Goal: Transaction & Acquisition: Purchase product/service

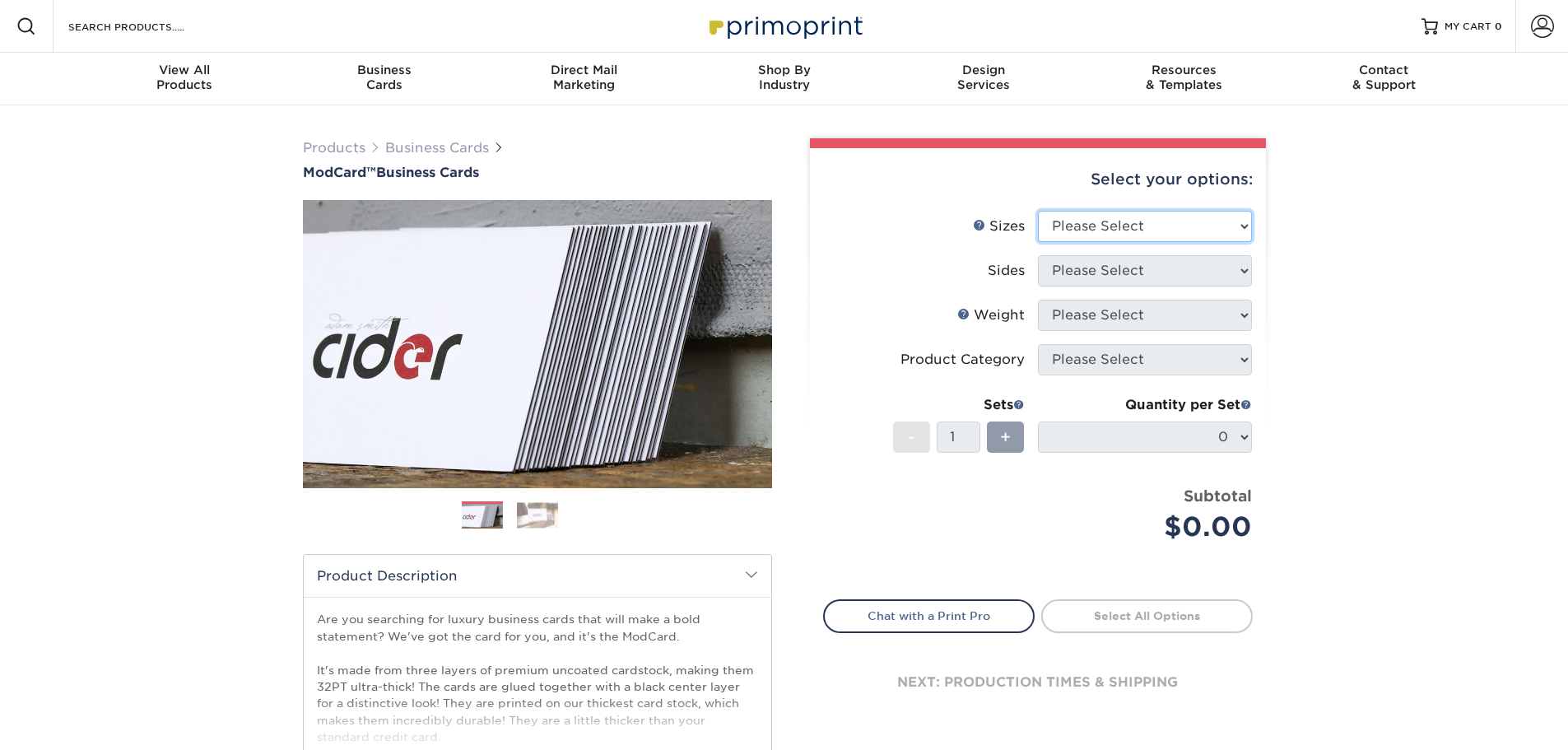
click at [1092, 228] on select "Please Select 1.5" x 3.5" - Mini 1.75" x 3.5" - Mini 2" x 2" - Square 2" x 3" -…" at bounding box center [1145, 226] width 214 height 32
select select "2.00x3.50"
click at [1038, 211] on select "Please Select 1.5" x 3.5" - Mini 1.75" x 3.5" - Mini 2" x 2" - Square 2" x 3" -…" at bounding box center [1145, 226] width 214 height 32
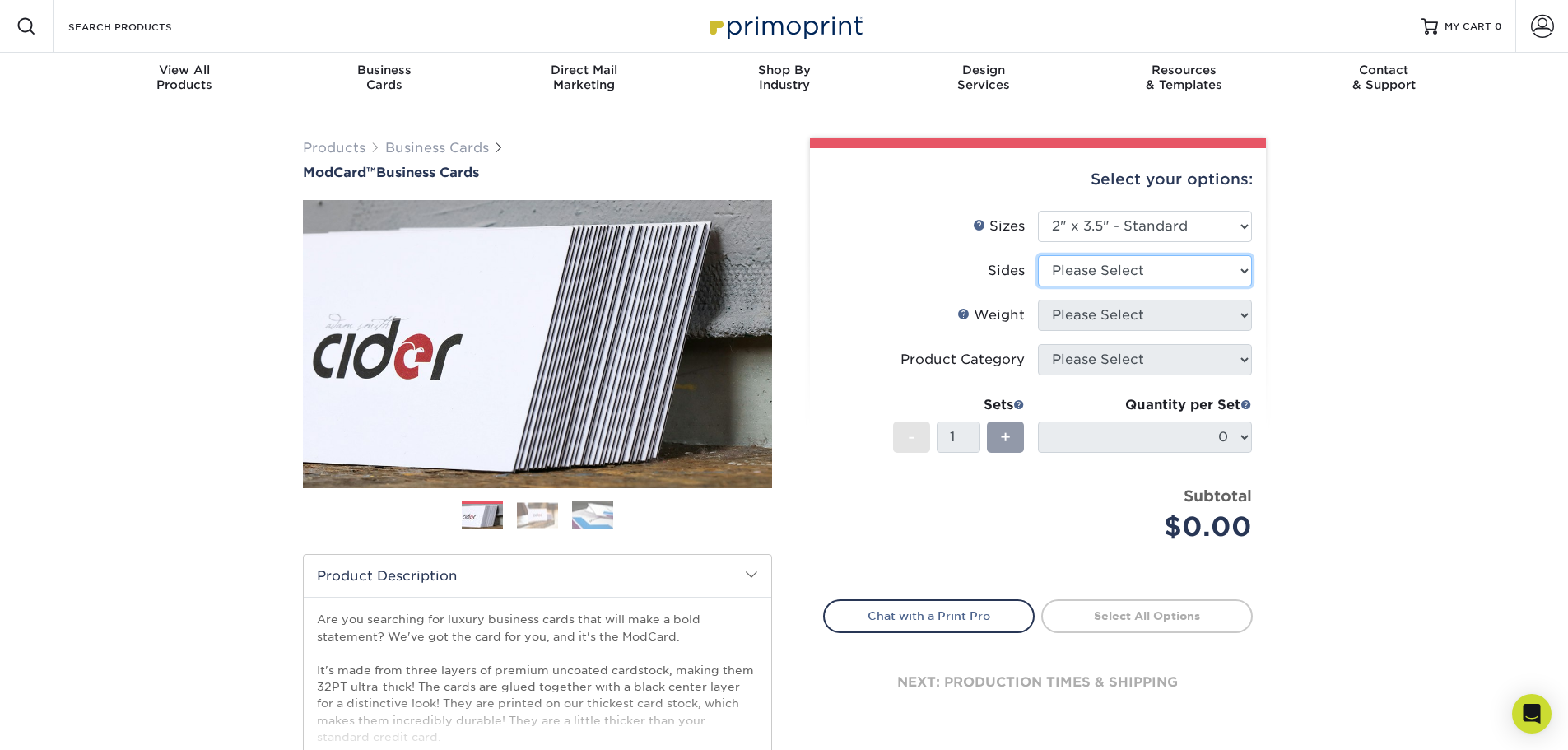
click at [1140, 270] on select "Please Select Print Both Sides Print Front Only" at bounding box center [1145, 270] width 214 height 32
select select "13abbda7-1d64-4f25-8bb2-c179b224825d"
click at [1038, 255] on select "Please Select Print Both Sides Print Front Only" at bounding box center [1145, 270] width 214 height 32
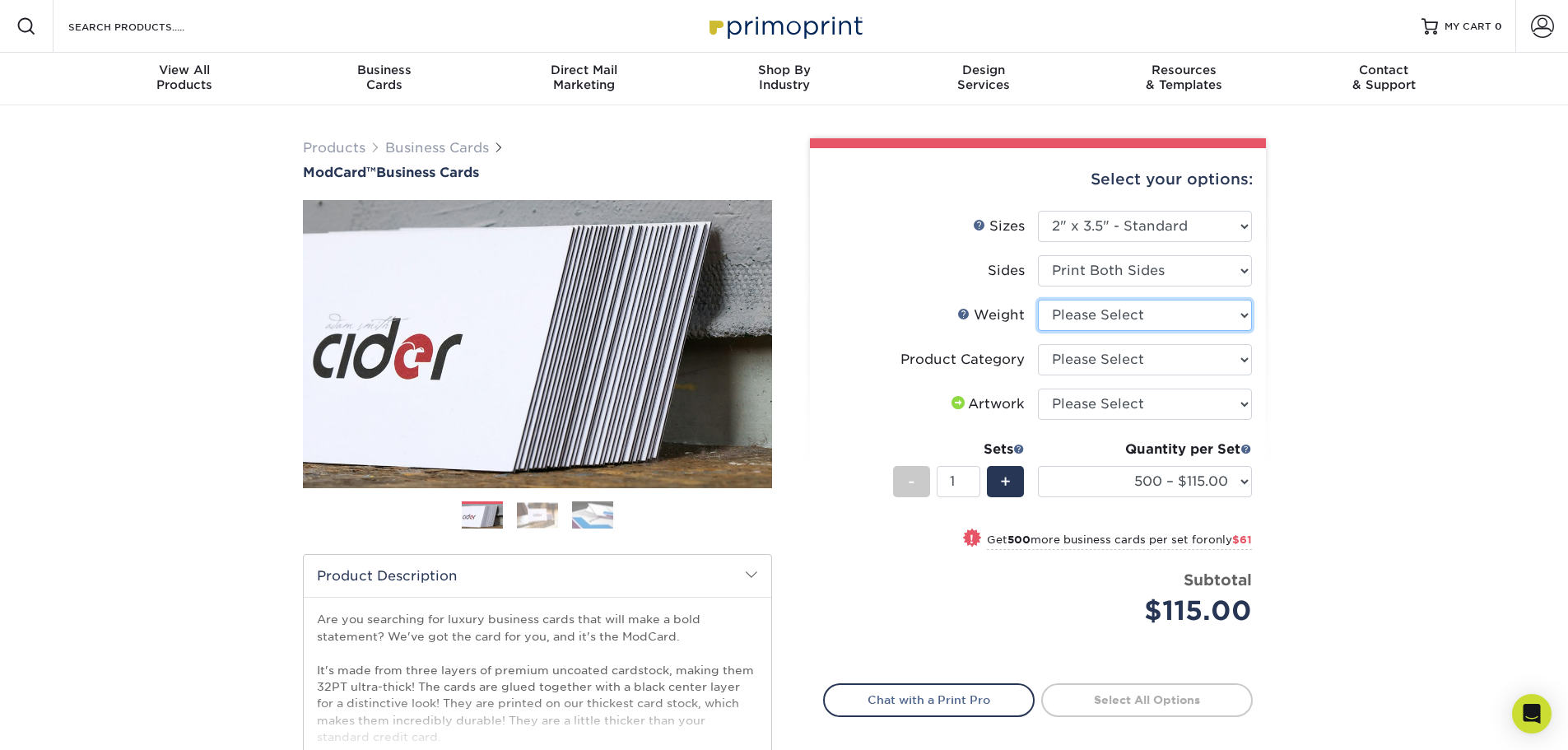
click at [1245, 324] on select "Please Select 32PTUCBLK" at bounding box center [1145, 315] width 214 height 32
select select "32PTUCBLK"
click at [1038, 299] on select "Please Select 32PTUCBLK" at bounding box center [1145, 315] width 214 height 32
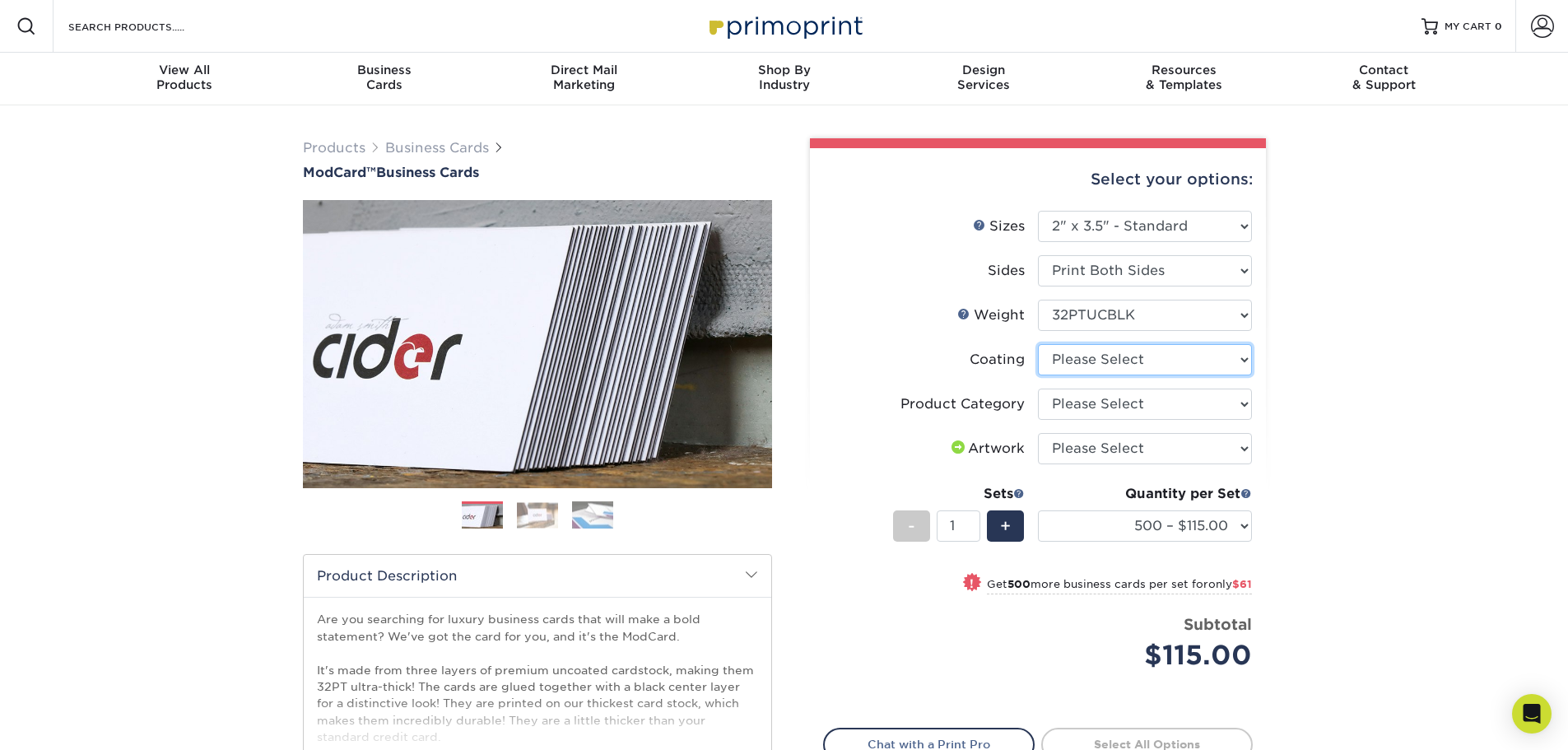
click at [1245, 363] on select at bounding box center [1145, 359] width 214 height 32
select select "3e7618de-abca-4bda-9f97-8b9129e913d8"
click at [1038, 344] on select at bounding box center [1145, 359] width 214 height 32
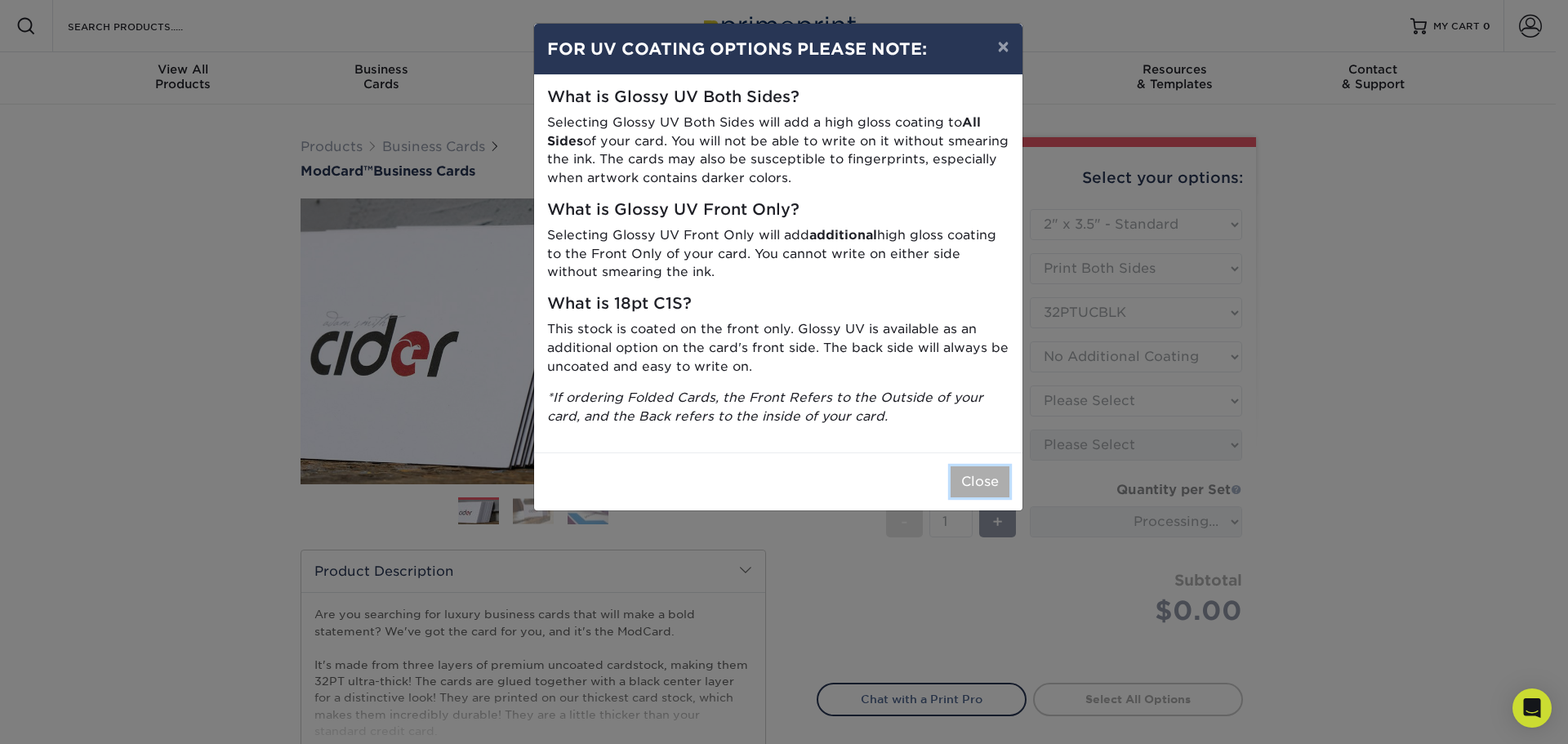
click at [982, 482] on button "Close" at bounding box center [980, 482] width 58 height 31
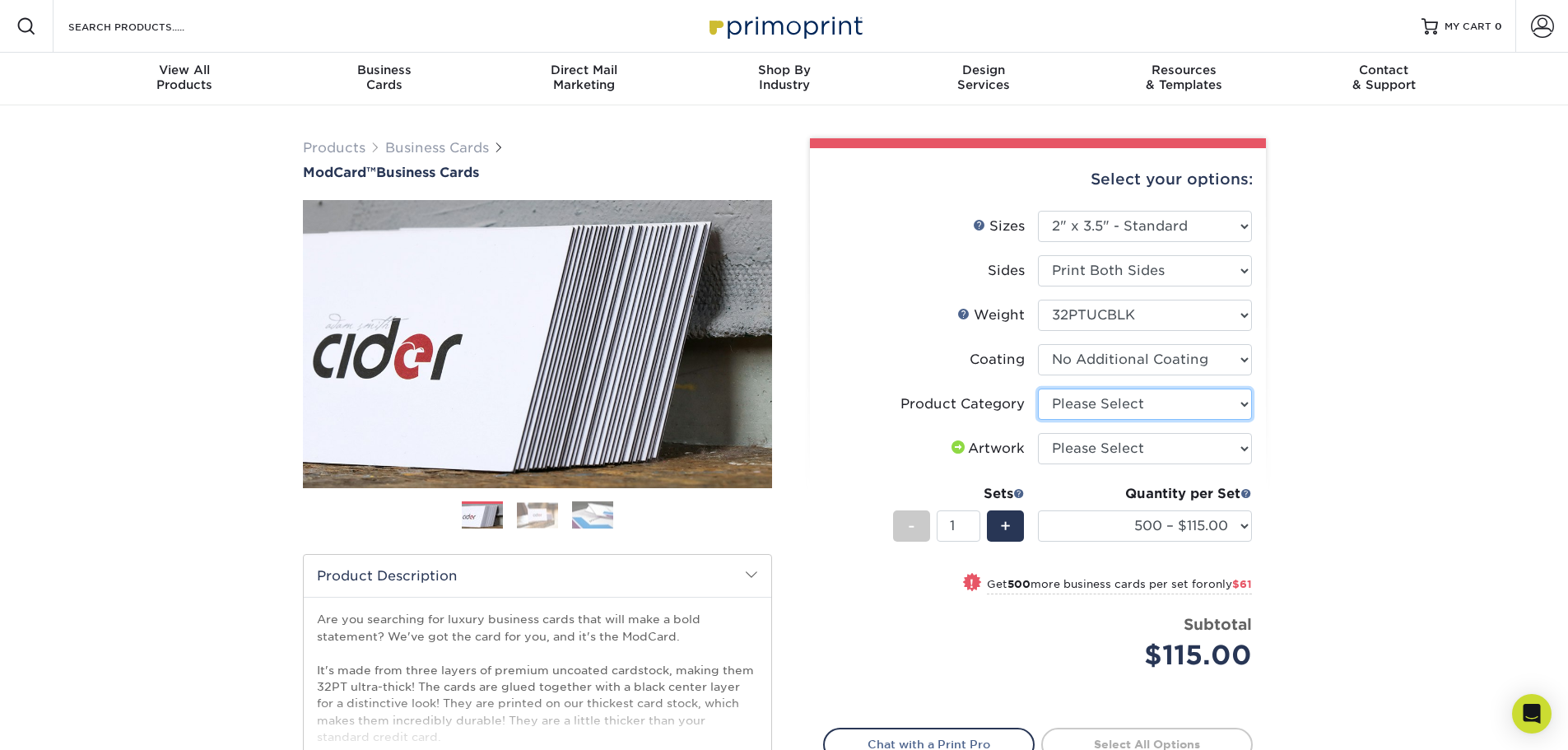
click at [1230, 402] on select "Please Select Business Cards" at bounding box center [1145, 404] width 214 height 32
select select "3b5148f1-0588-4f88-a218-97bcfdce65c1"
click at [1038, 388] on select "Please Select Business Cards" at bounding box center [1145, 404] width 214 height 32
click at [1232, 449] on select "Please Select I will upload files I need a design - $100" at bounding box center [1145, 448] width 214 height 32
click at [1395, 467] on div "Products Business Cards ModCard™ Business Cards Previous Next" at bounding box center [784, 544] width 1568 height 879
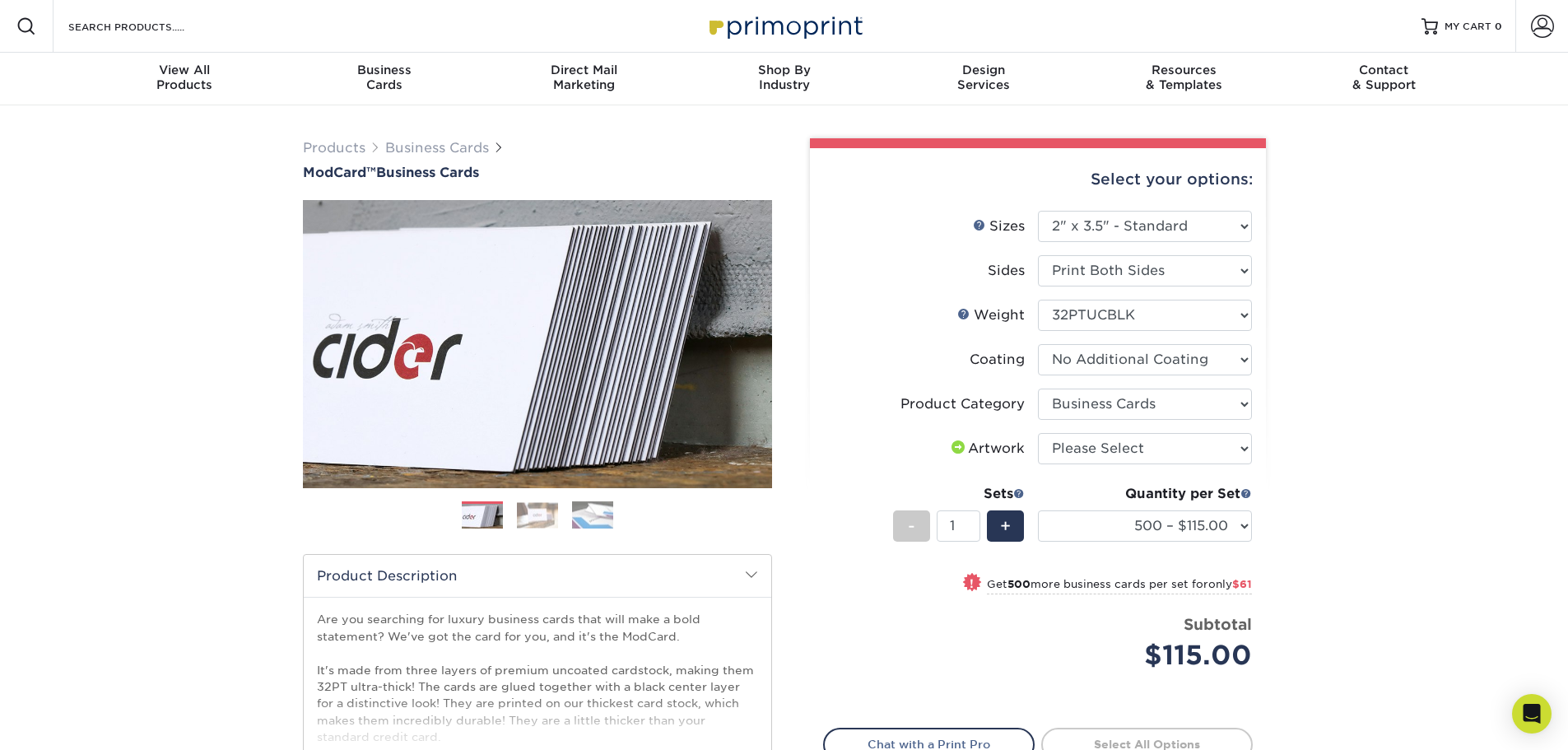
drag, startPoint x: 1206, startPoint y: 545, endPoint x: 1204, endPoint y: 535, distance: 10.2
click at [1205, 544] on div "Quantity per Set 500 – $115.00 1000 – $176.00 (Price includes envelopes)" at bounding box center [1145, 522] width 214 height 77
click at [1204, 535] on select "500 – $115.00 1000 – $176.00" at bounding box center [1145, 526] width 214 height 32
click at [1351, 435] on div "Products Business Cards ModCard™ Business Cards Previous Next" at bounding box center [784, 544] width 1568 height 879
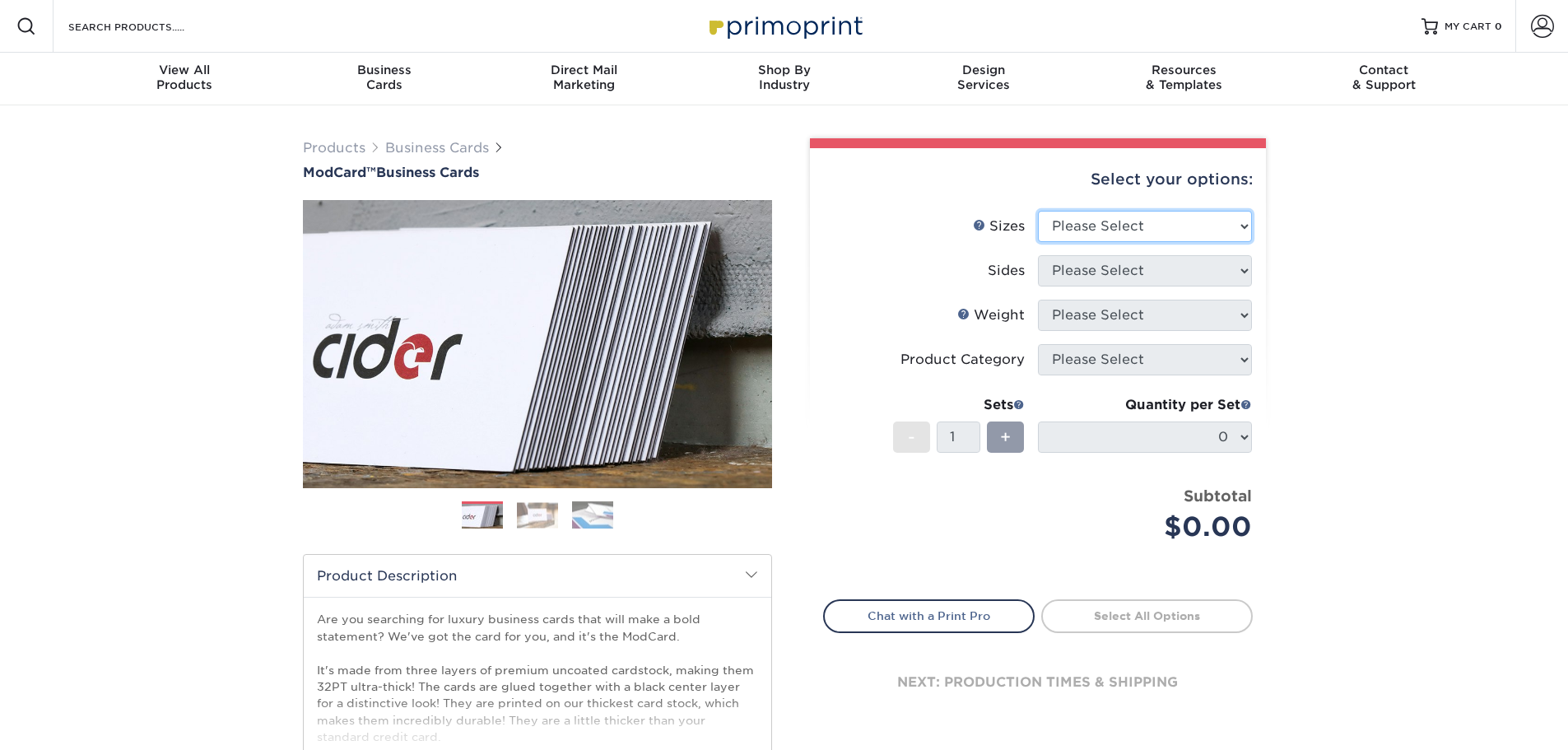
click at [1151, 224] on select "Please Select 1.5" x 3.5" - Mini 1.75" x 3.5" - Mini 2" x 2" - Square 2" x 3" -…" at bounding box center [1145, 226] width 214 height 32
select select "2.00x3.50"
click at [1038, 211] on select "Please Select 1.5" x 3.5" - Mini 1.75" x 3.5" - Mini 2" x 2" - Square 2" x 3" -…" at bounding box center [1145, 226] width 214 height 32
click at [1153, 276] on select "Please Select Print Both Sides Print Front Only" at bounding box center [1145, 270] width 214 height 32
select select "13abbda7-1d64-4f25-8bb2-c179b224825d"
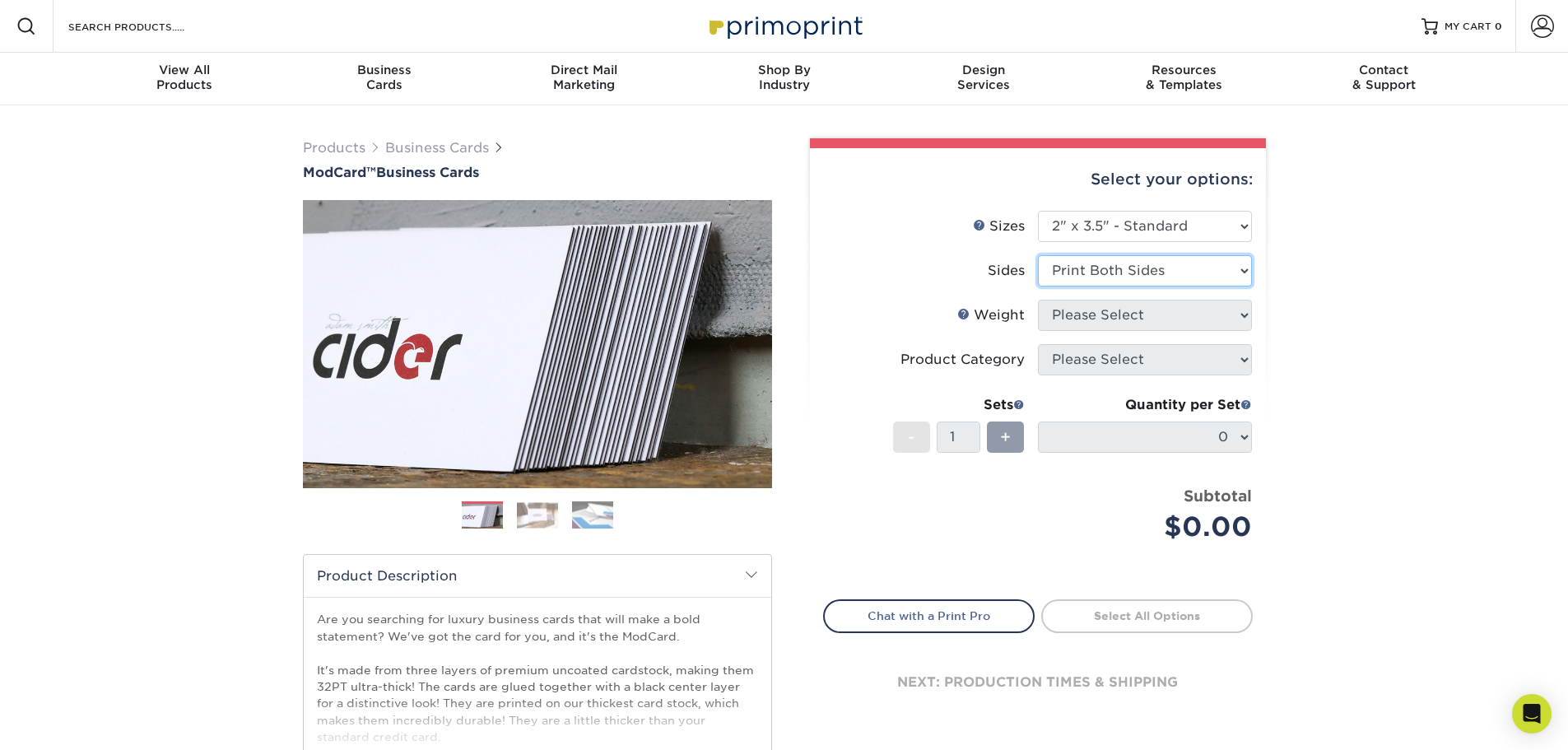
click at [1038, 255] on select "Please Select Print Both Sides Print Front Only" at bounding box center [1145, 270] width 214 height 32
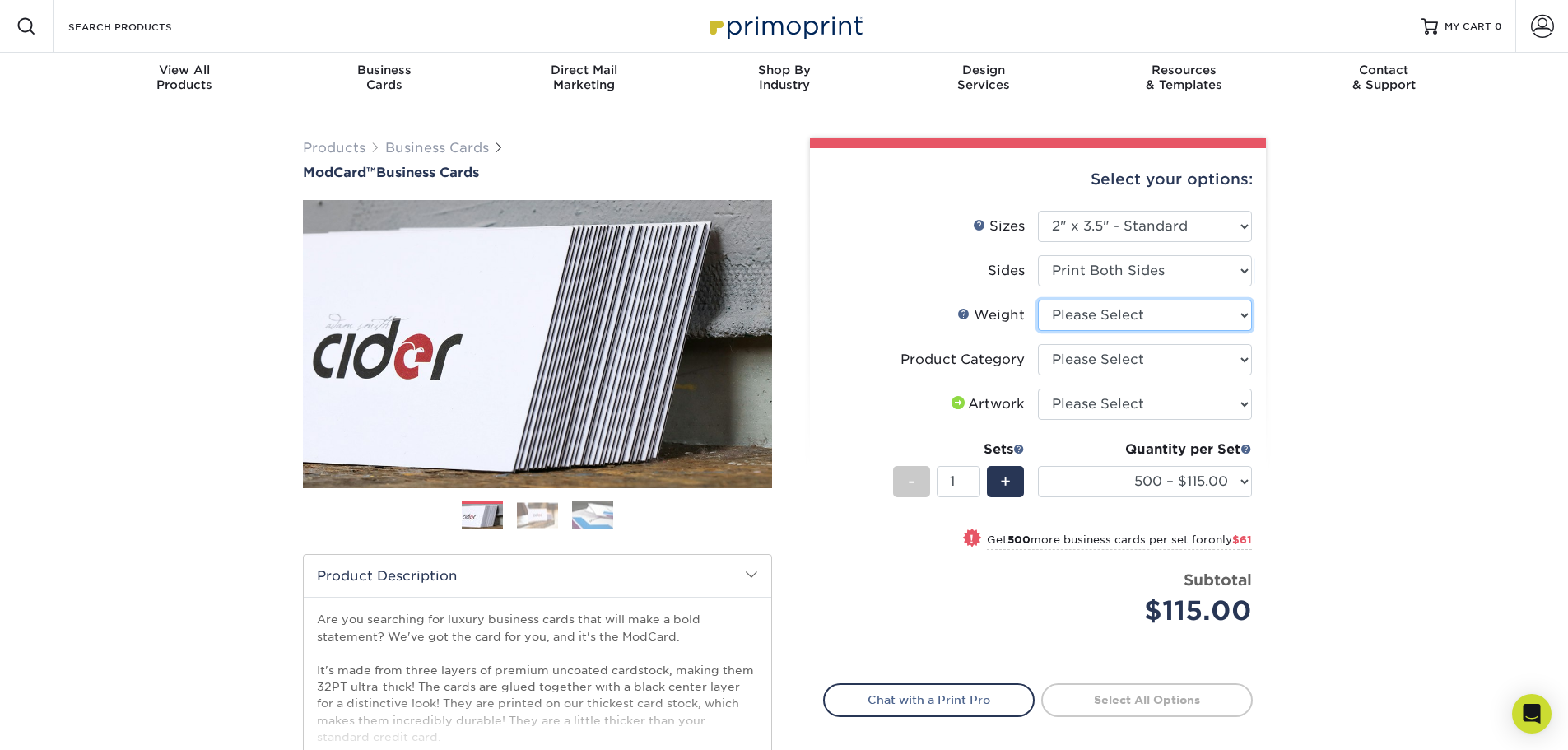
click at [1163, 318] on select "Please Select 32PTUCBLK" at bounding box center [1145, 315] width 214 height 32
select select "32PTUCBLK"
click at [1038, 299] on select "Please Select 32PTUCBLK" at bounding box center [1145, 315] width 214 height 32
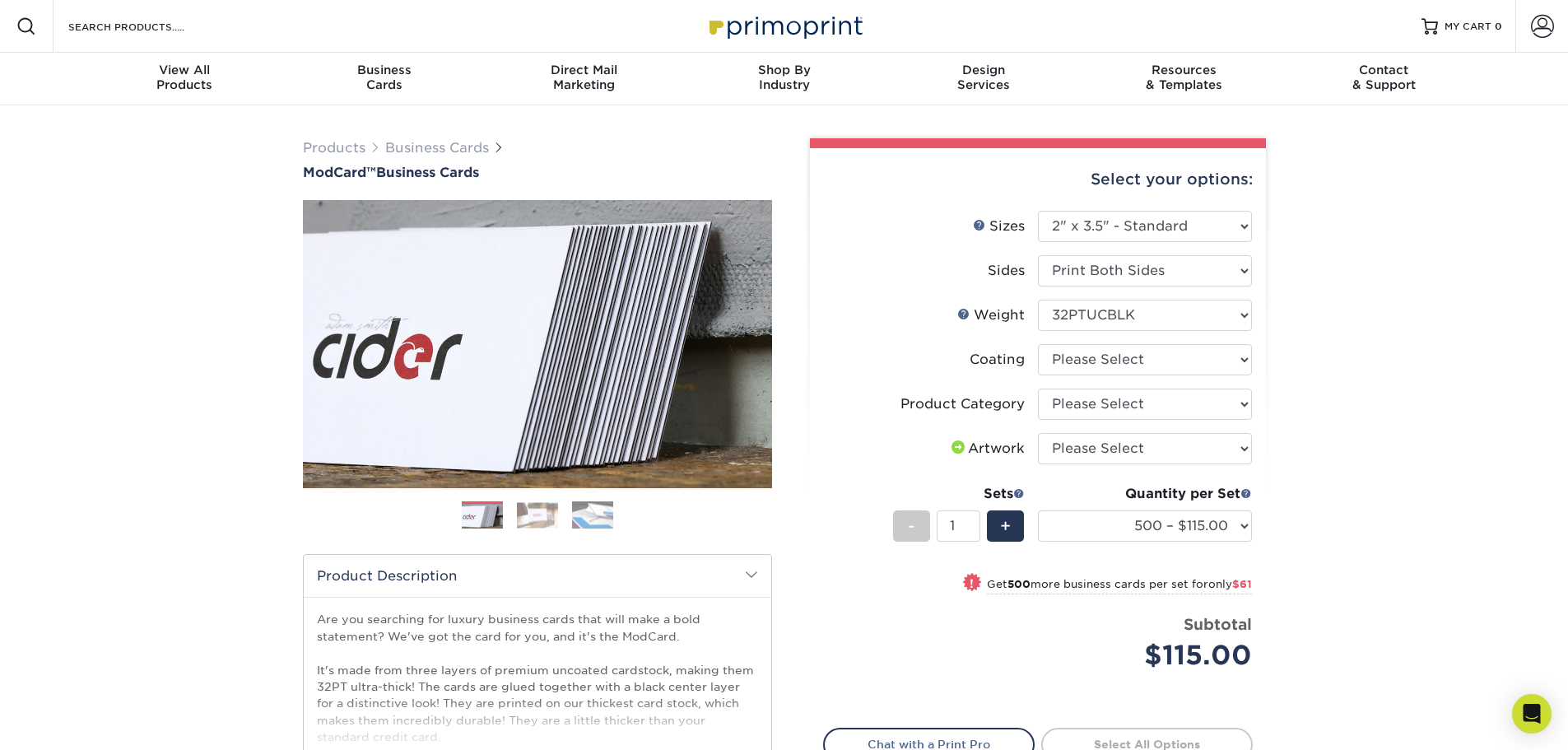
click at [1326, 483] on div "Products Business Cards ModCard™ Business Cards Previous Next" at bounding box center [784, 544] width 1568 height 879
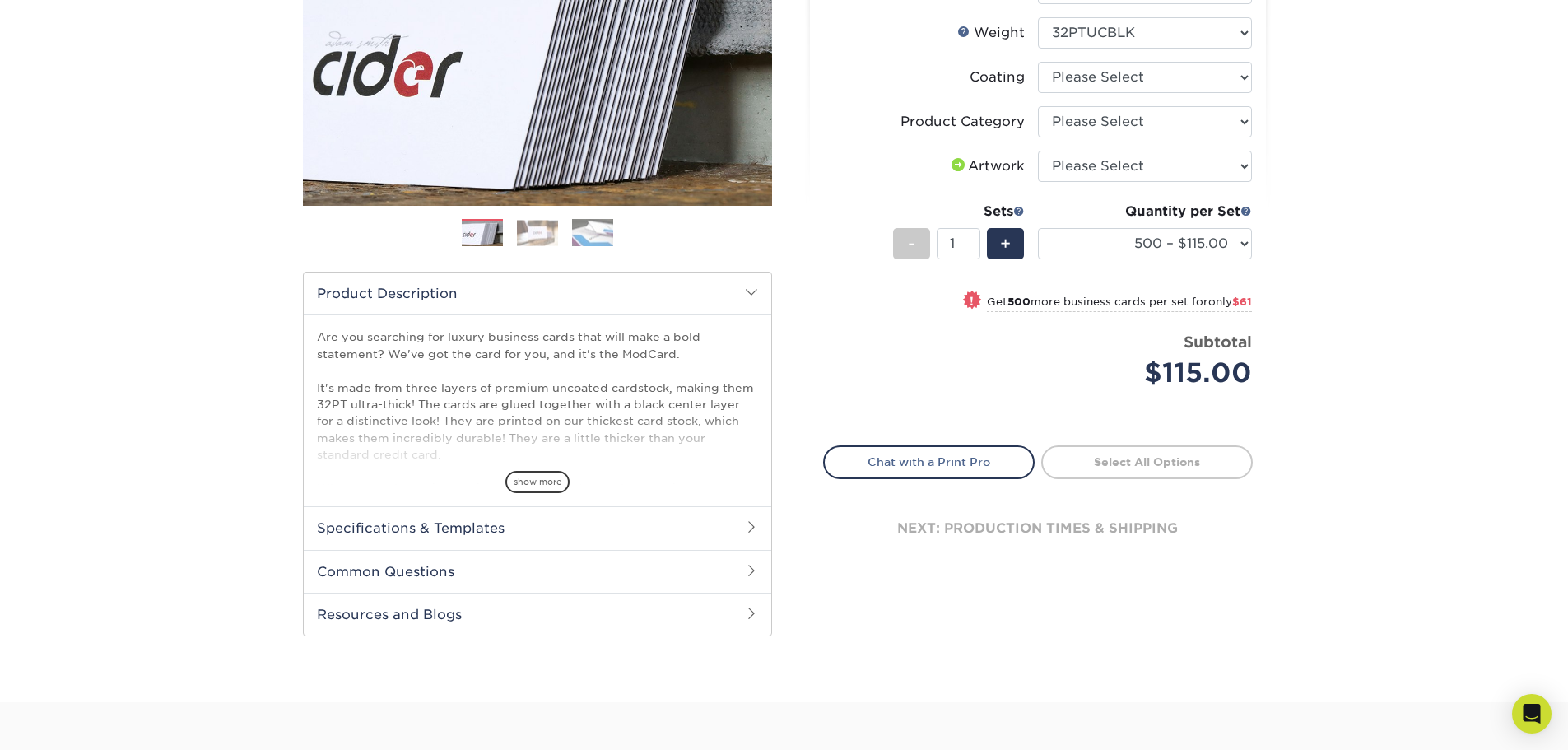
scroll to position [411, 0]
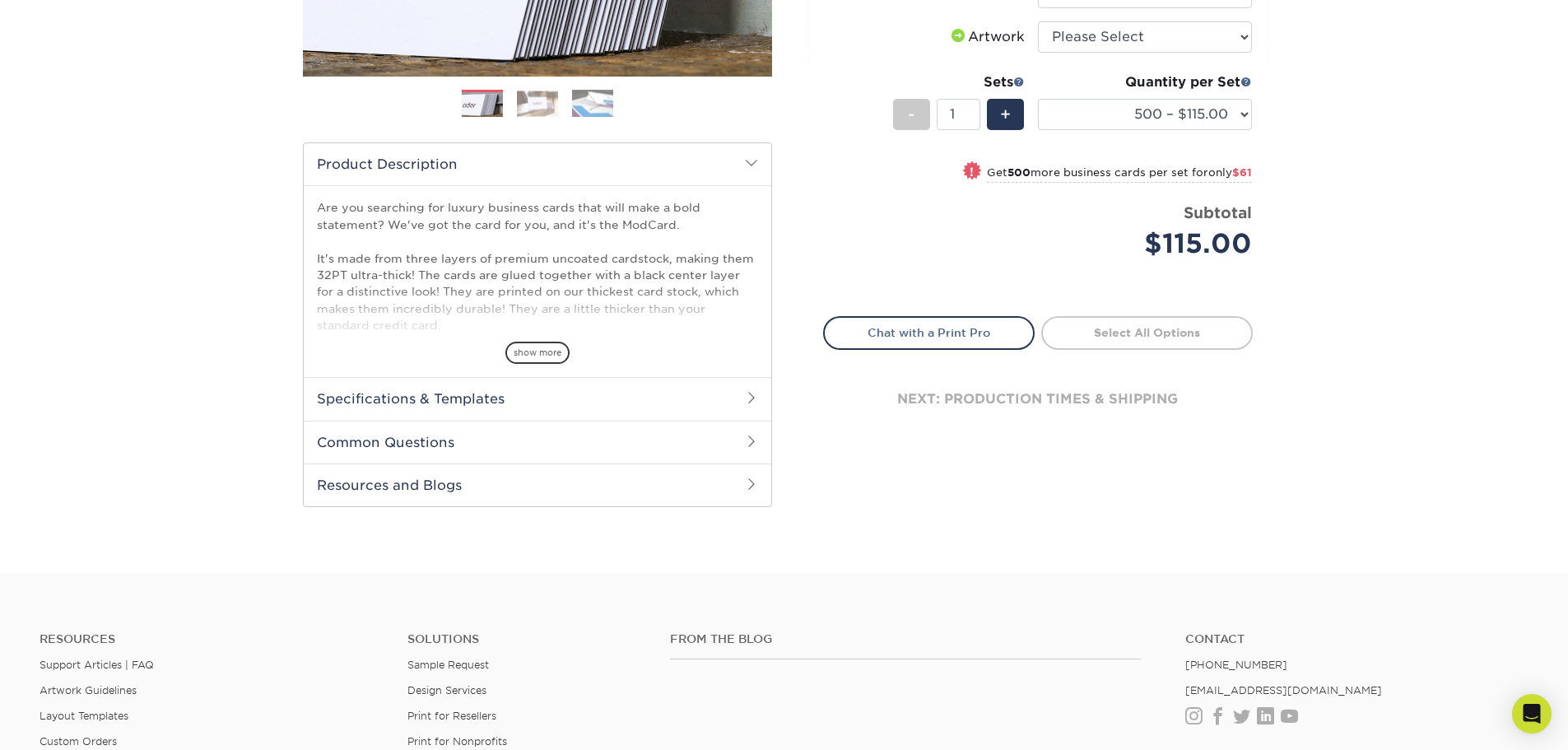
click at [730, 387] on h2 "Specifications & Templates" at bounding box center [538, 398] width 468 height 43
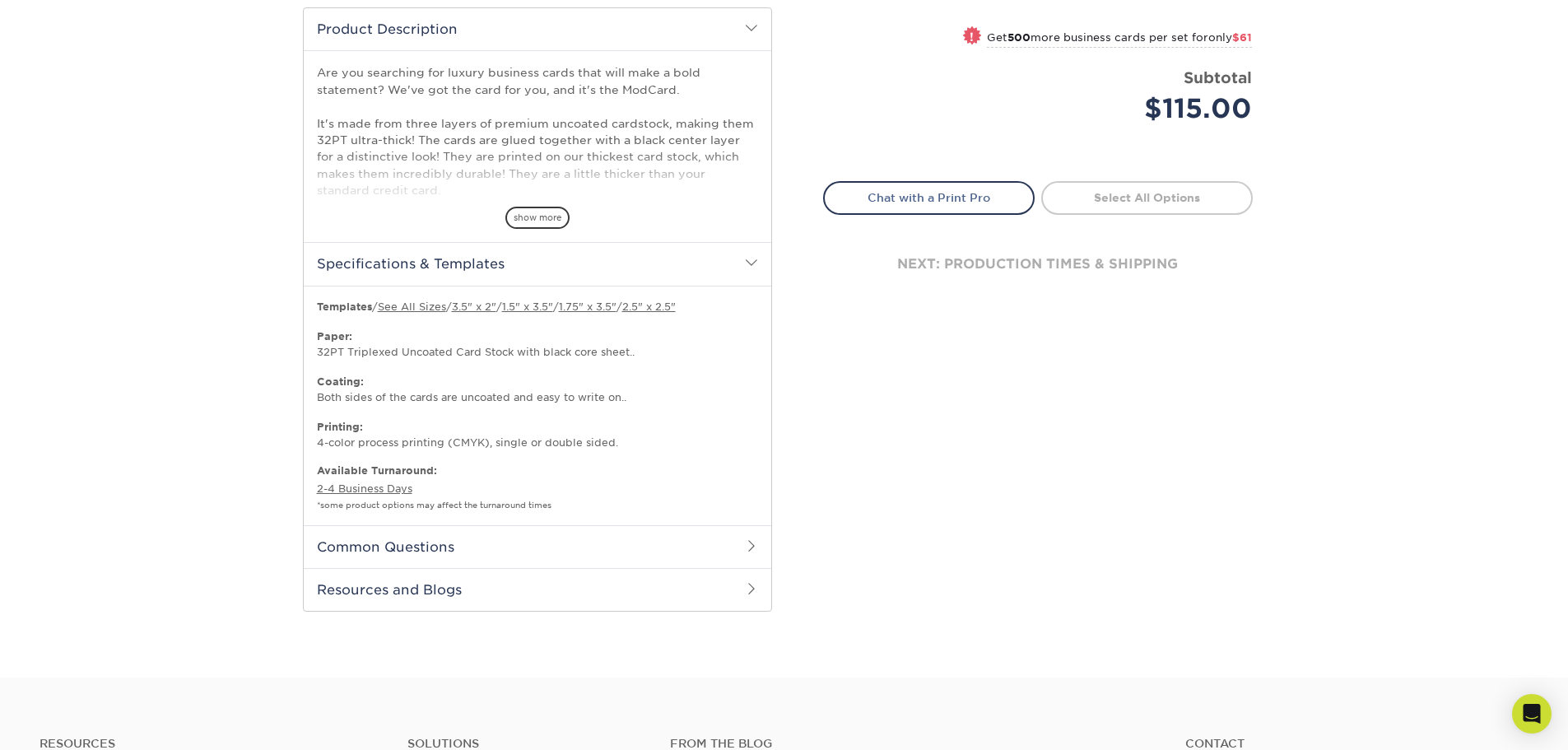
scroll to position [576, 0]
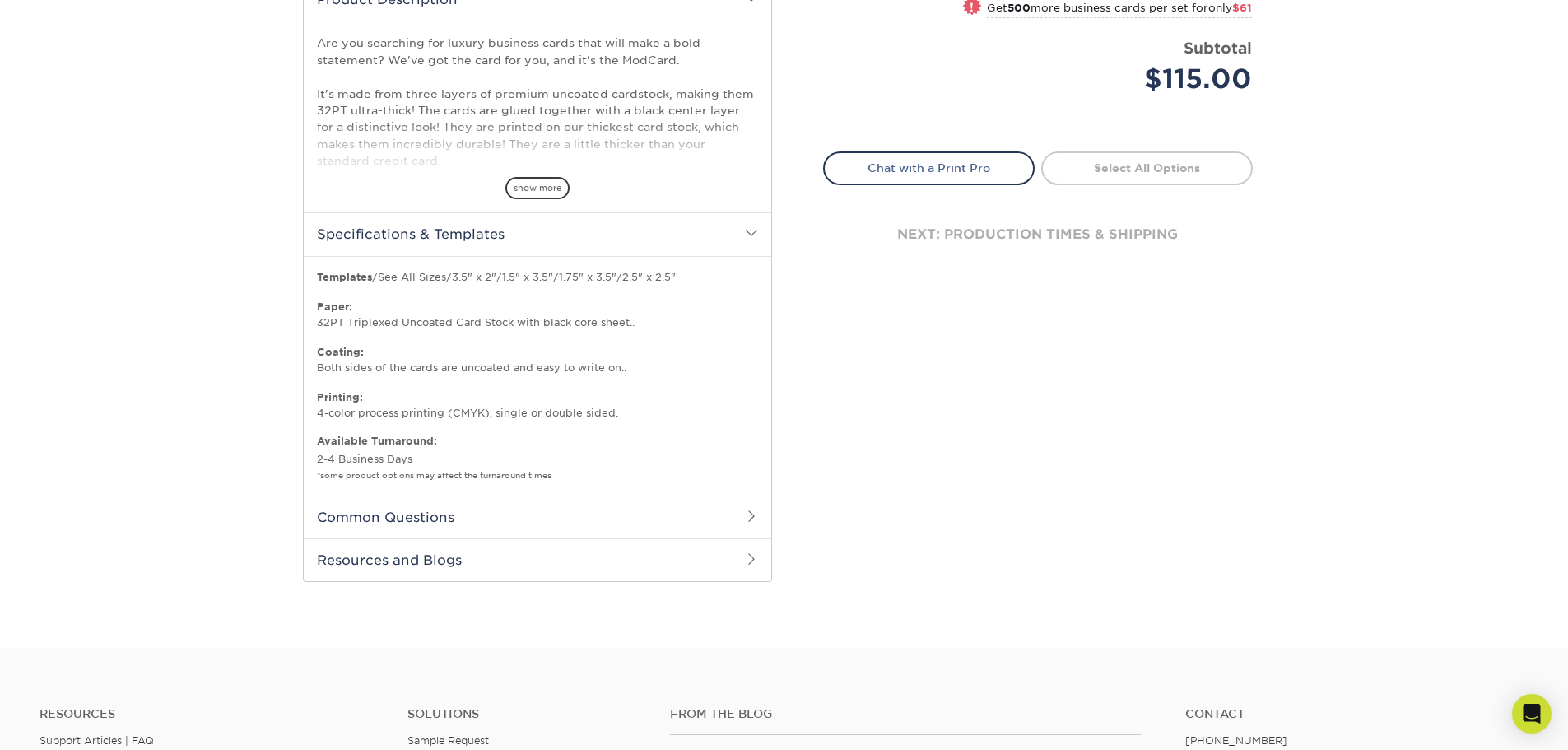
click at [524, 514] on h2 "Common Questions" at bounding box center [538, 517] width 468 height 43
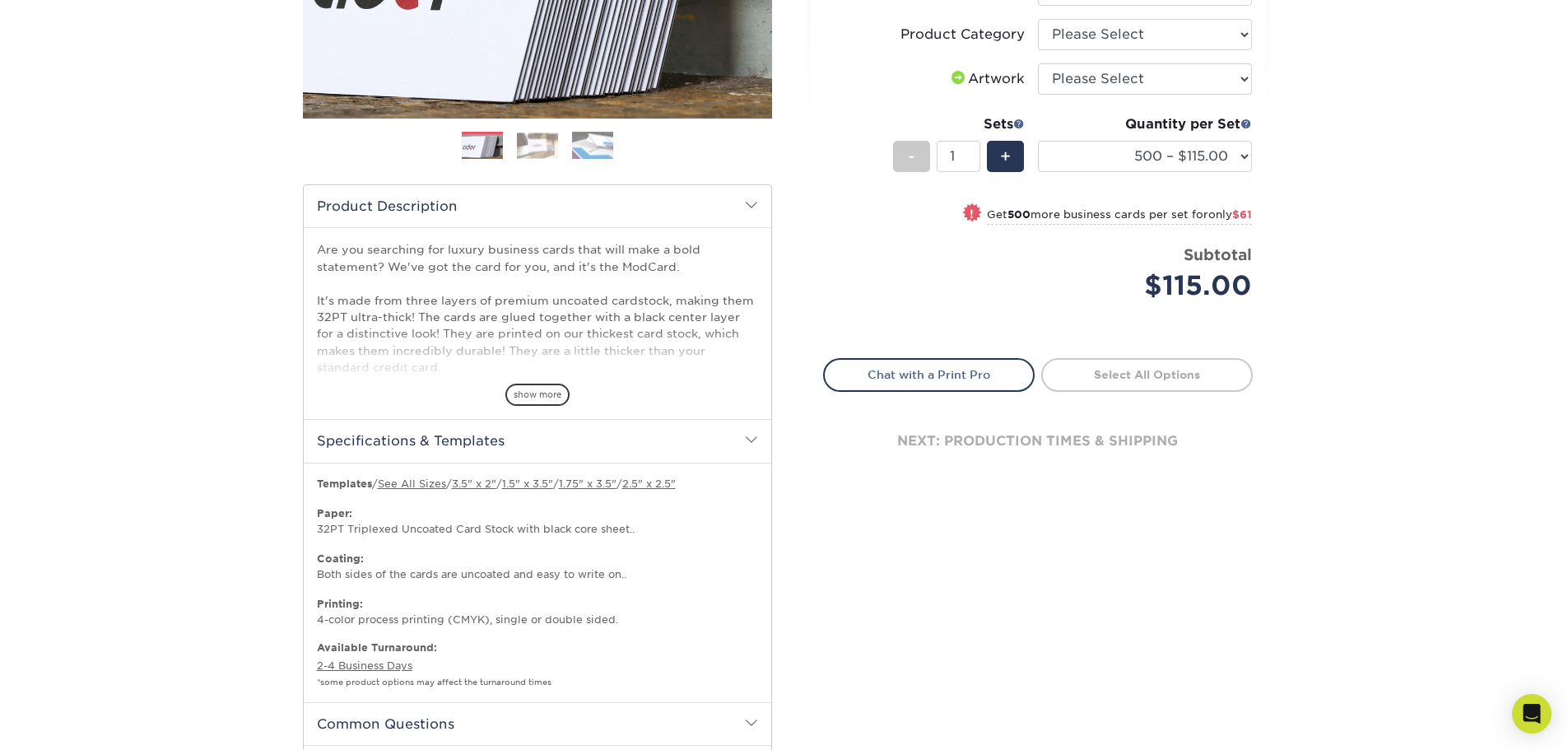
scroll to position [165, 0]
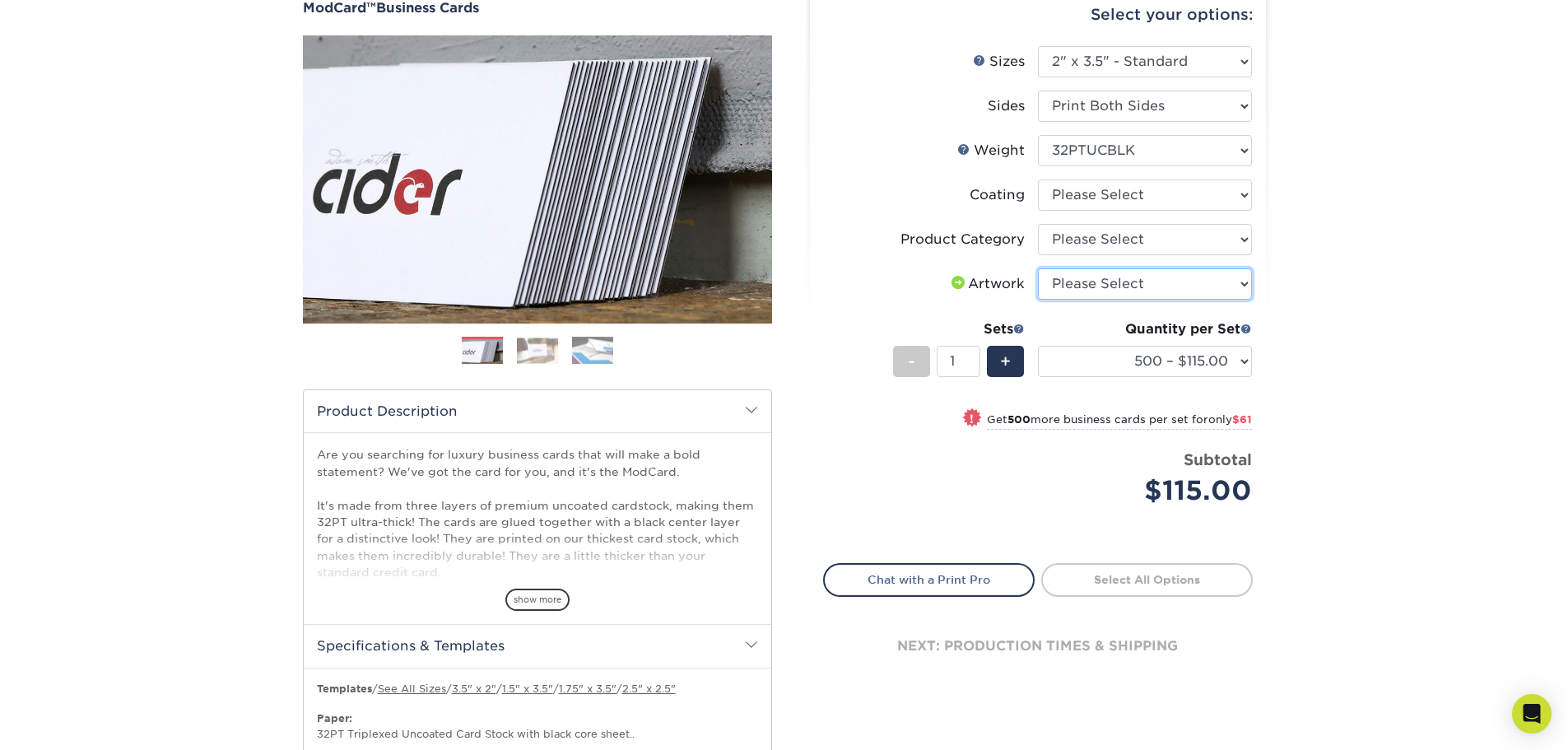
click at [1127, 288] on select "Please Select I will upload files I need a design - $100" at bounding box center [1145, 283] width 214 height 32
select select "upload"
click at [1038, 268] on select "Please Select I will upload files I need a design - $100" at bounding box center [1145, 283] width 214 height 32
click at [1140, 250] on select "Please Select Business Cards" at bounding box center [1145, 239] width 214 height 32
select select "3b5148f1-0588-4f88-a218-97bcfdce65c1"
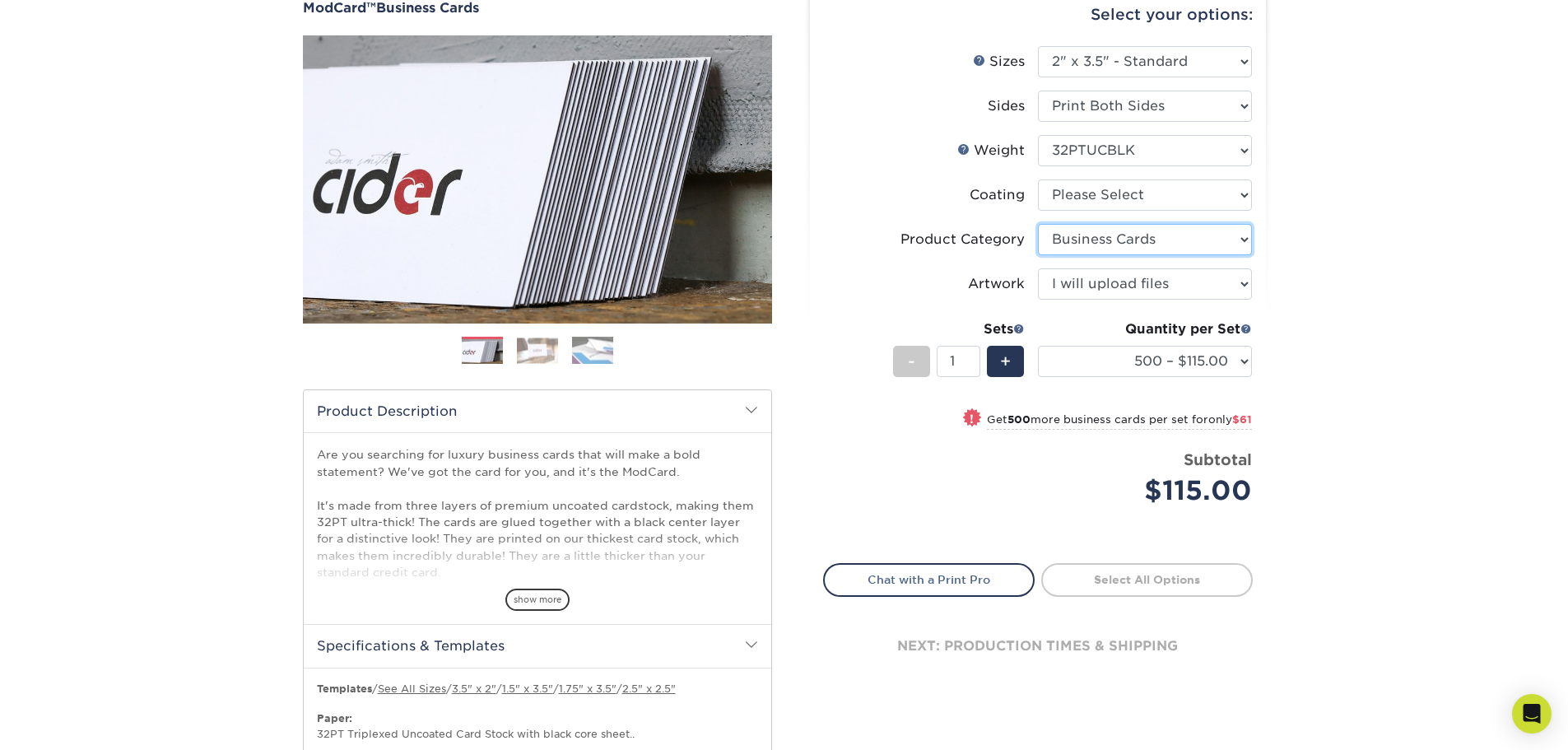
click at [1038, 224] on select "Please Select Business Cards" at bounding box center [1145, 239] width 214 height 32
click at [1149, 204] on select at bounding box center [1145, 195] width 214 height 32
select select "3e7618de-abca-4bda-9f97-8b9129e913d8"
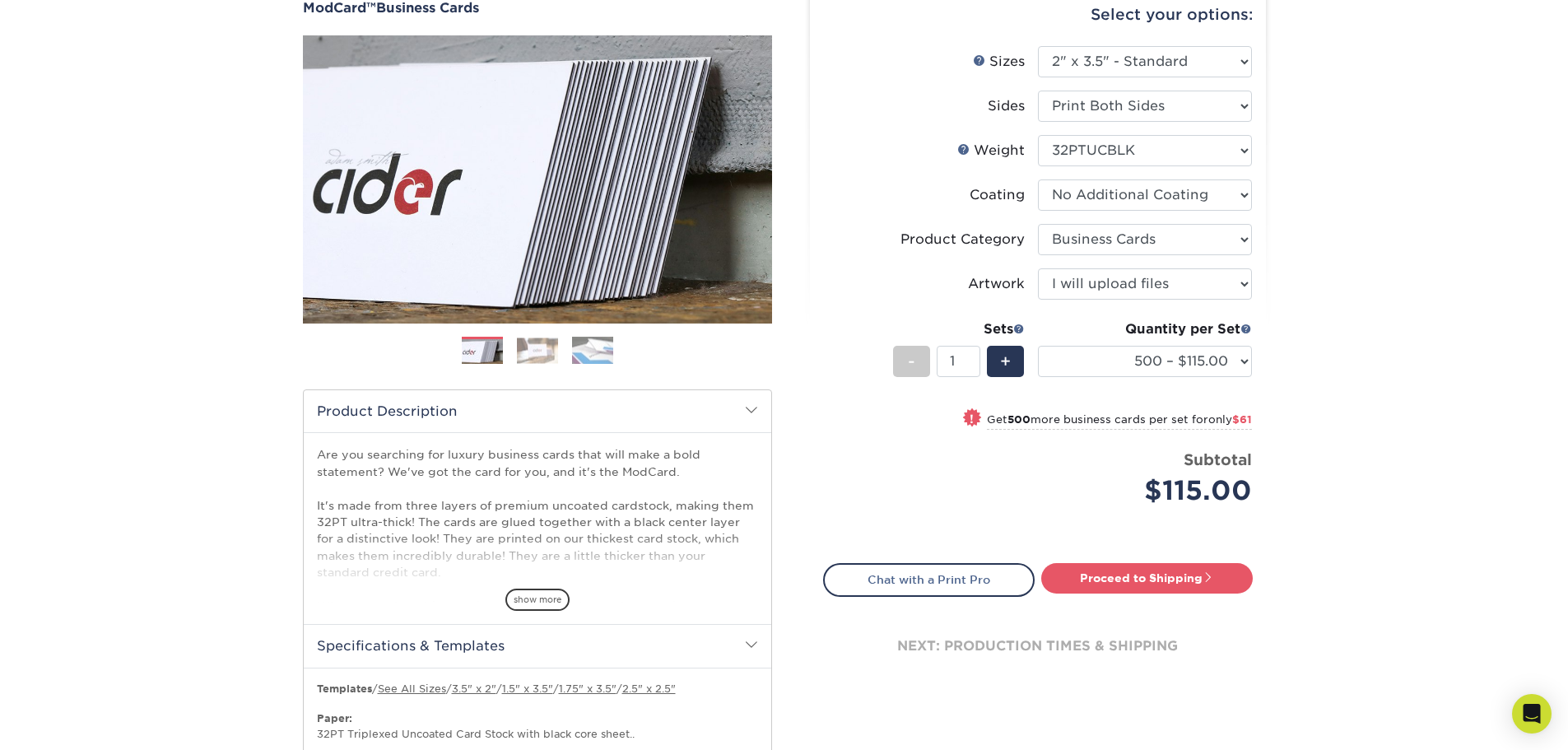
click at [1038, 179] on select at bounding box center [1145, 195] width 214 height 32
select select "-1"
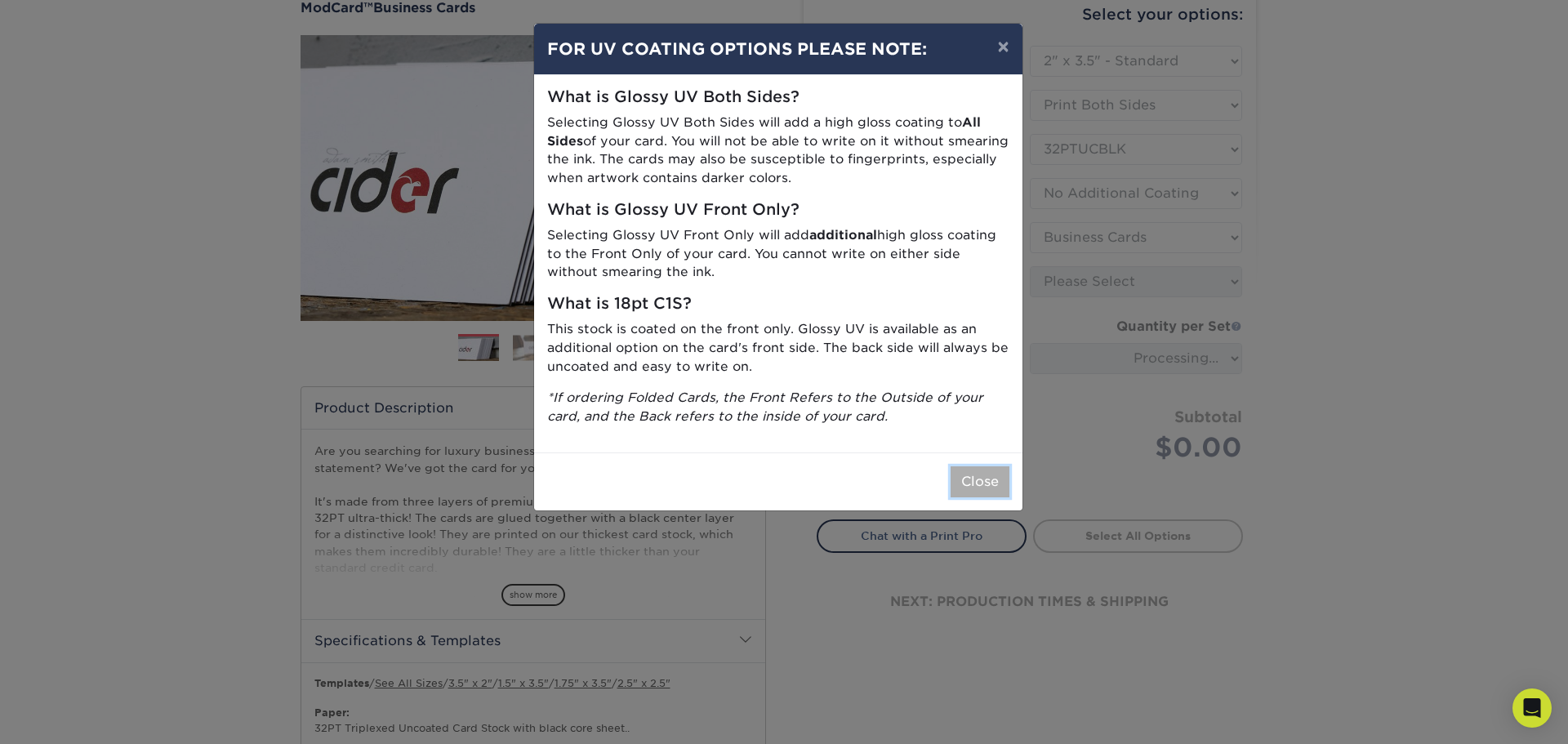
click at [979, 480] on button "Close" at bounding box center [980, 482] width 58 height 31
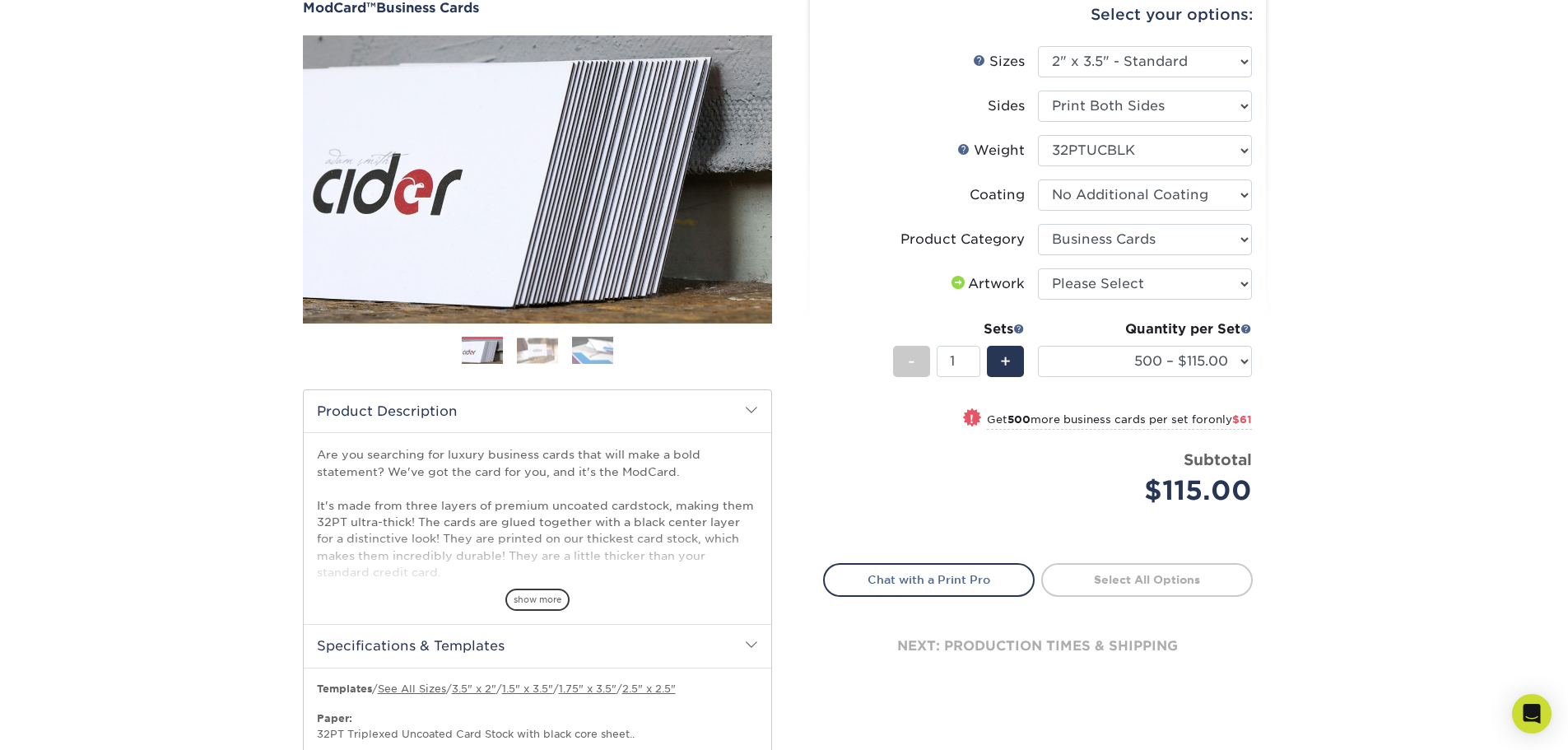
click at [948, 283] on span at bounding box center [958, 282] width 20 height 13
click at [1162, 284] on select "Please Select I will upload files I need a design - $100" at bounding box center [1145, 283] width 214 height 32
select select "upload"
click at [1038, 268] on select "Please Select I will upload files I need a design - $100" at bounding box center [1145, 283] width 214 height 32
click at [1188, 592] on link "Proceed to Shipping" at bounding box center [1147, 578] width 212 height 30
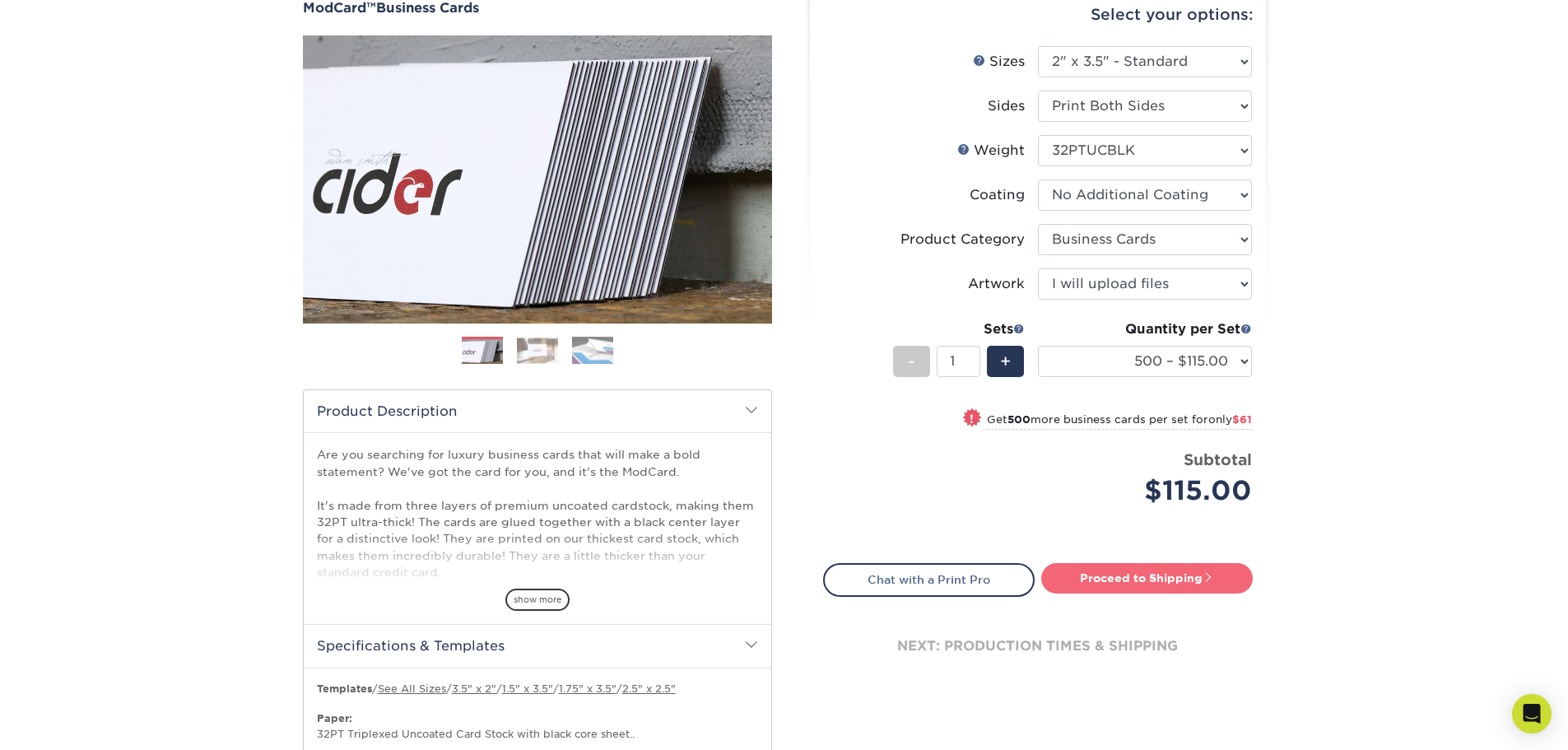
type input "Set 1"
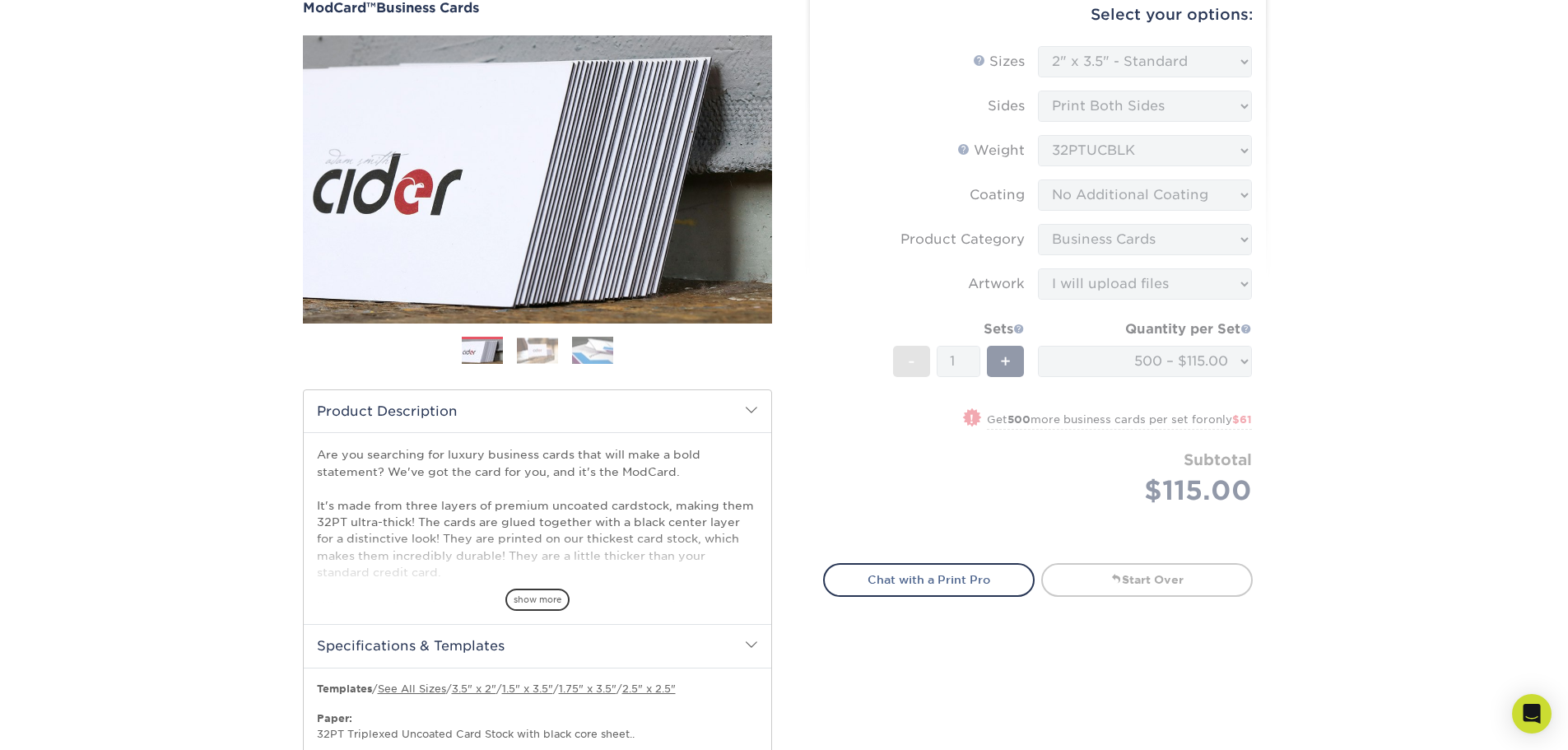
select select "5f593cd4-e965-446d-a983-0d73bfd06503"
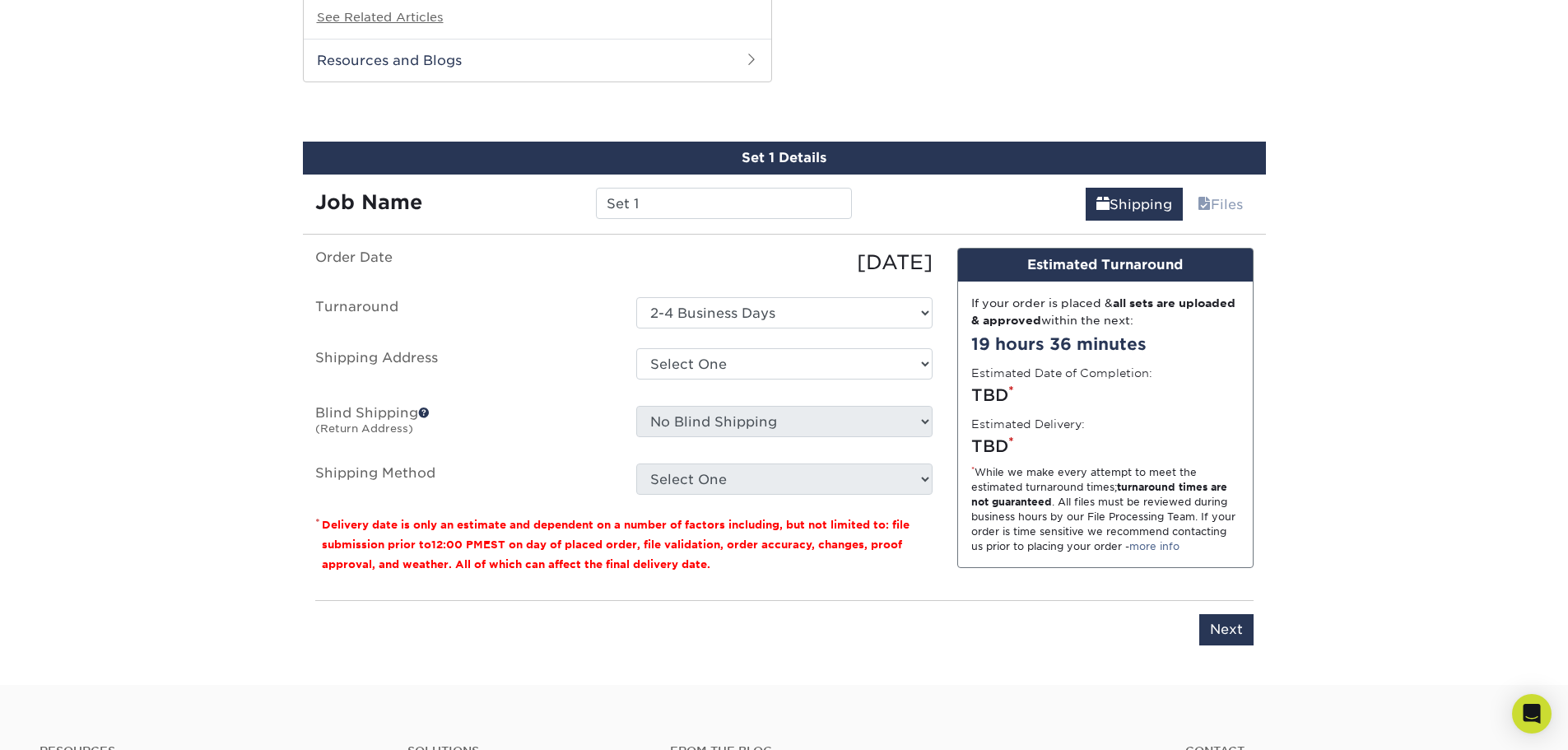
scroll to position [1349, 0]
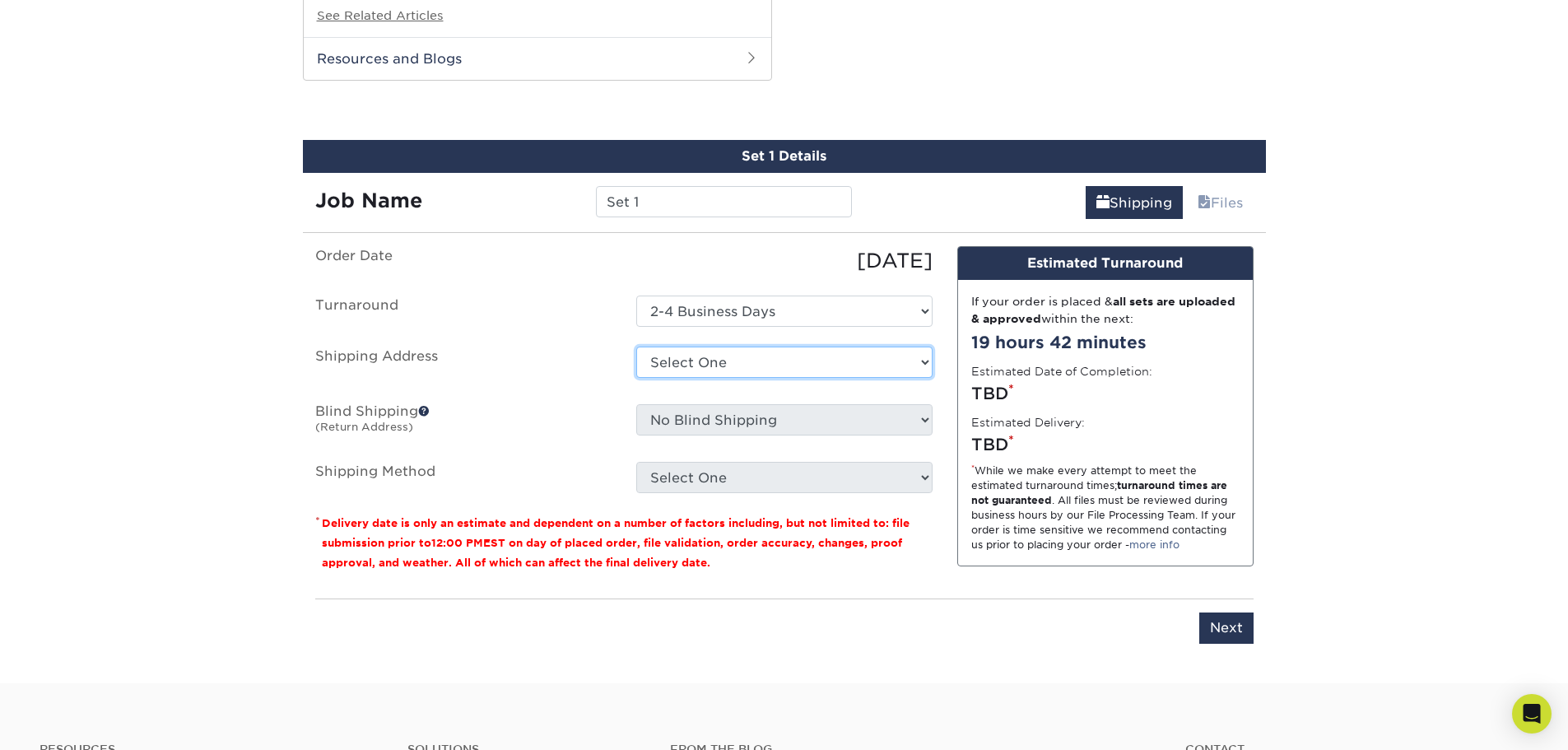
click at [738, 374] on select "Select One + Add New Address - Login" at bounding box center [784, 362] width 296 height 32
select select "newaddress"
click at [637, 346] on select "Select One + Add New Address - Login" at bounding box center [784, 362] width 296 height 32
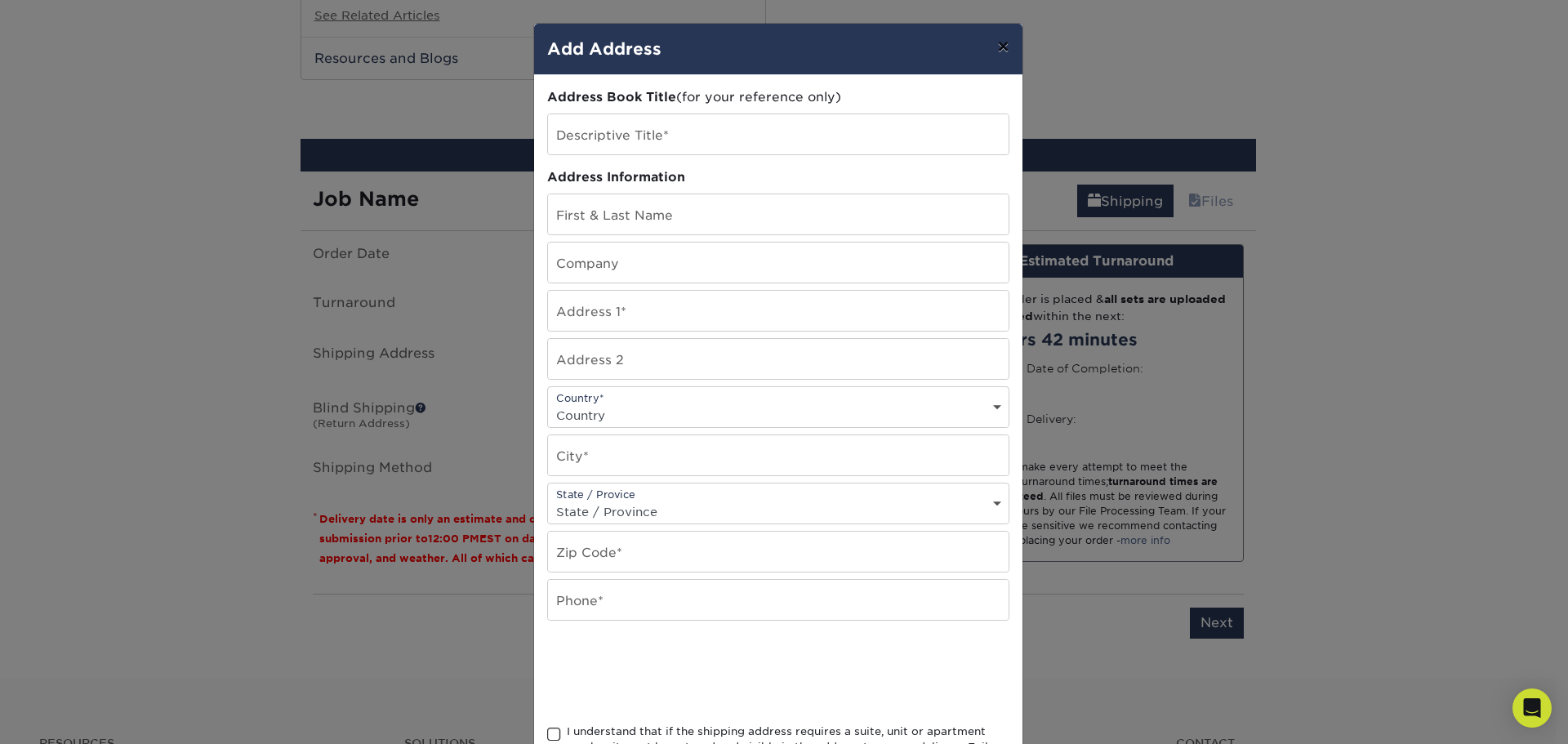
click at [991, 54] on button "×" at bounding box center [1002, 47] width 37 height 46
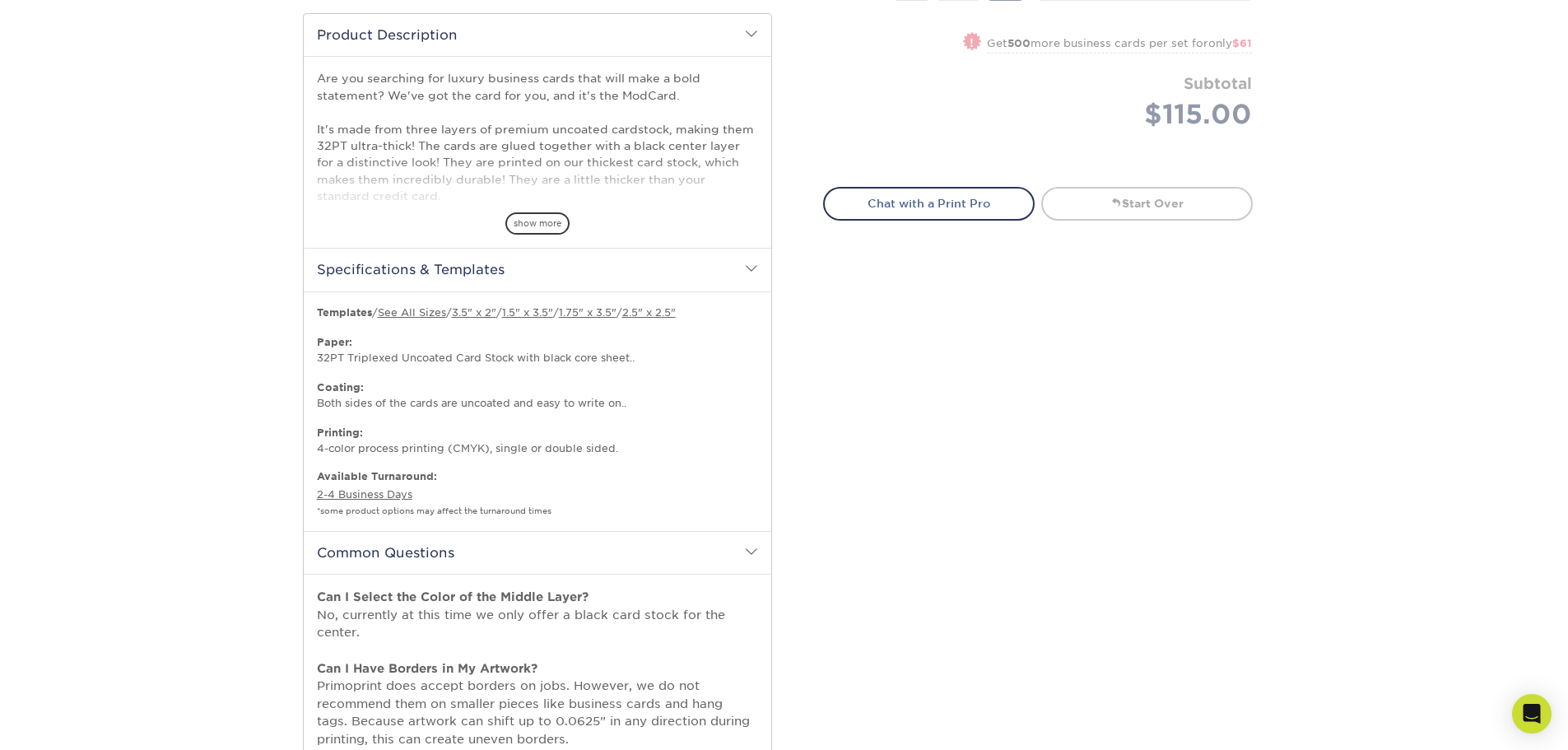
scroll to position [526, 0]
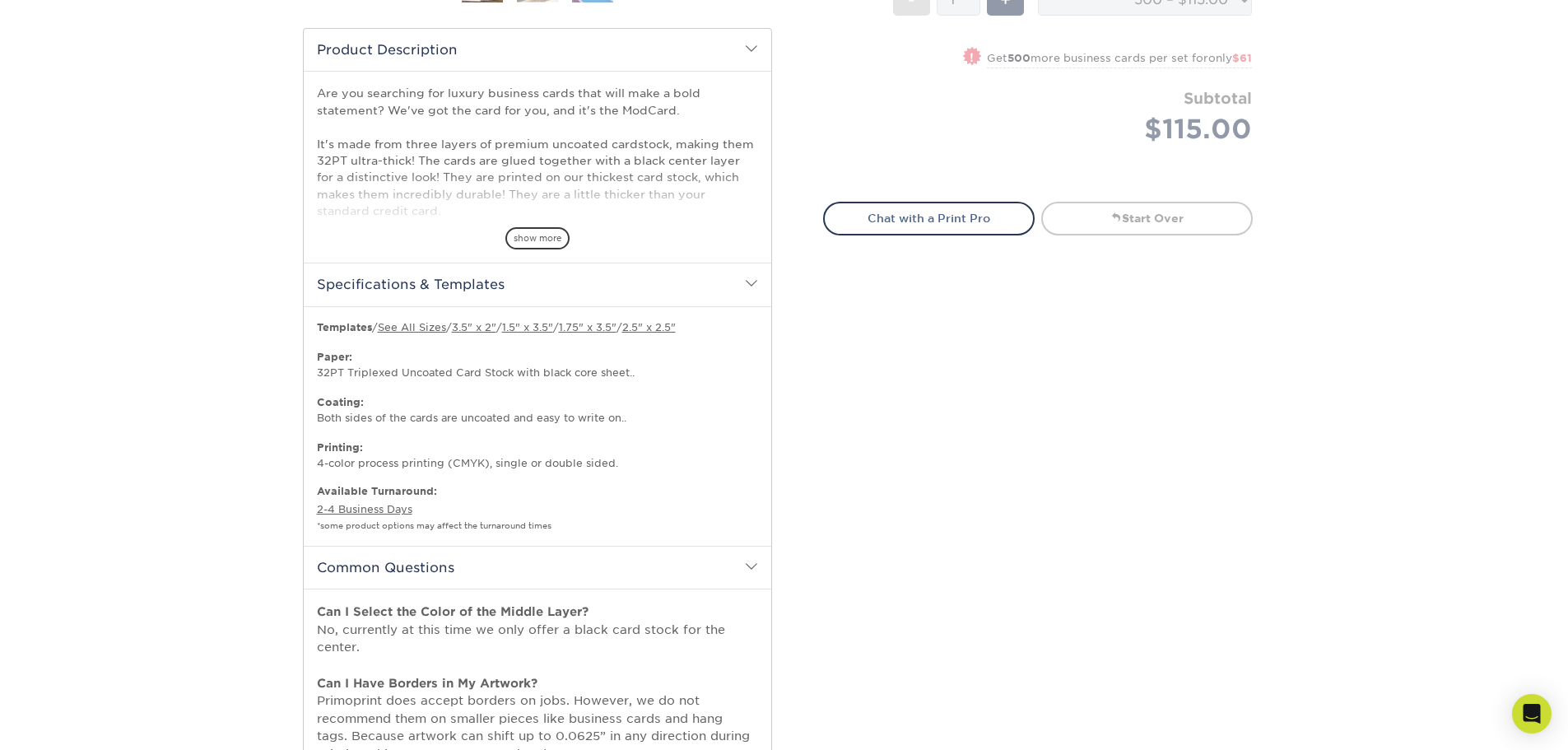
click at [759, 282] on h2 "Specifications & Templates" at bounding box center [538, 284] width 468 height 43
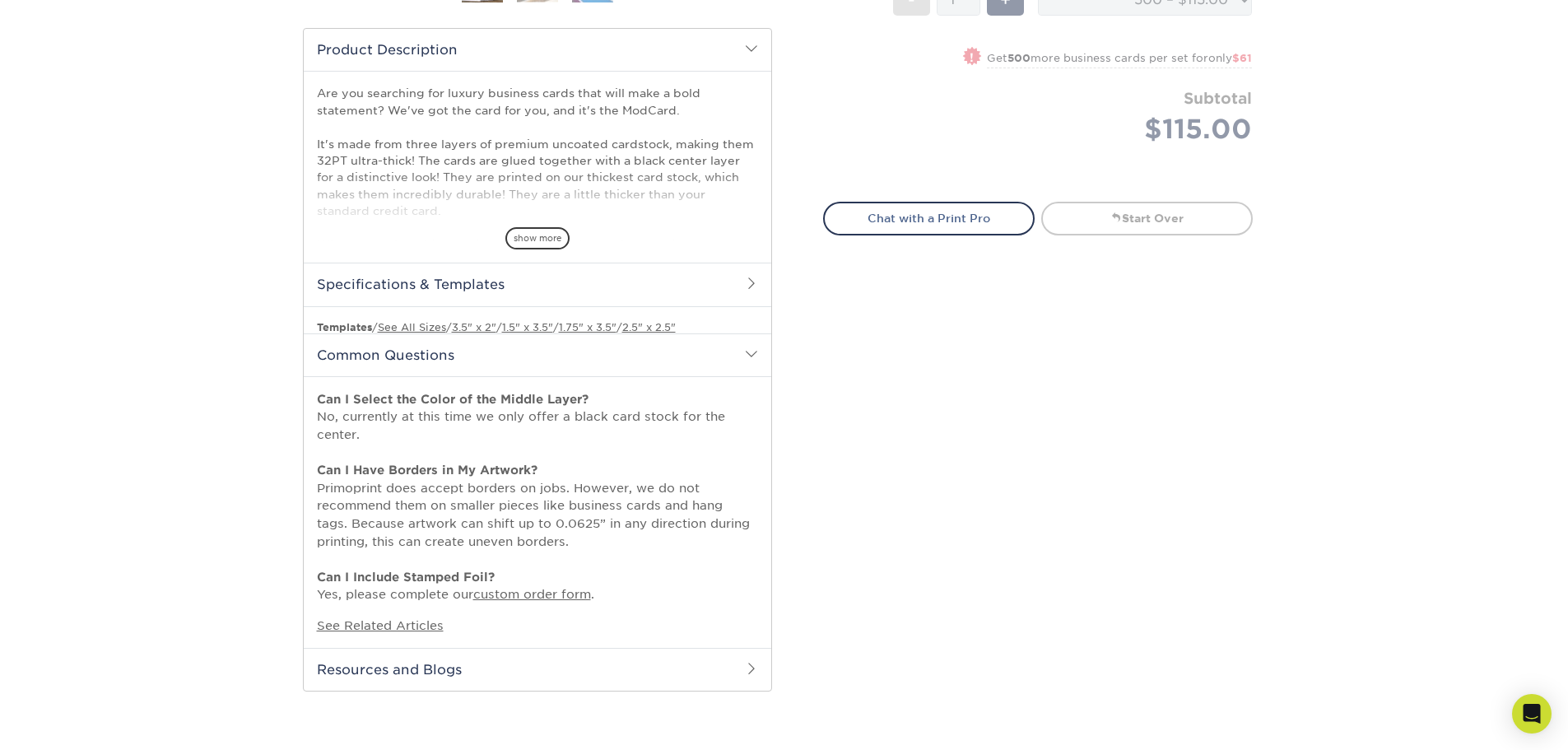
click at [759, 281] on h2 "Specifications & Templates" at bounding box center [538, 284] width 468 height 43
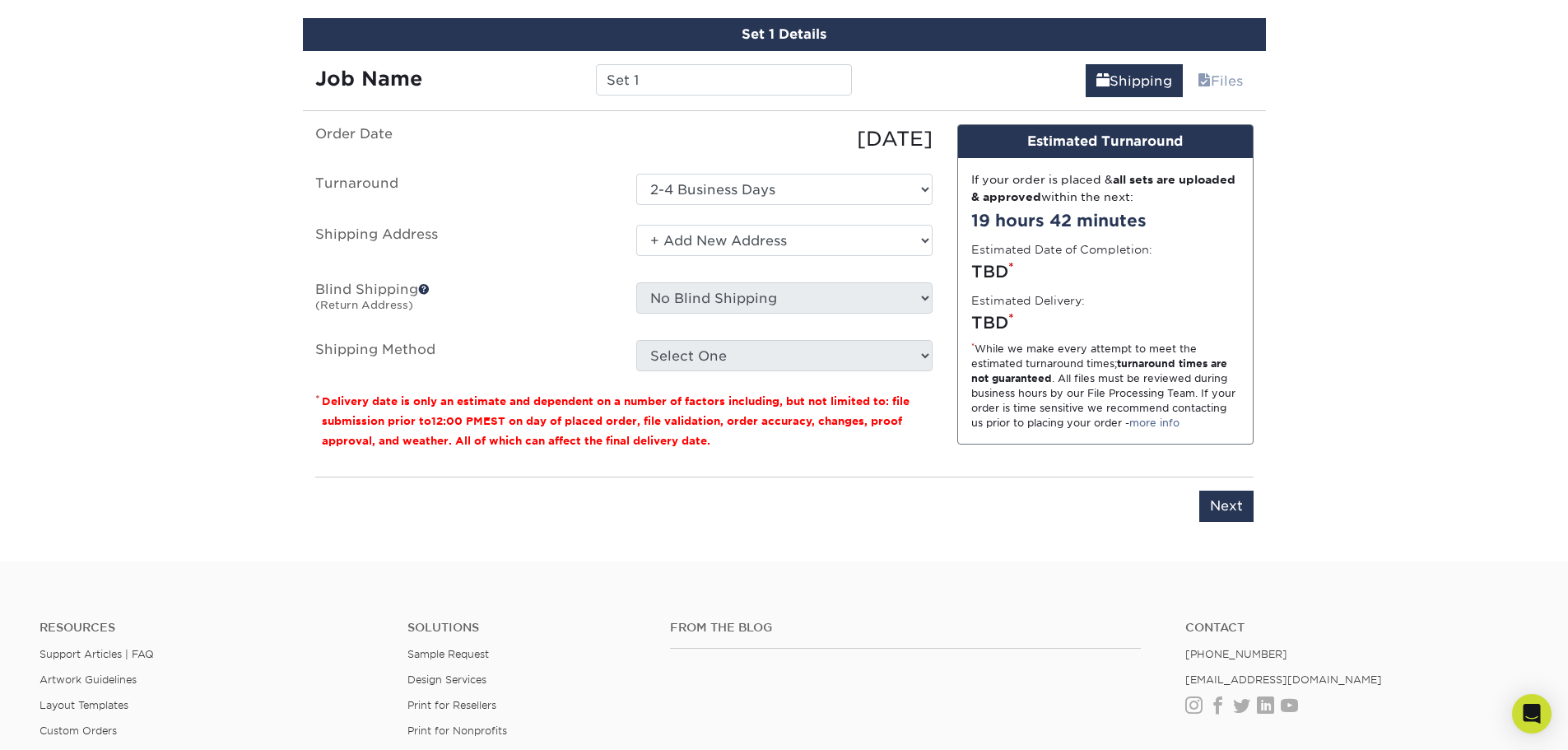
scroll to position [1266, 0]
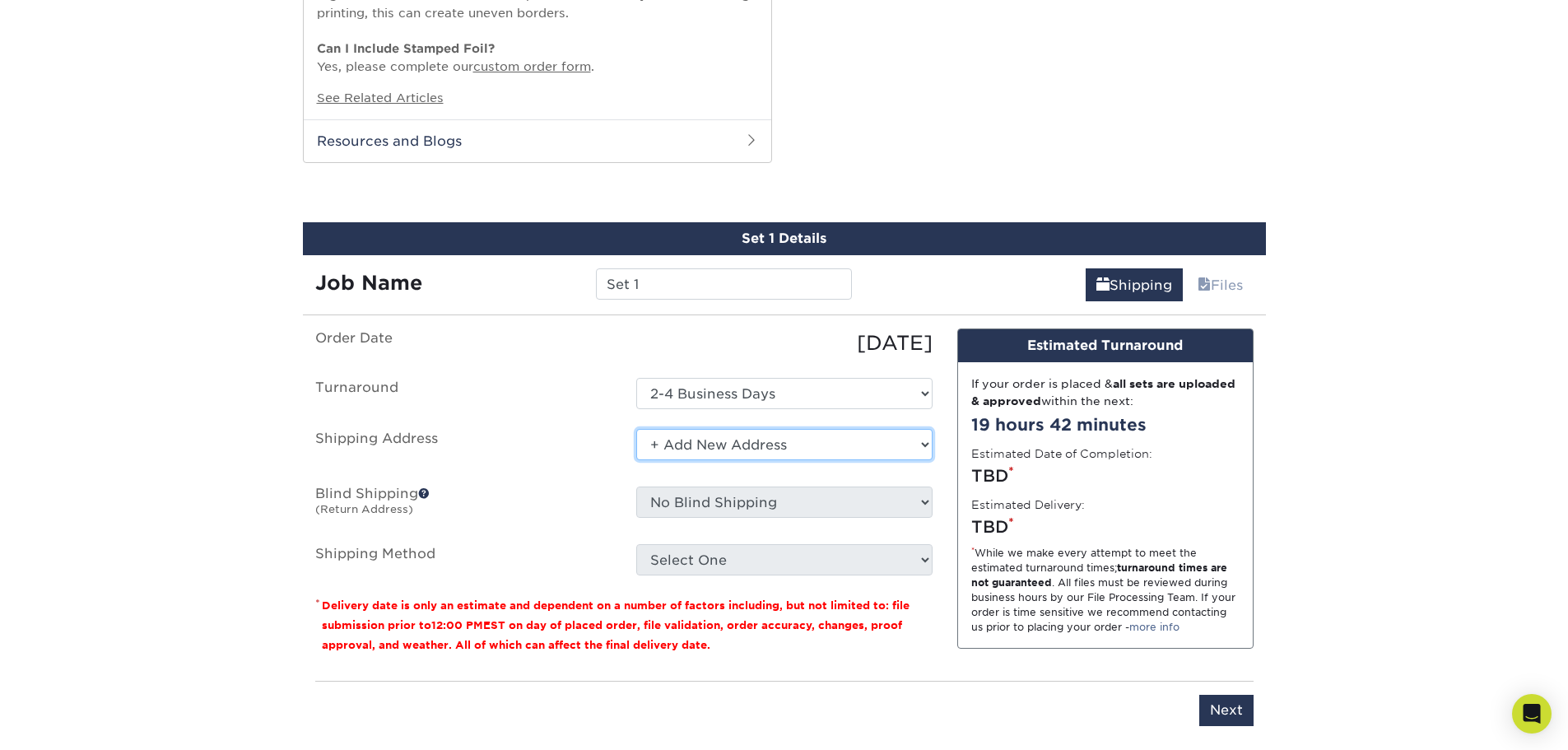
click at [814, 438] on select "Select One + Add New Address - Login" at bounding box center [784, 445] width 296 height 32
click at [637, 429] on select "Select One + Add New Address - Login" at bounding box center [784, 445] width 296 height 32
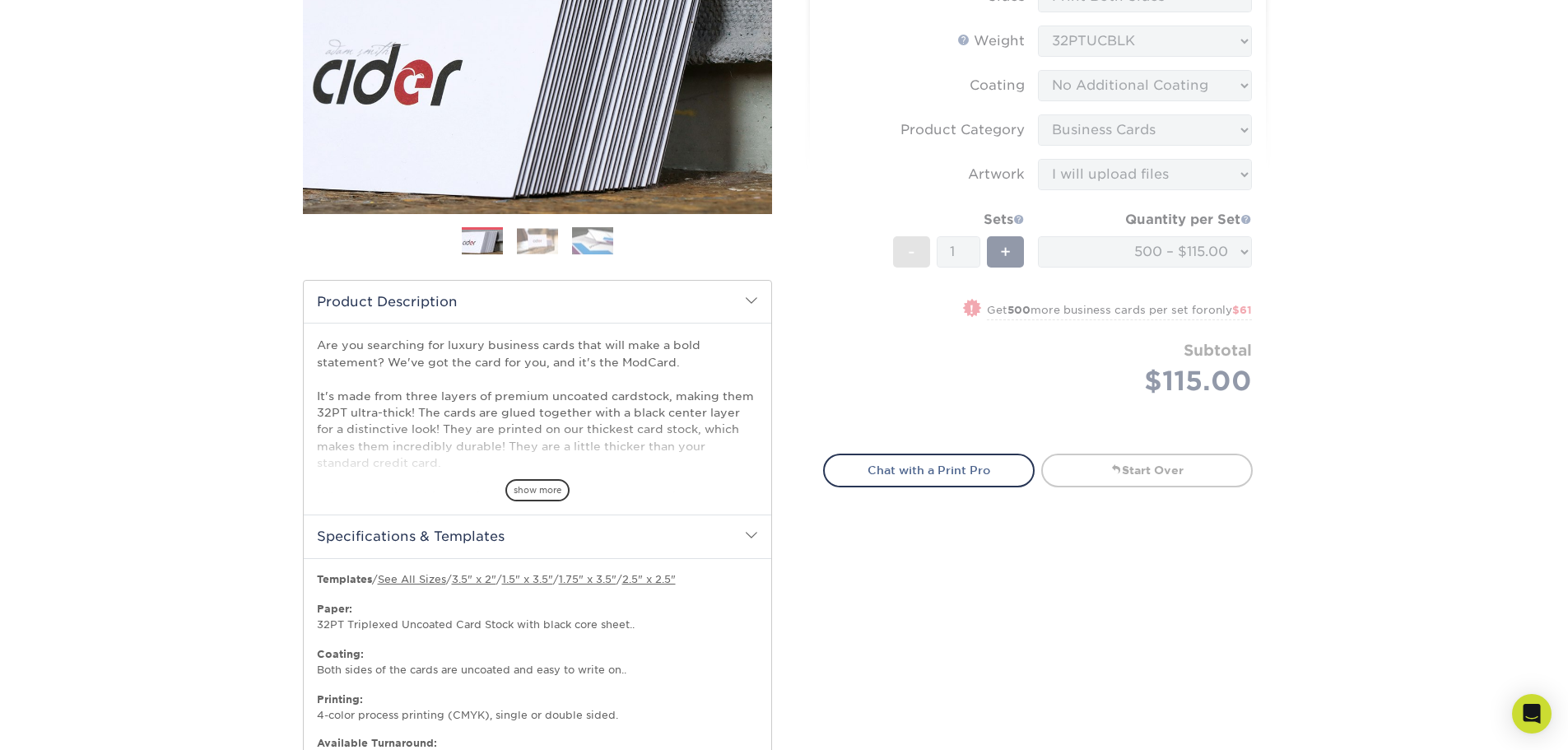
scroll to position [0, 0]
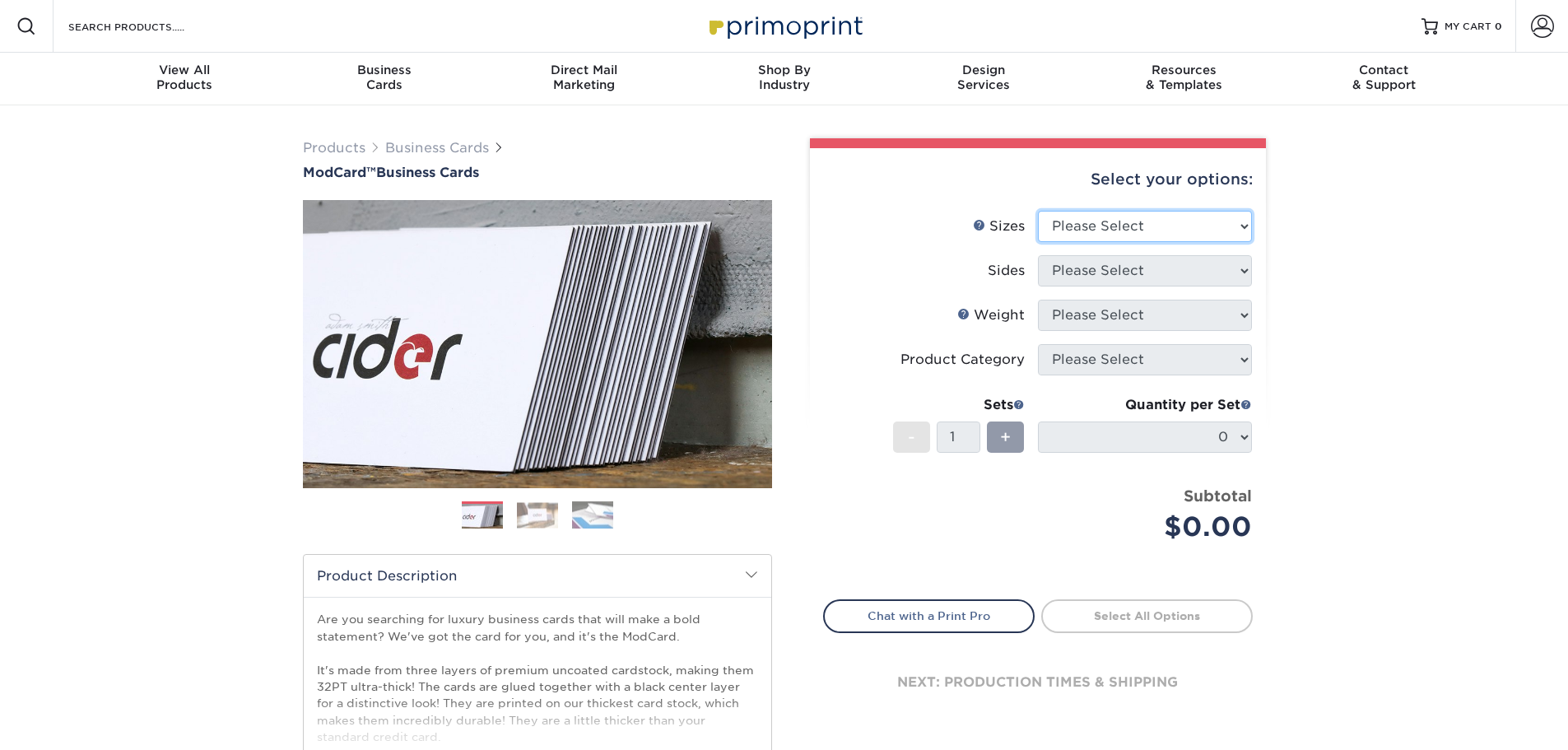
click at [1143, 224] on select "Please Select 1.5" x 3.5" - Mini 1.75" x 3.5" - Mini 2" x 2" - Square 2" x 3" -…" at bounding box center [1145, 226] width 214 height 32
select select "2.00x3.50"
click at [1038, 211] on select "Please Select 1.5" x 3.5" - Mini 1.75" x 3.5" - Mini 2" x 2" - Square 2" x 3" -…" at bounding box center [1145, 226] width 214 height 32
click at [1140, 282] on select "Please Select Print Both Sides Print Front Only" at bounding box center [1145, 270] width 214 height 32
select select "13abbda7-1d64-4f25-8bb2-c179b224825d"
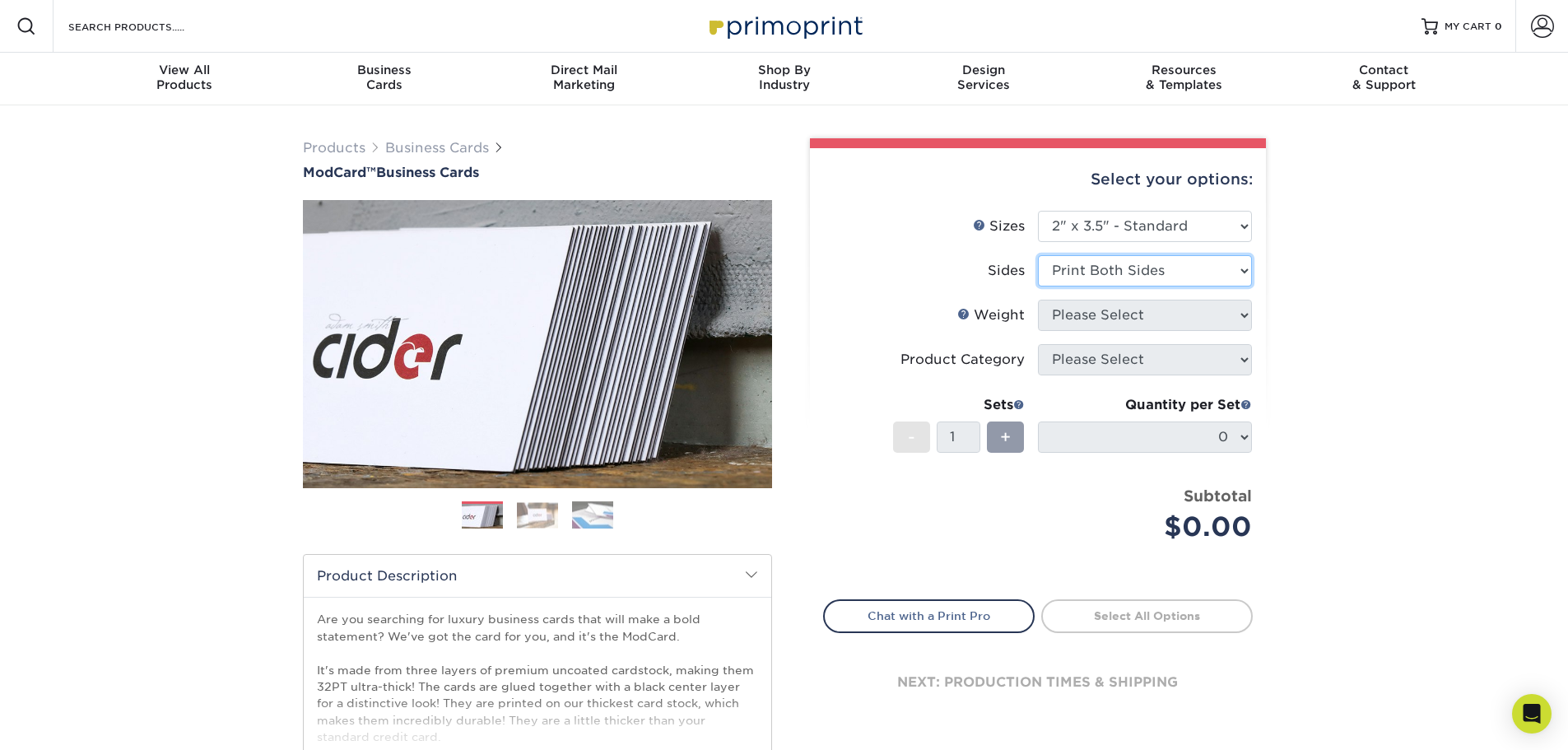
click at [1038, 255] on select "Please Select Print Both Sides Print Front Only" at bounding box center [1145, 270] width 214 height 32
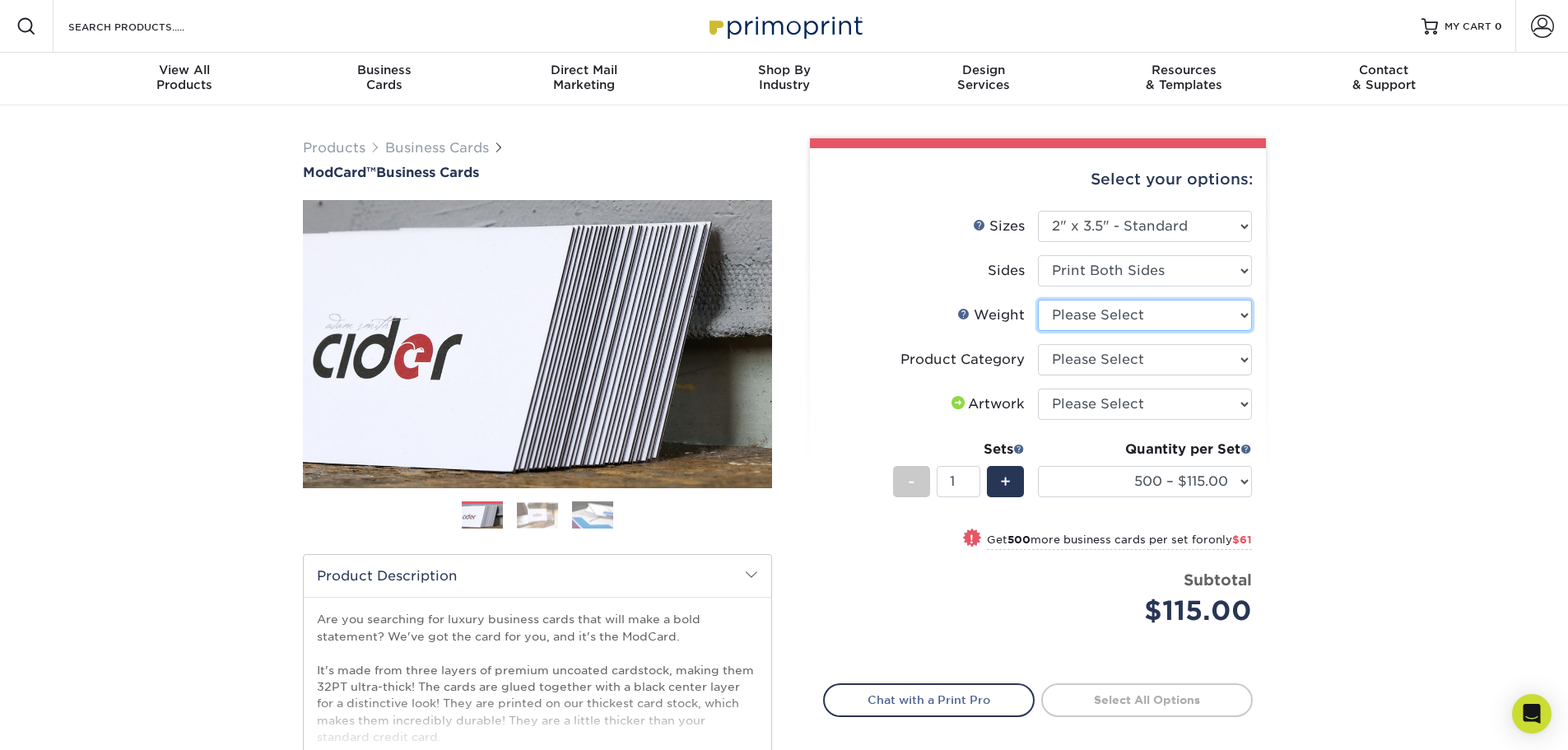
click at [1190, 321] on select "Please Select 32PTUCBLK" at bounding box center [1145, 315] width 214 height 32
select select "32PTUCBLK"
click at [1038, 299] on select "Please Select 32PTUCBLK" at bounding box center [1145, 315] width 214 height 32
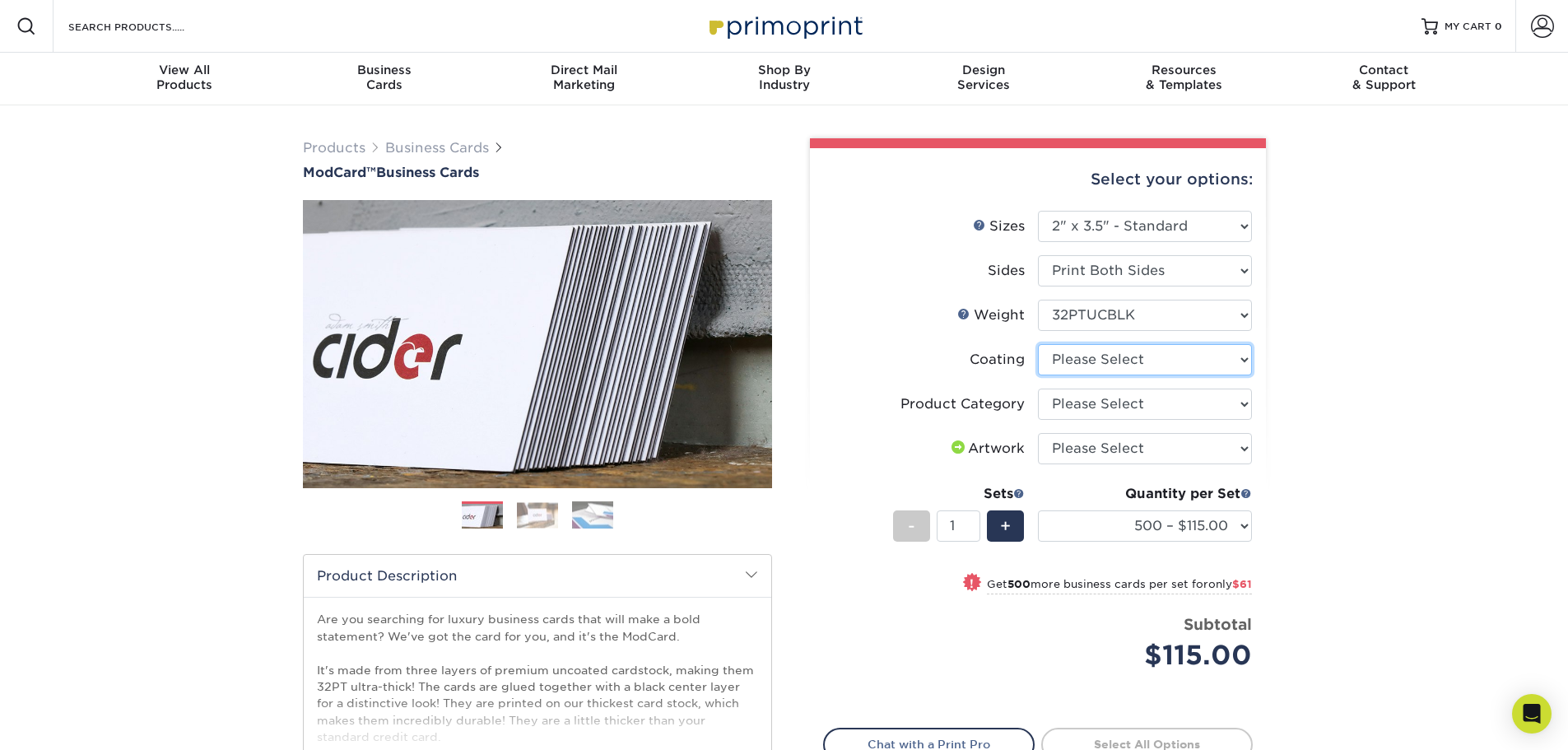
click at [1177, 362] on select at bounding box center [1145, 359] width 214 height 32
select select "3e7618de-abca-4bda-9f97-8b9129e913d8"
click at [1038, 344] on select at bounding box center [1145, 359] width 214 height 32
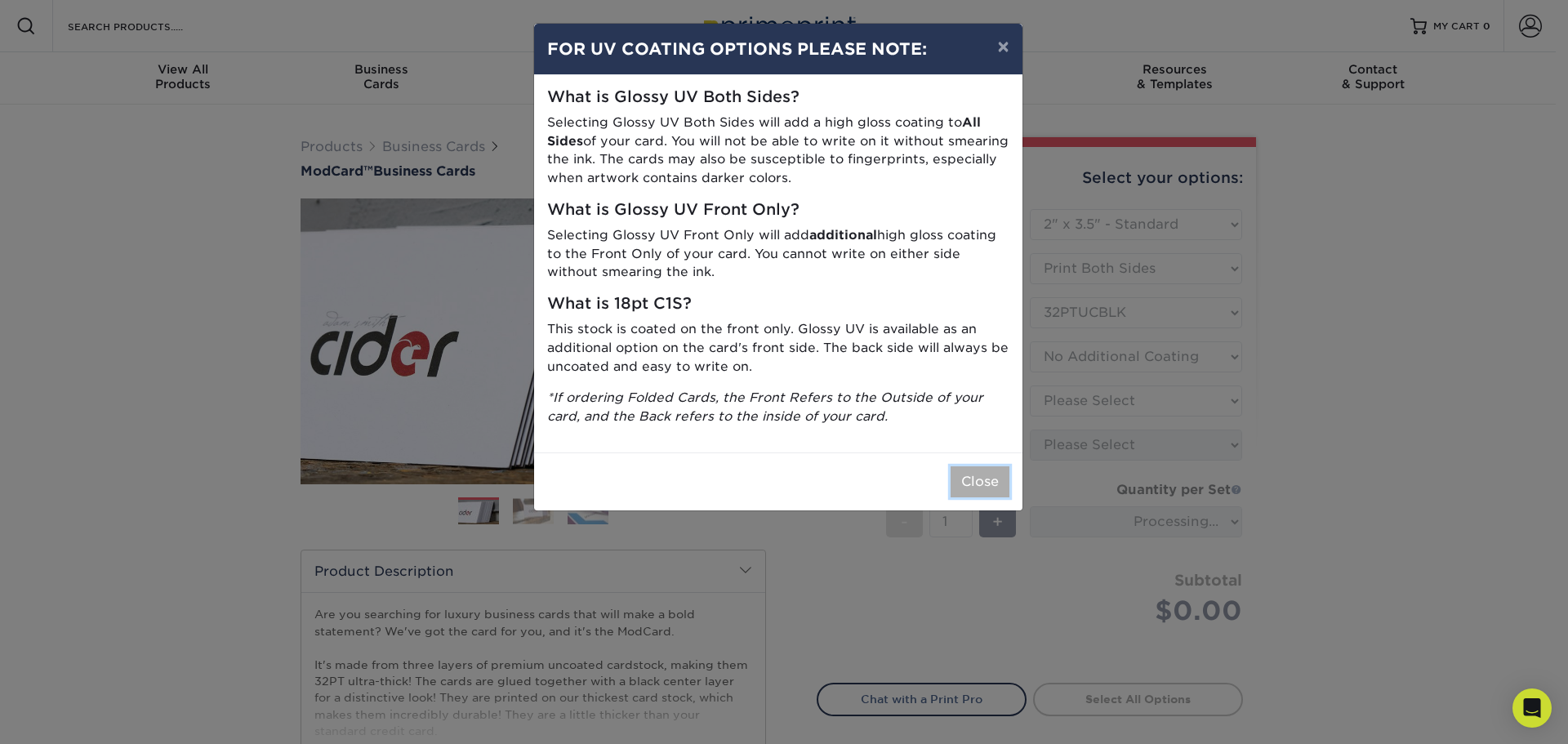
click at [985, 482] on button "Close" at bounding box center [980, 482] width 58 height 31
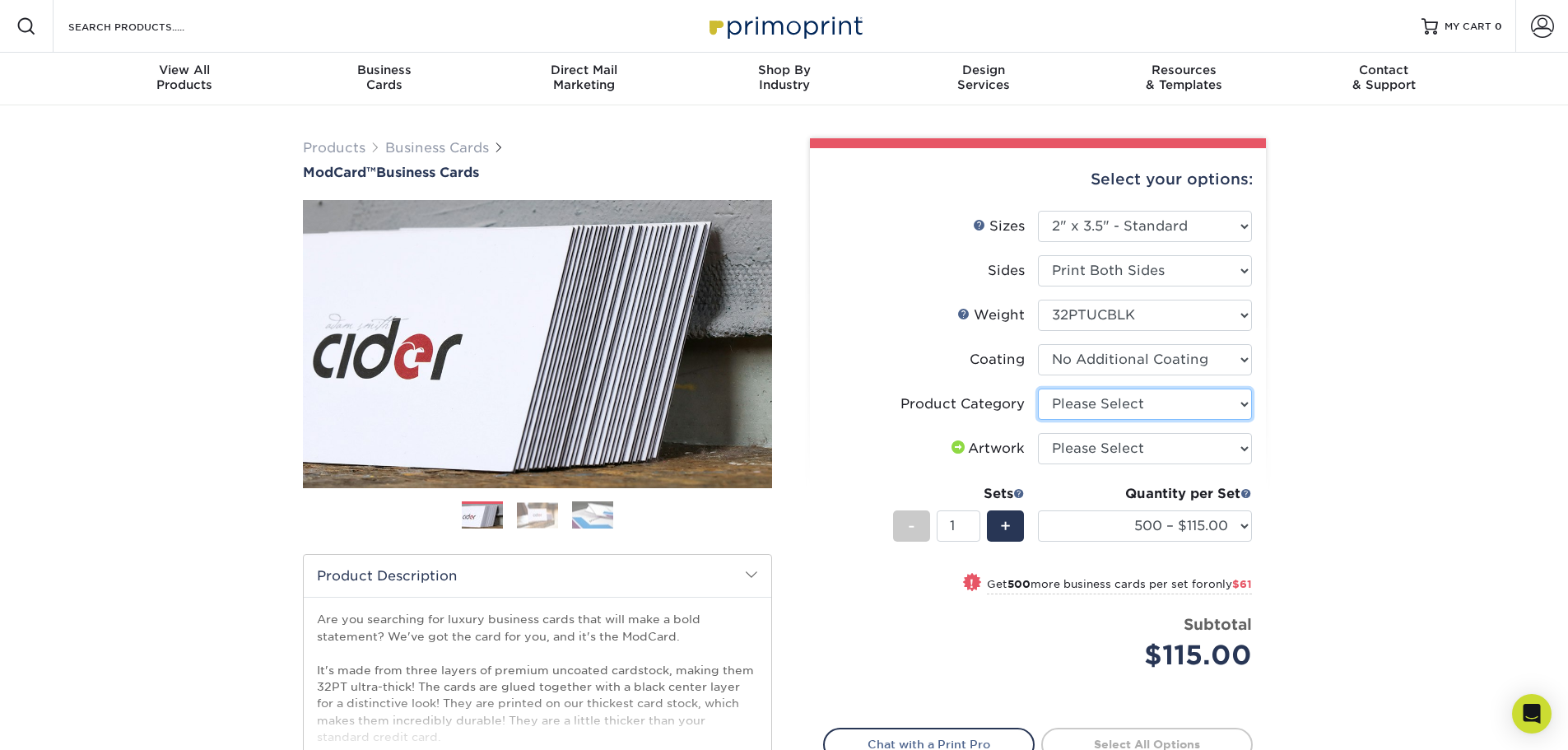
click at [1174, 402] on select "Please Select Business Cards" at bounding box center [1145, 404] width 214 height 32
select select "3b5148f1-0588-4f88-a218-97bcfdce65c1"
click at [1038, 388] on select "Please Select Business Cards" at bounding box center [1145, 404] width 214 height 32
click at [1174, 450] on select "Please Select I will upload files I need a design - $100" at bounding box center [1145, 448] width 214 height 32
select select "upload"
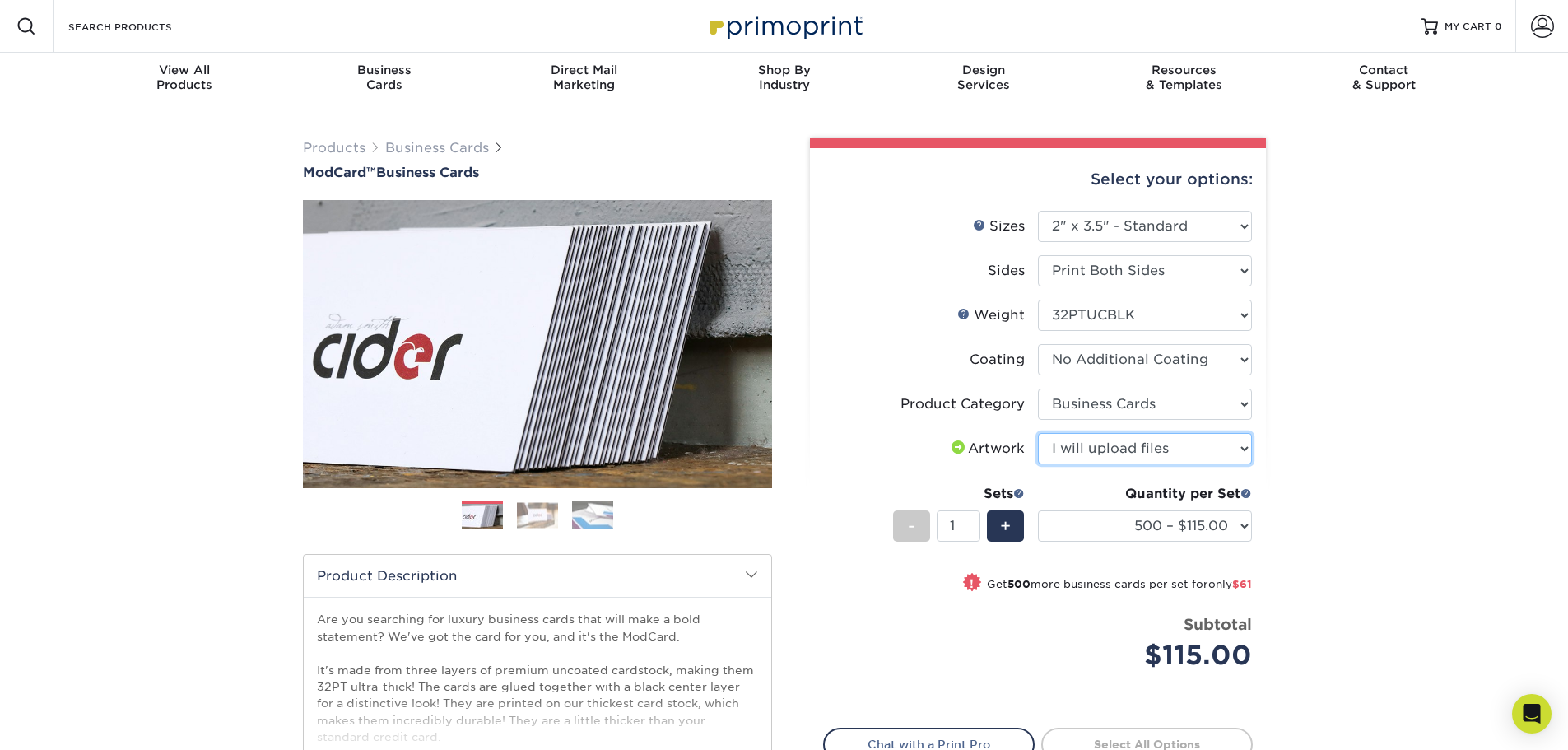
click at [1038, 433] on select "Please Select I will upload files I need a design - $100" at bounding box center [1145, 448] width 214 height 32
click at [1311, 480] on div "Products Business Cards ModCard™ Business Cards Previous Next" at bounding box center [784, 544] width 1568 height 879
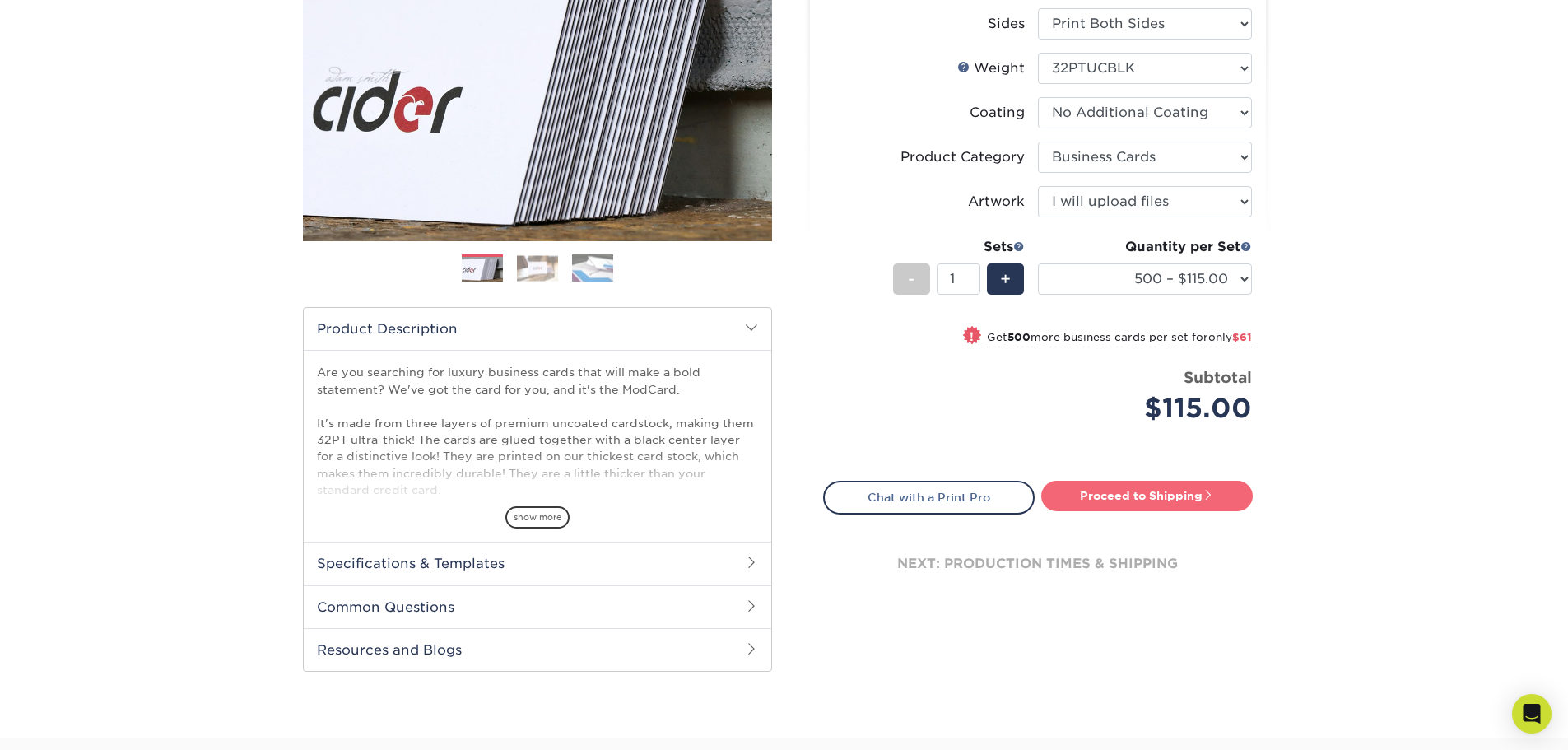
click at [1183, 497] on link "Proceed to Shipping" at bounding box center [1147, 495] width 212 height 30
type input "Set 1"
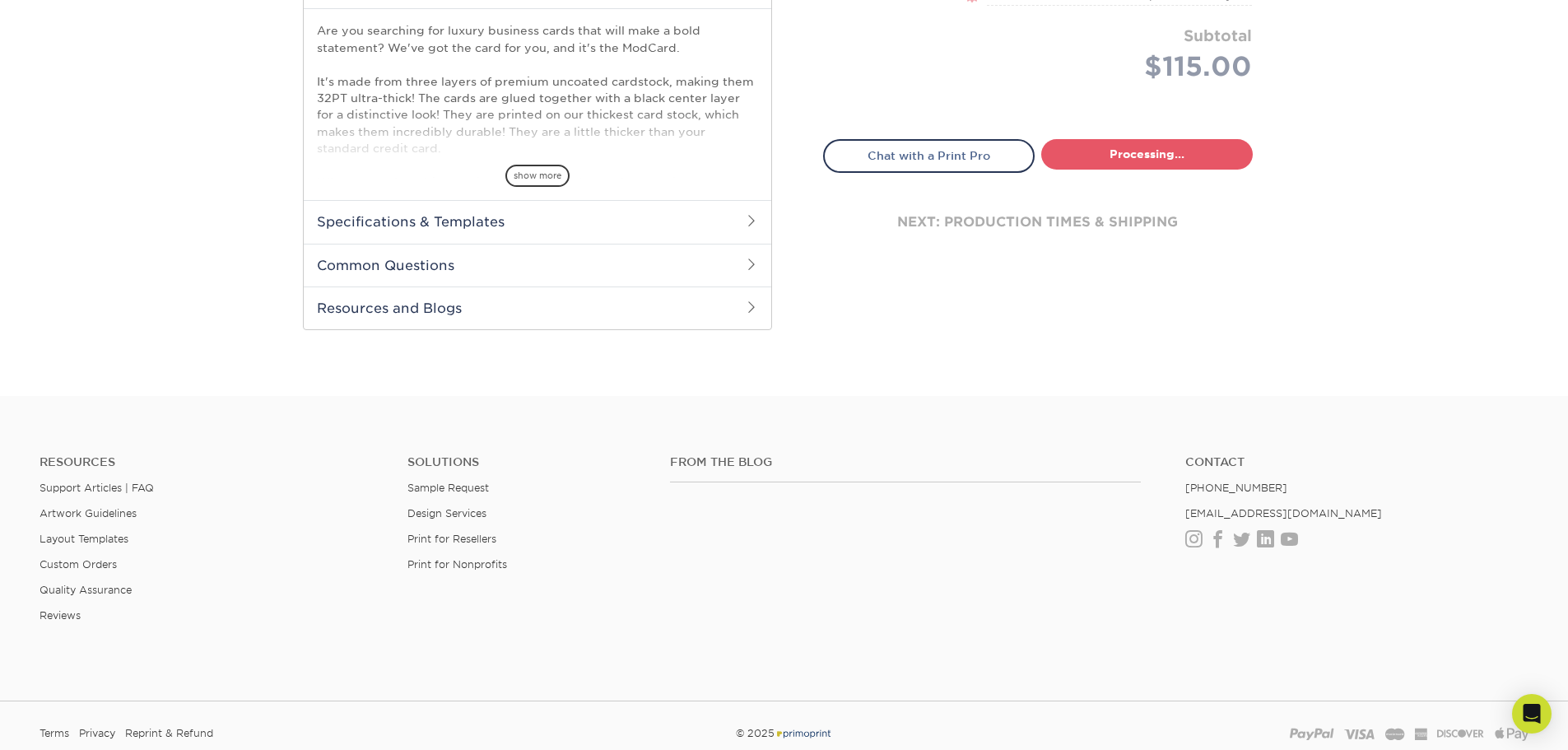
select select "5f593cd4-e965-446d-a983-0d73bfd06503"
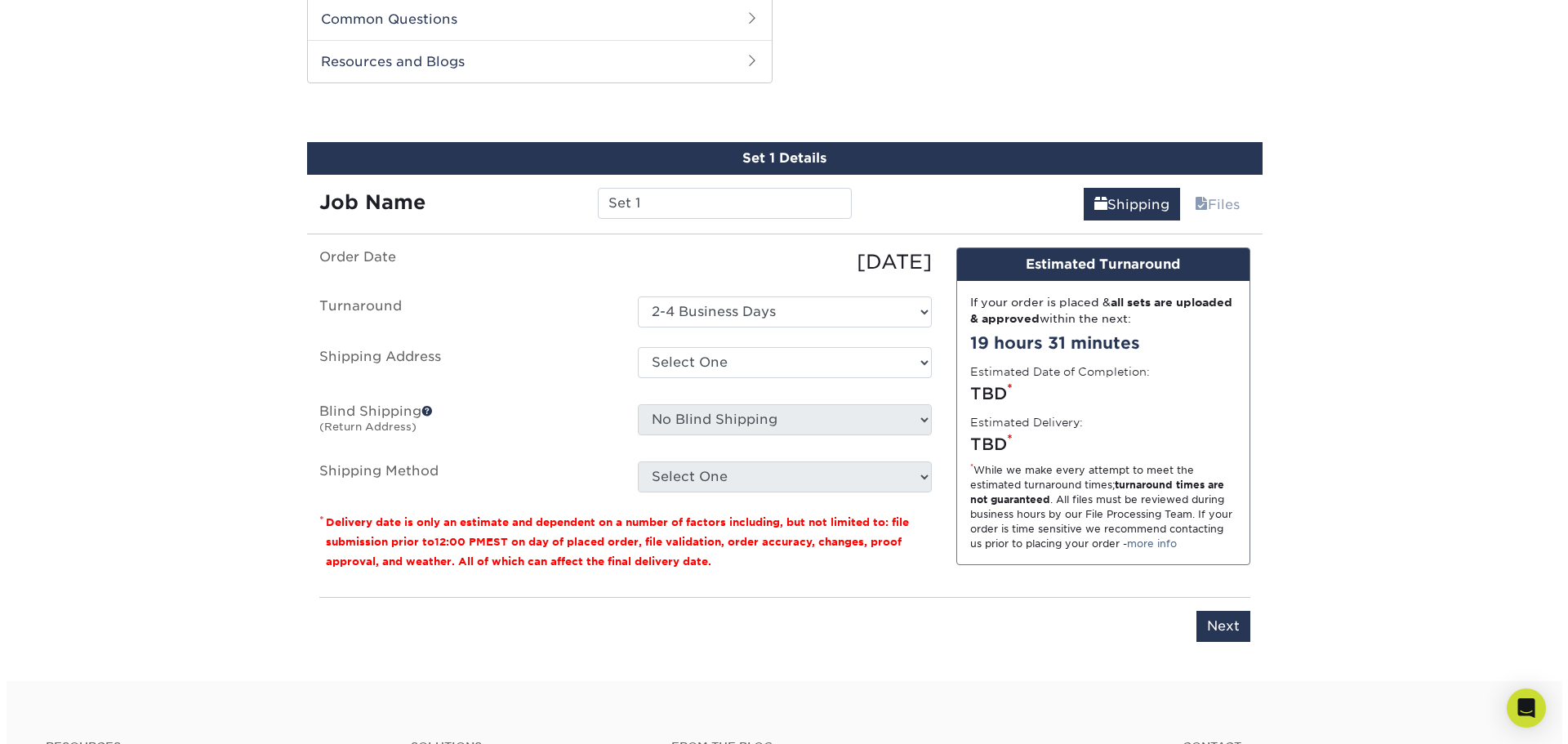
scroll to position [831, 0]
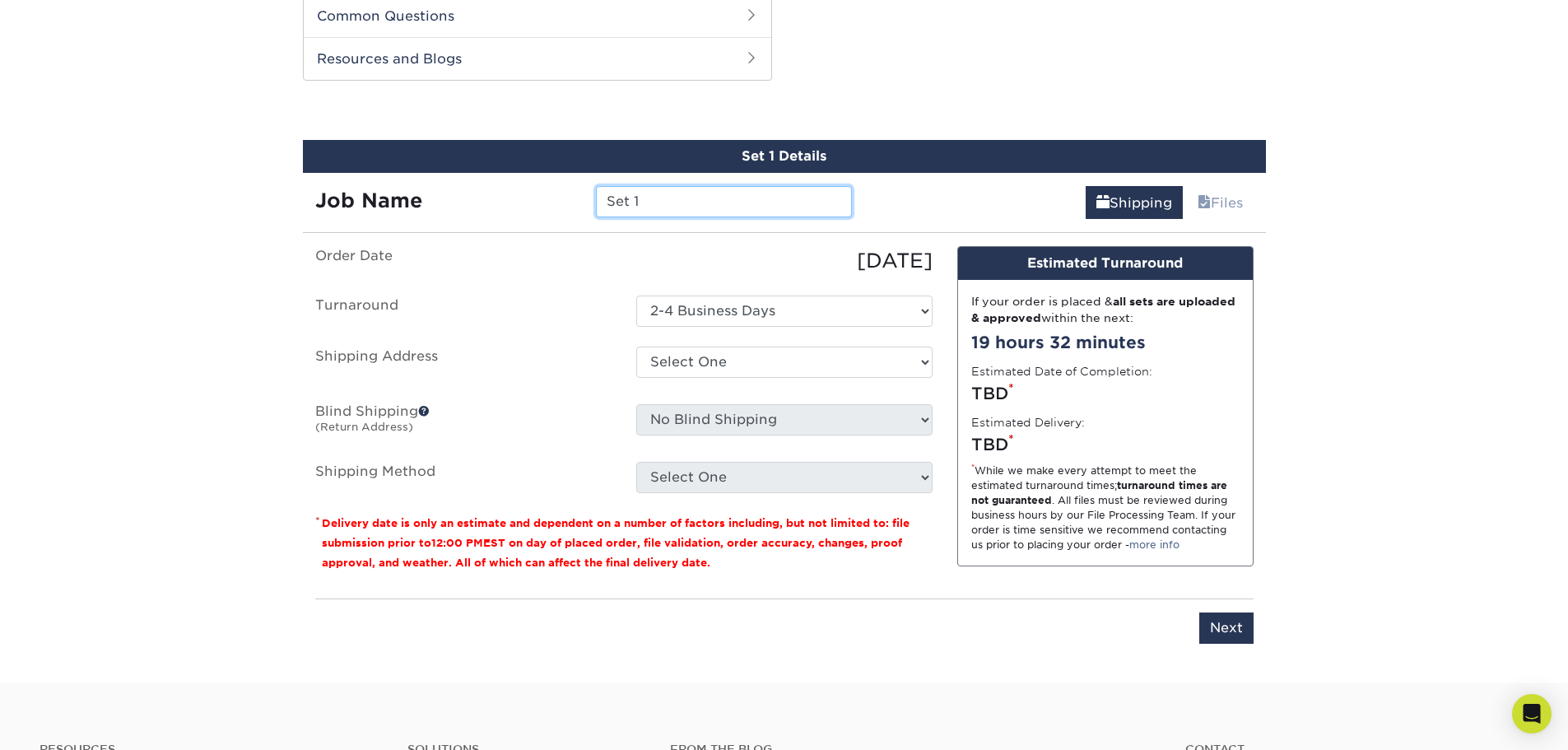
drag, startPoint x: 667, startPoint y: 201, endPoint x: 530, endPoint y: 215, distance: 137.7
click at [531, 215] on div "Job Name Set 1" at bounding box center [584, 201] width 562 height 32
type input "Bridges"
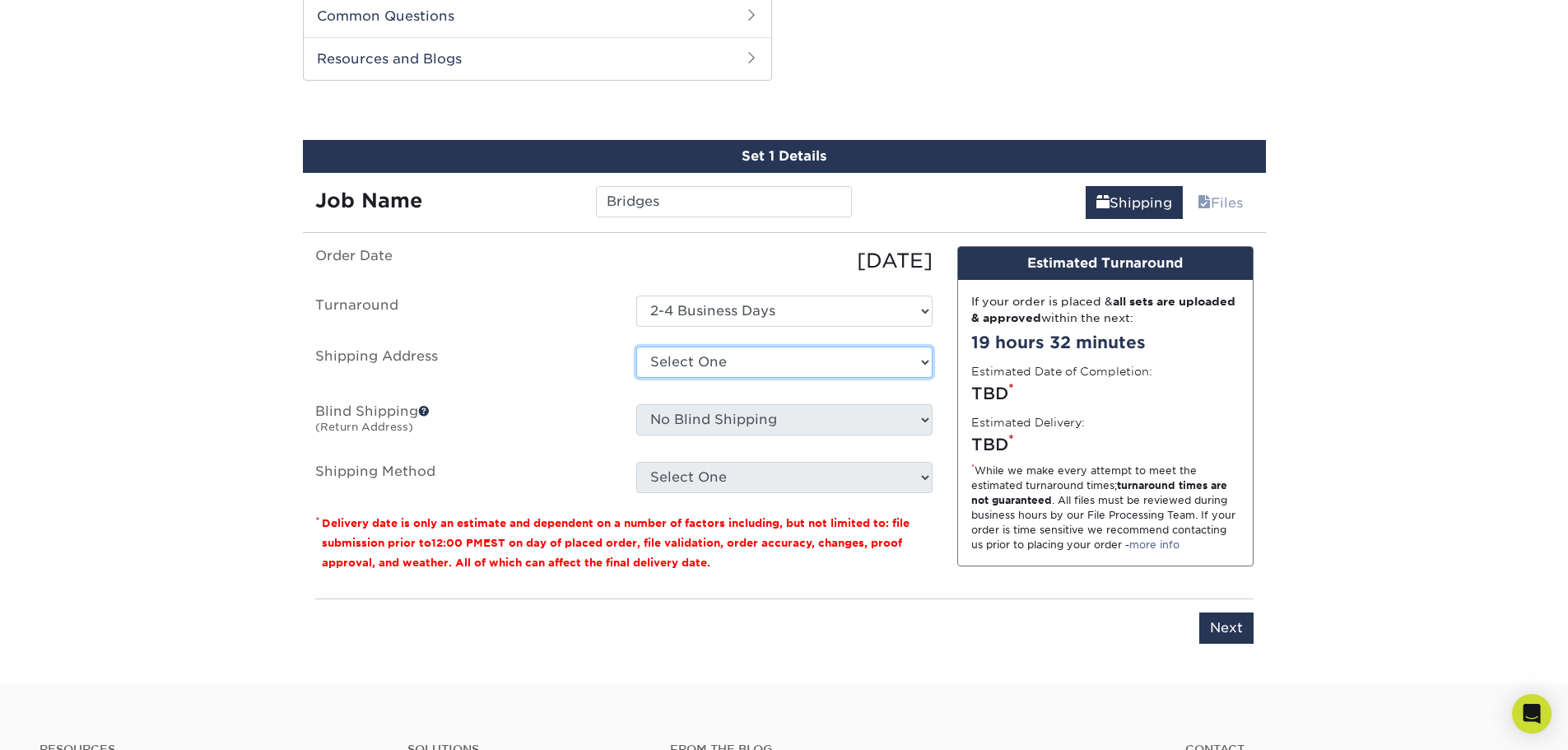
click at [713, 364] on select "Select One + Add New Address - Login" at bounding box center [784, 362] width 296 height 32
select select "newaddress"
click at [637, 346] on select "Select One + Add New Address - Login" at bounding box center [784, 362] width 296 height 32
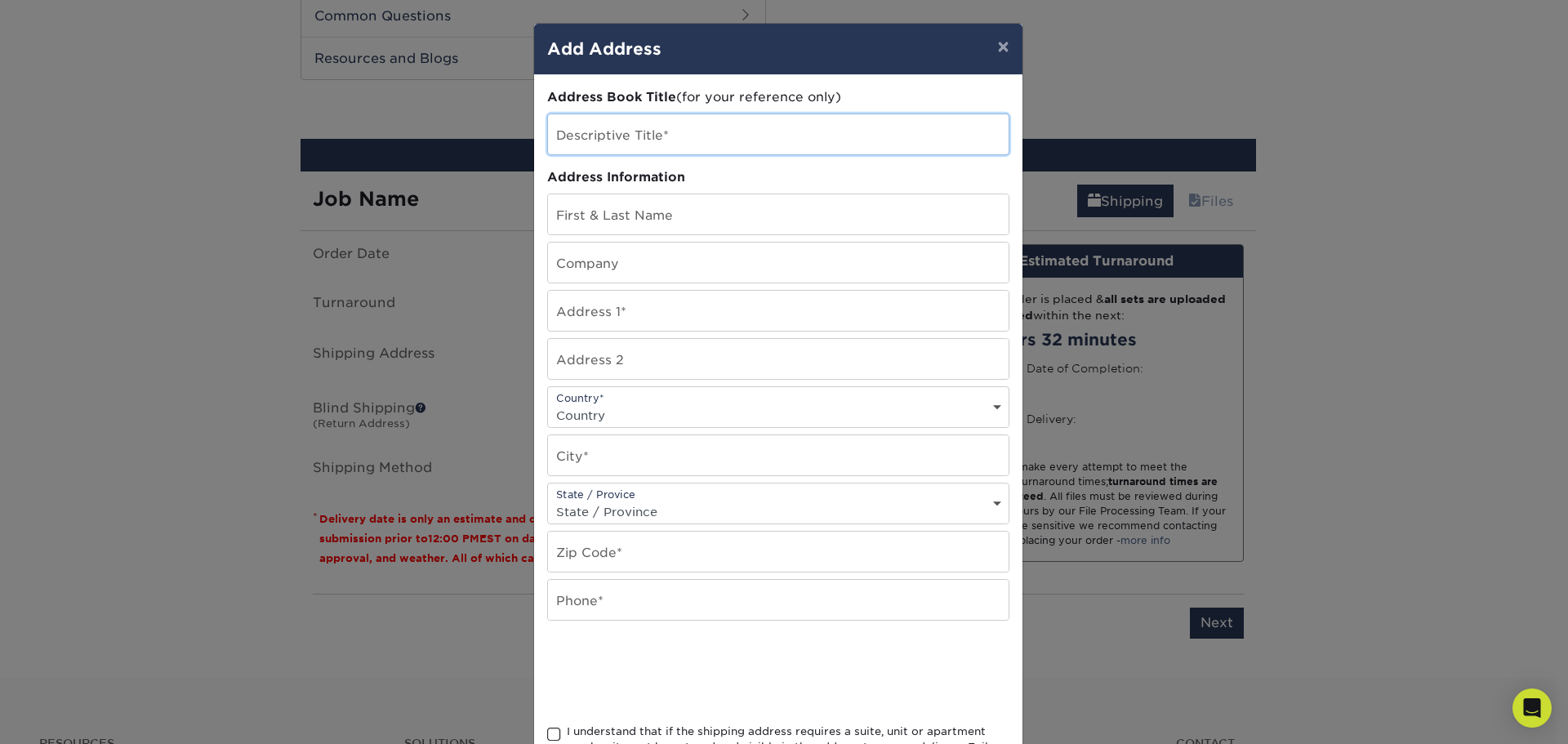
click at [657, 132] on input "text" at bounding box center [778, 134] width 461 height 40
type input "H"
type input "Office"
type input "Jordan Bridges"
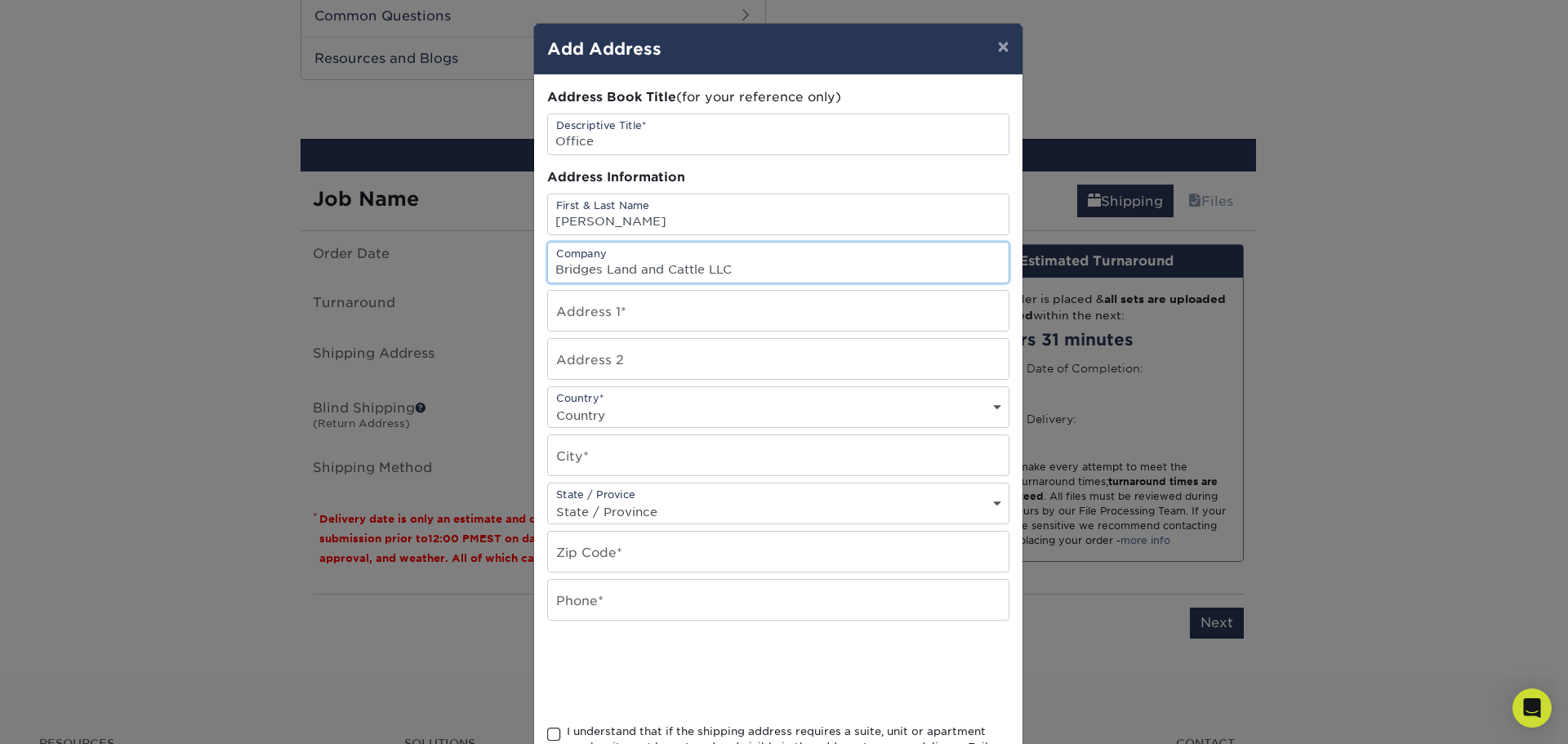
type input "Bridges Land and Cattle LLC"
type input "200 Fowler Rd"
select select "US"
type input "s"
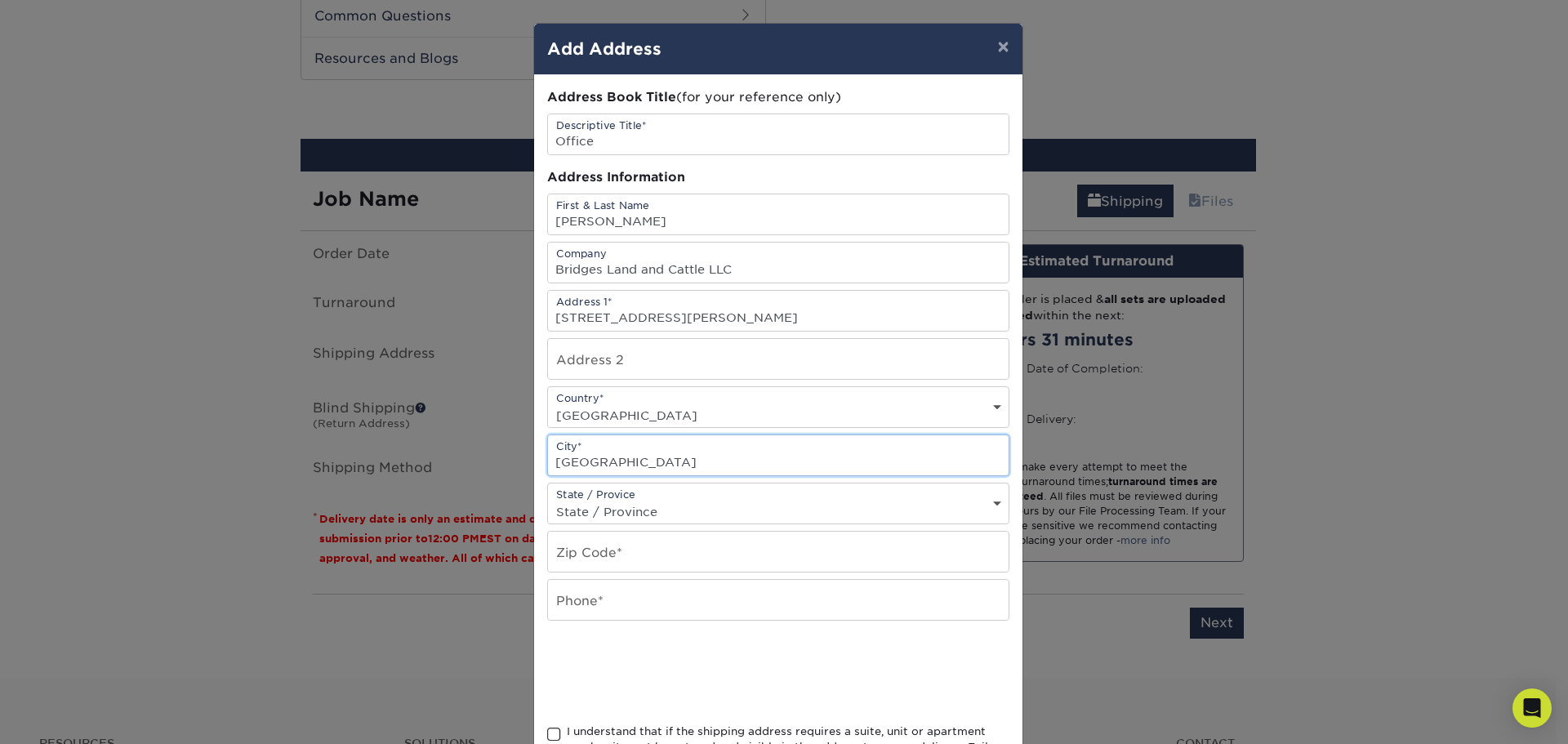
type input "Shelbyville"
select select "TN"
type input "37160"
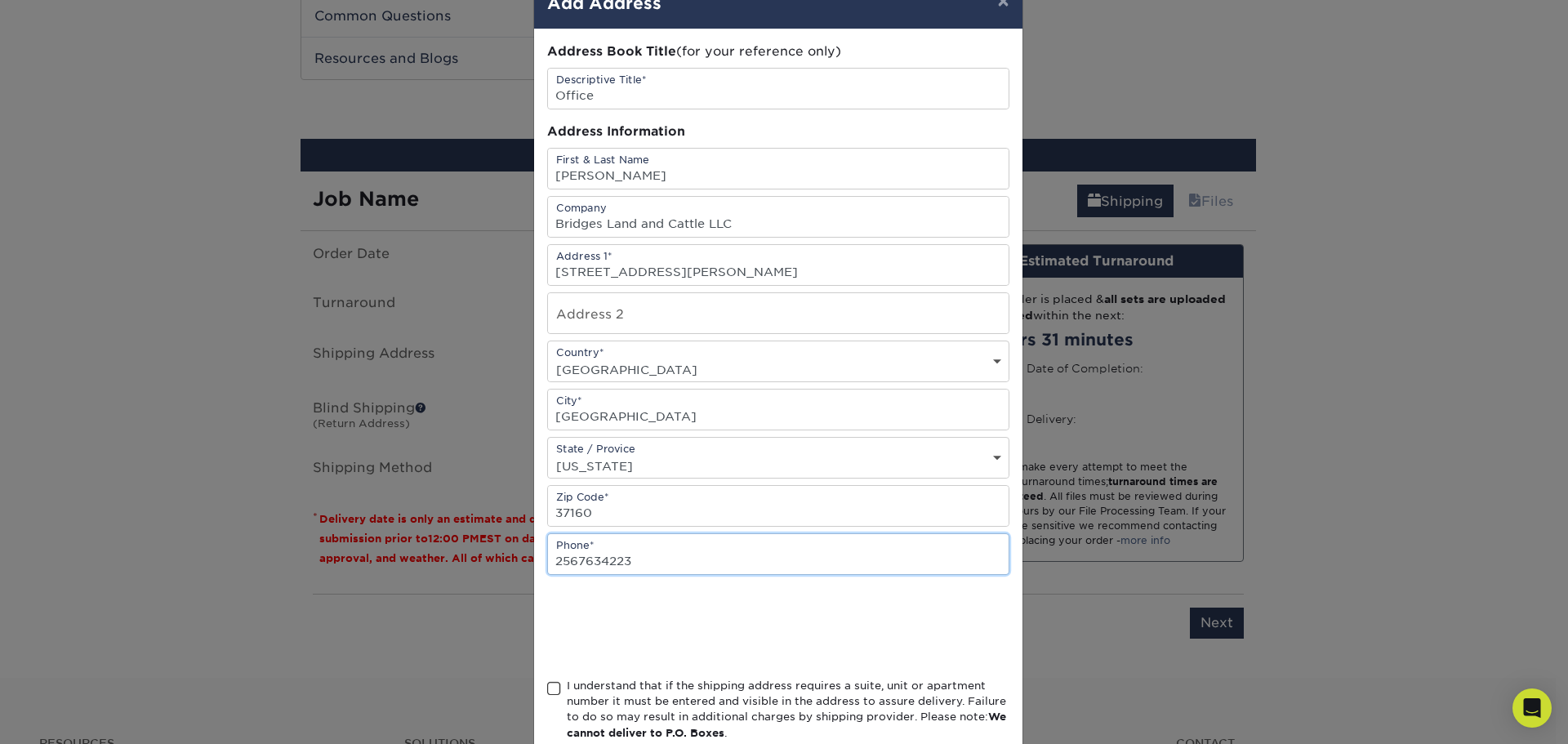
scroll to position [144, 0]
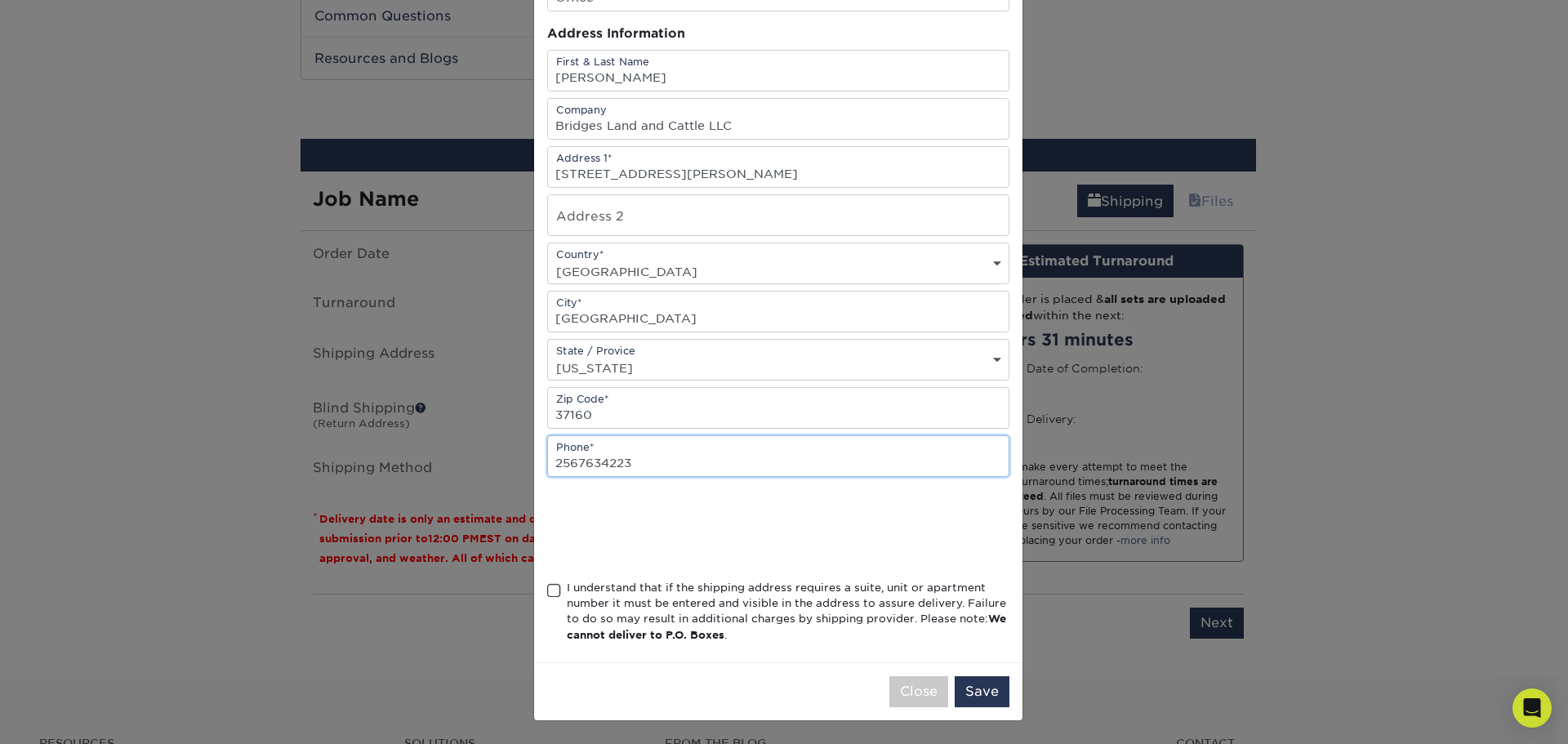
type input "2567634223"
click at [553, 587] on span at bounding box center [554, 591] width 14 height 15
click at [0, 0] on input "I understand that if the shipping address requires a suite, unit or apartment n…" at bounding box center [0, 0] width 0 height 0
click at [972, 695] on button "Save" at bounding box center [982, 692] width 55 height 31
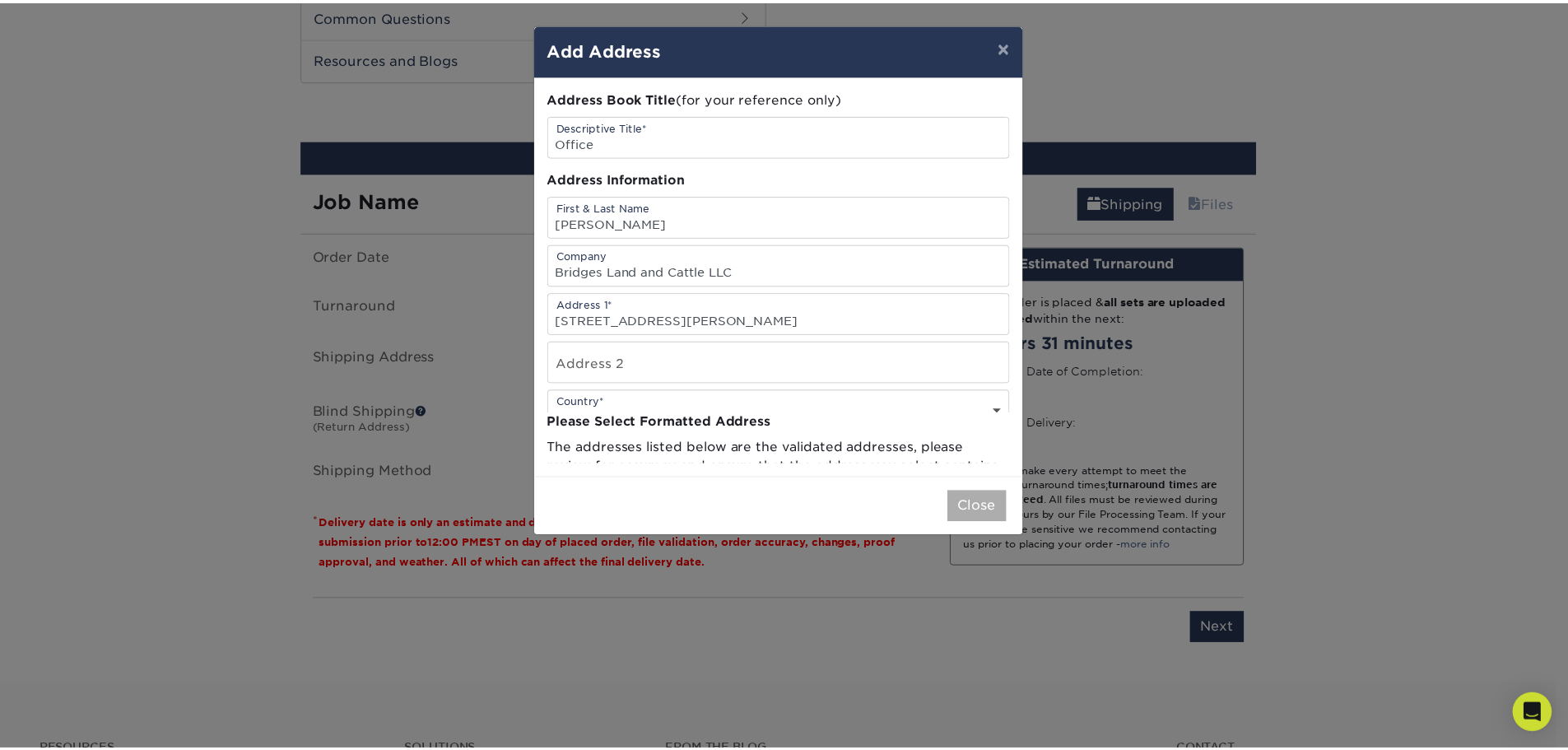
scroll to position [0, 0]
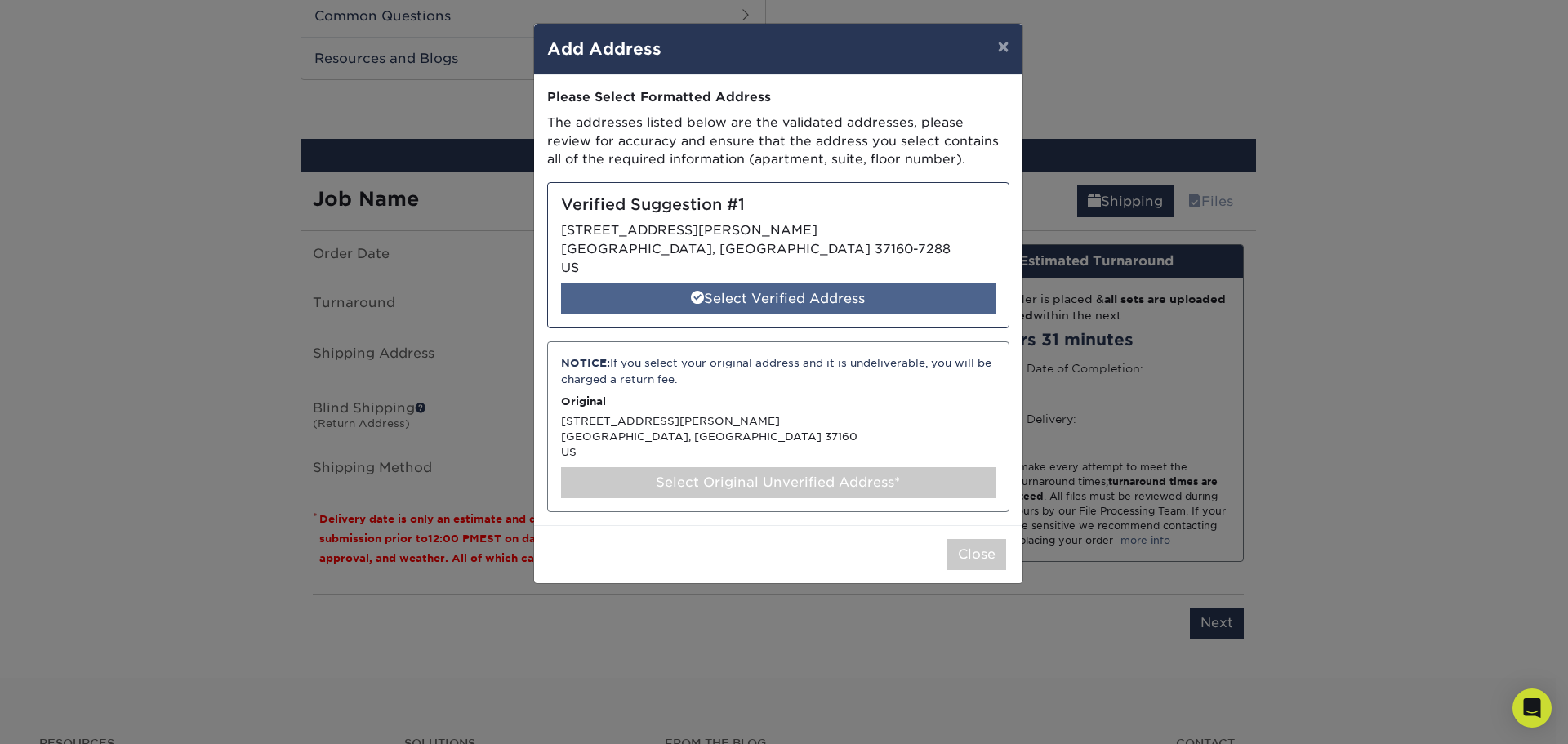
click at [810, 293] on div "Select Verified Address" at bounding box center [778, 299] width 434 height 31
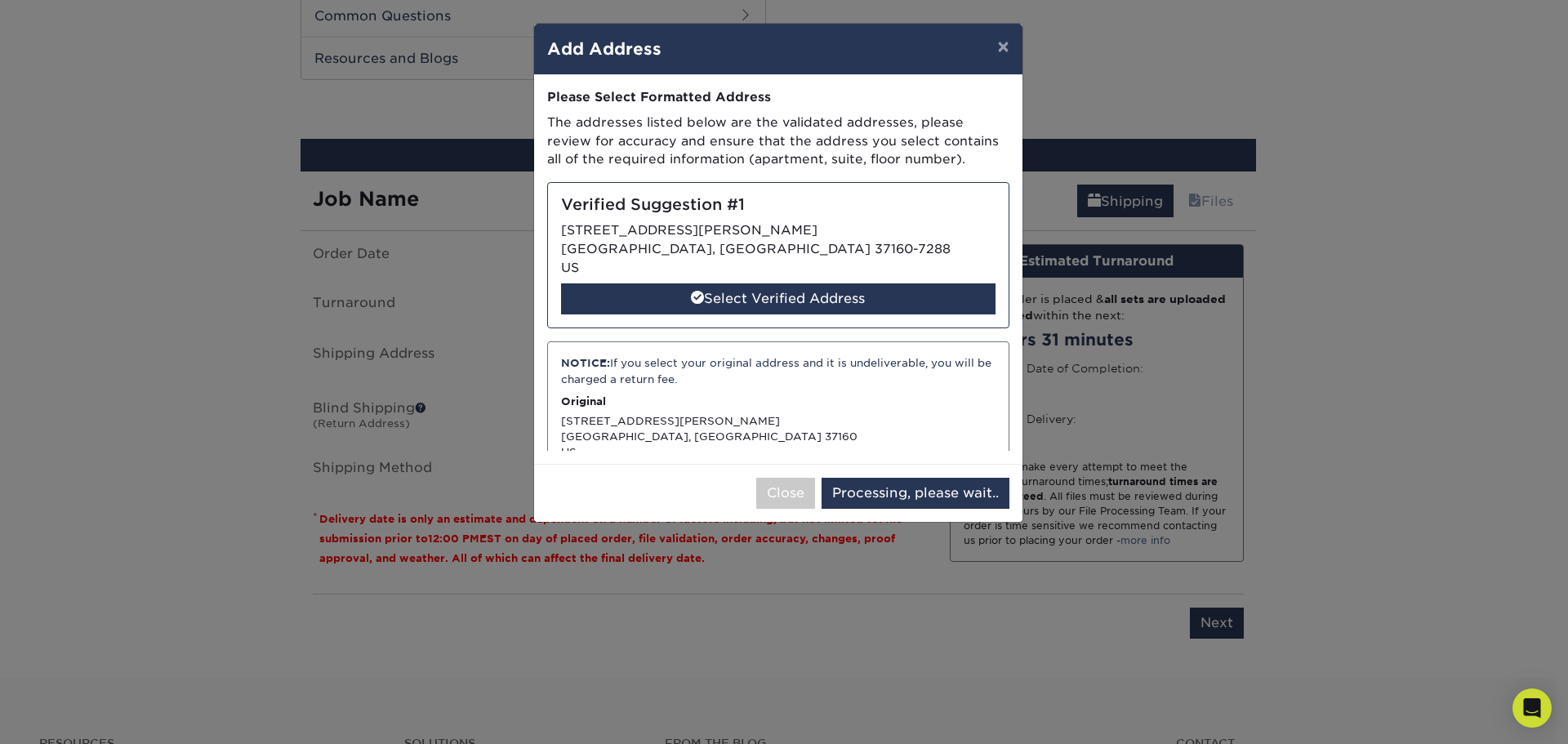
select select "285279"
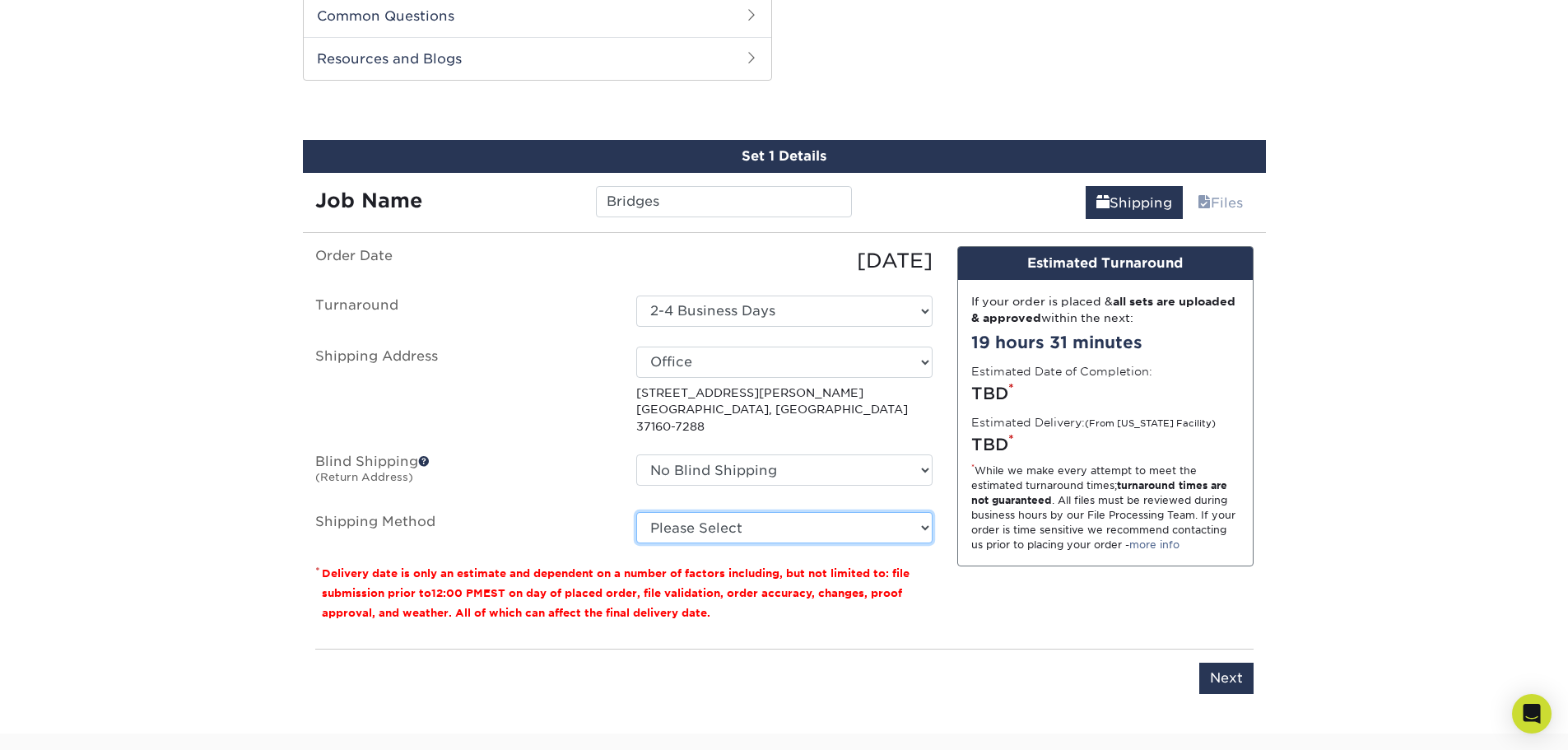
click at [881, 517] on select "Please Select Ground Shipping (+$8.96) 3 Day Shipping Service (+$31.38) 2 Day A…" at bounding box center [784, 527] width 296 height 32
select select "03"
click at [637, 512] on select "Please Select Ground Shipping (+$8.96) 3 Day Shipping Service (+$31.38) 2 Day A…" at bounding box center [784, 527] width 296 height 32
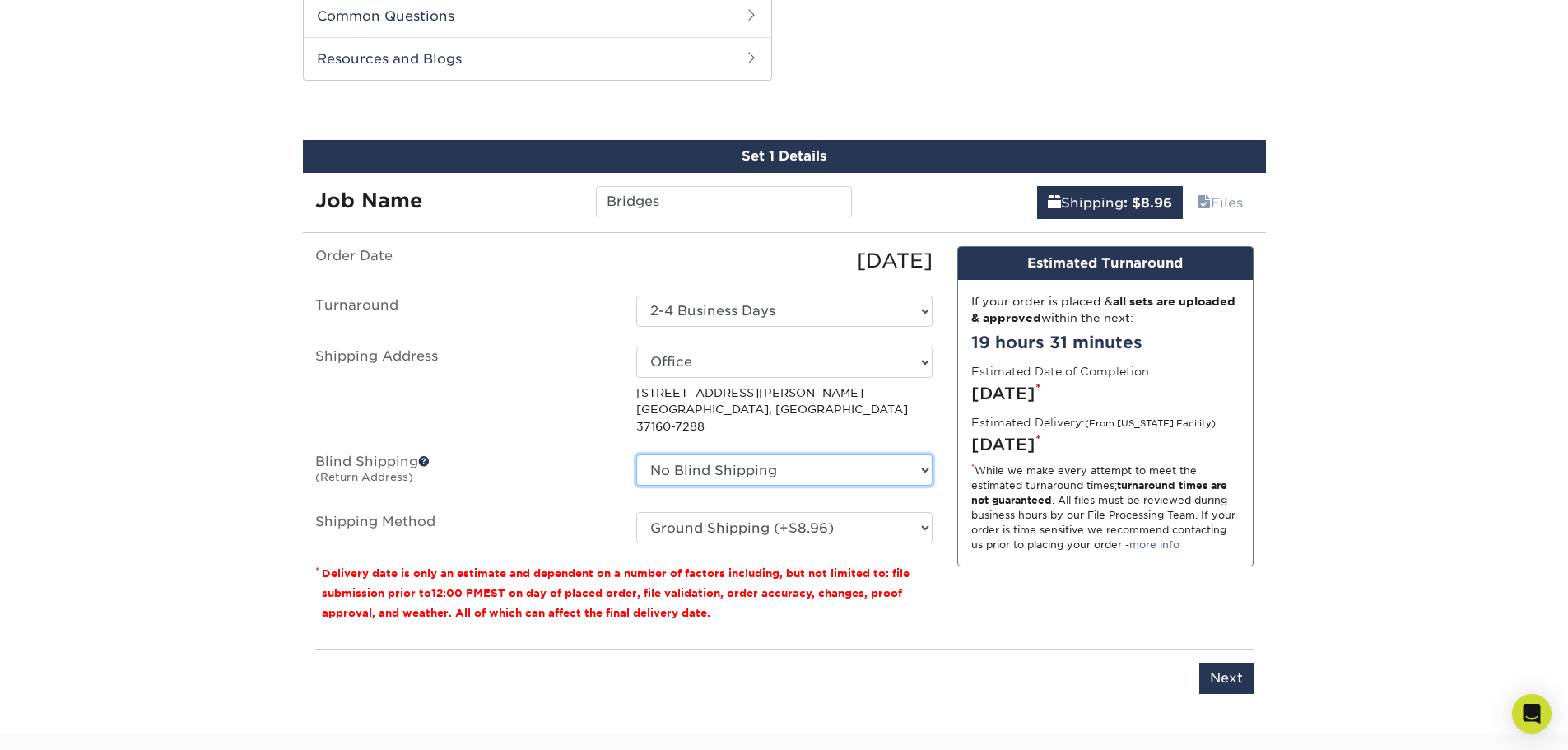
click at [860, 454] on select "No Blind Shipping + Add New Address" at bounding box center [784, 469] width 296 height 32
click at [637, 454] on select "No Blind Shipping + Add New Address" at bounding box center [784, 469] width 296 height 32
click at [1229, 674] on input "Next" at bounding box center [1227, 677] width 55 height 32
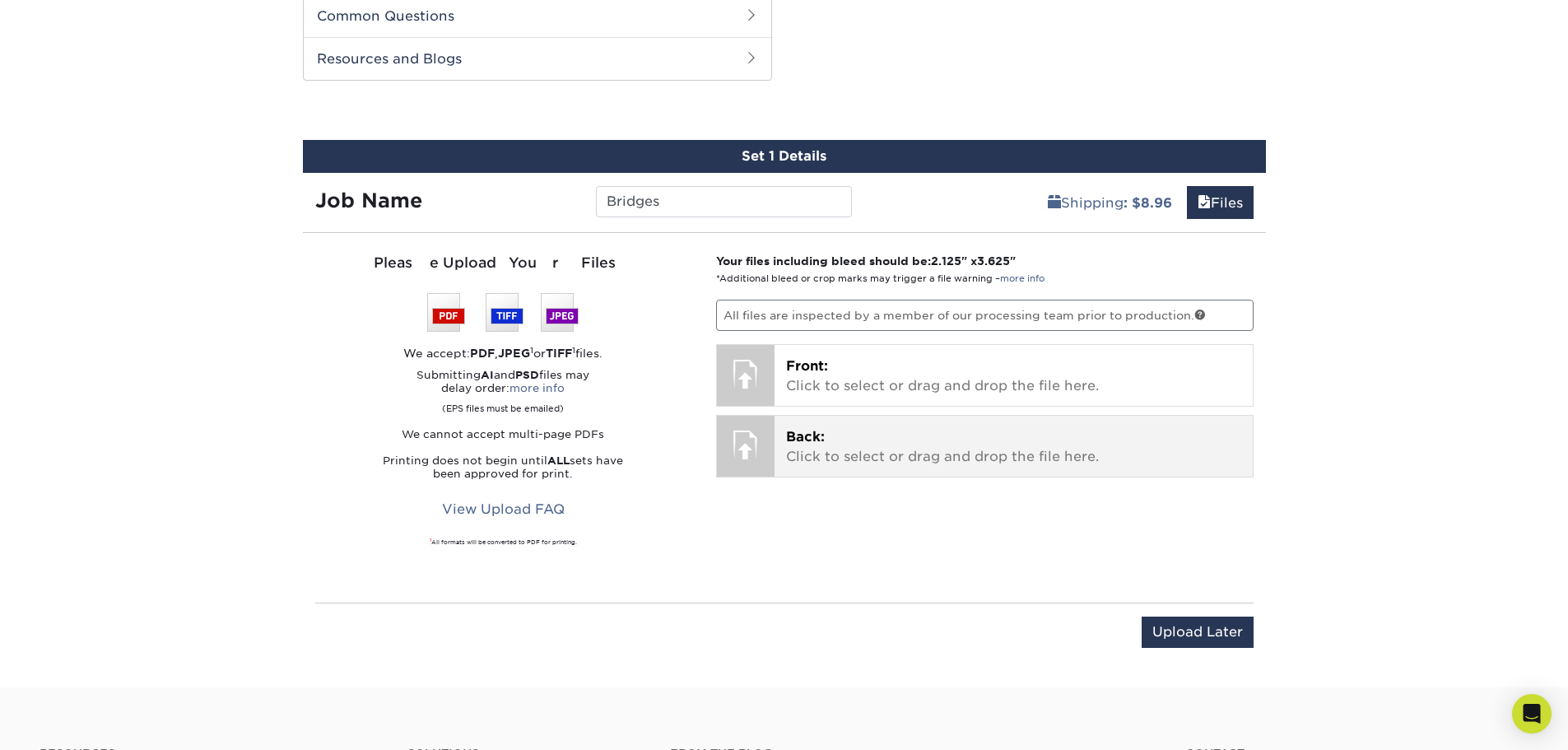
click at [900, 439] on p "Back: Click to select or drag and drop the file here." at bounding box center [1013, 447] width 455 height 39
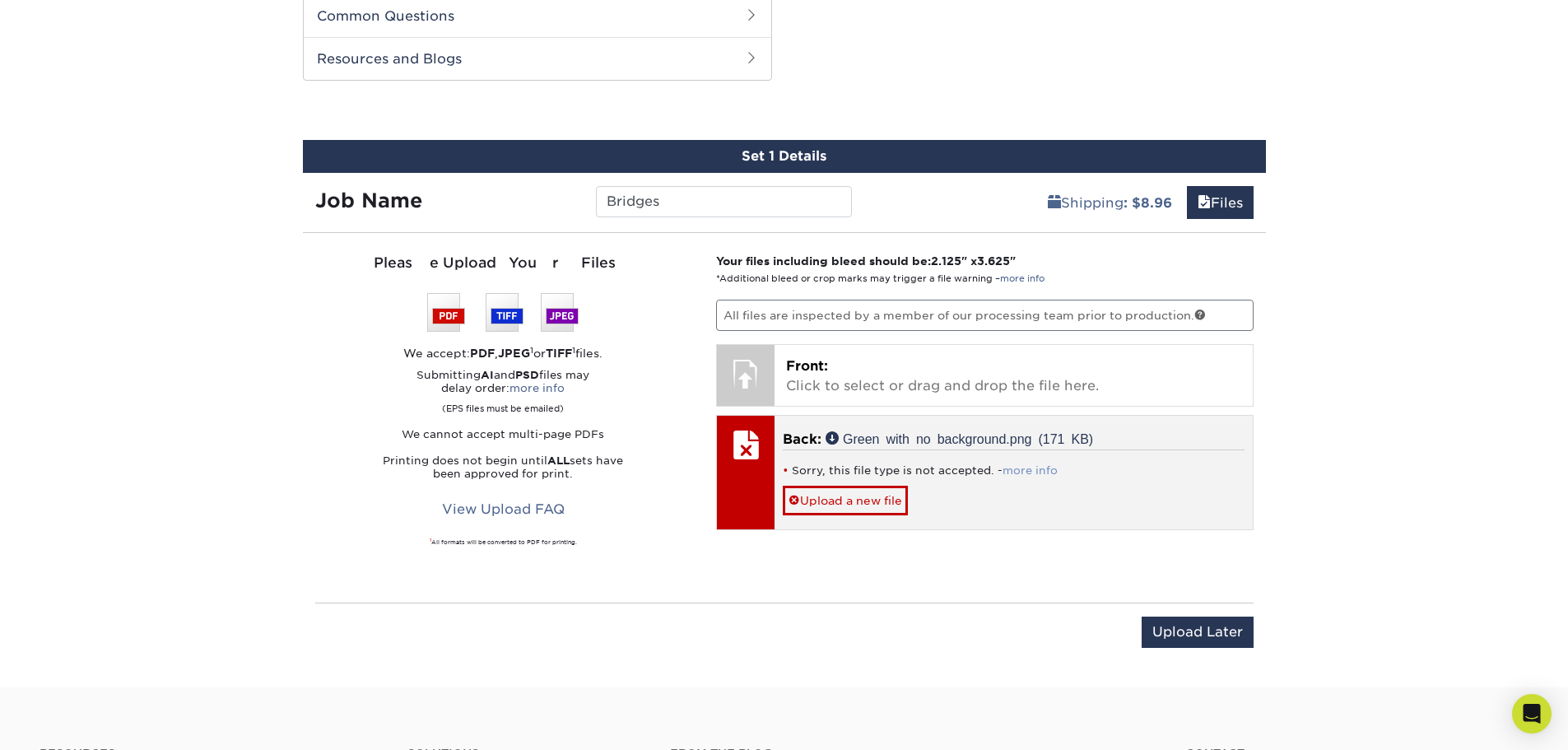
click at [1023, 470] on link "more info" at bounding box center [1030, 470] width 55 height 12
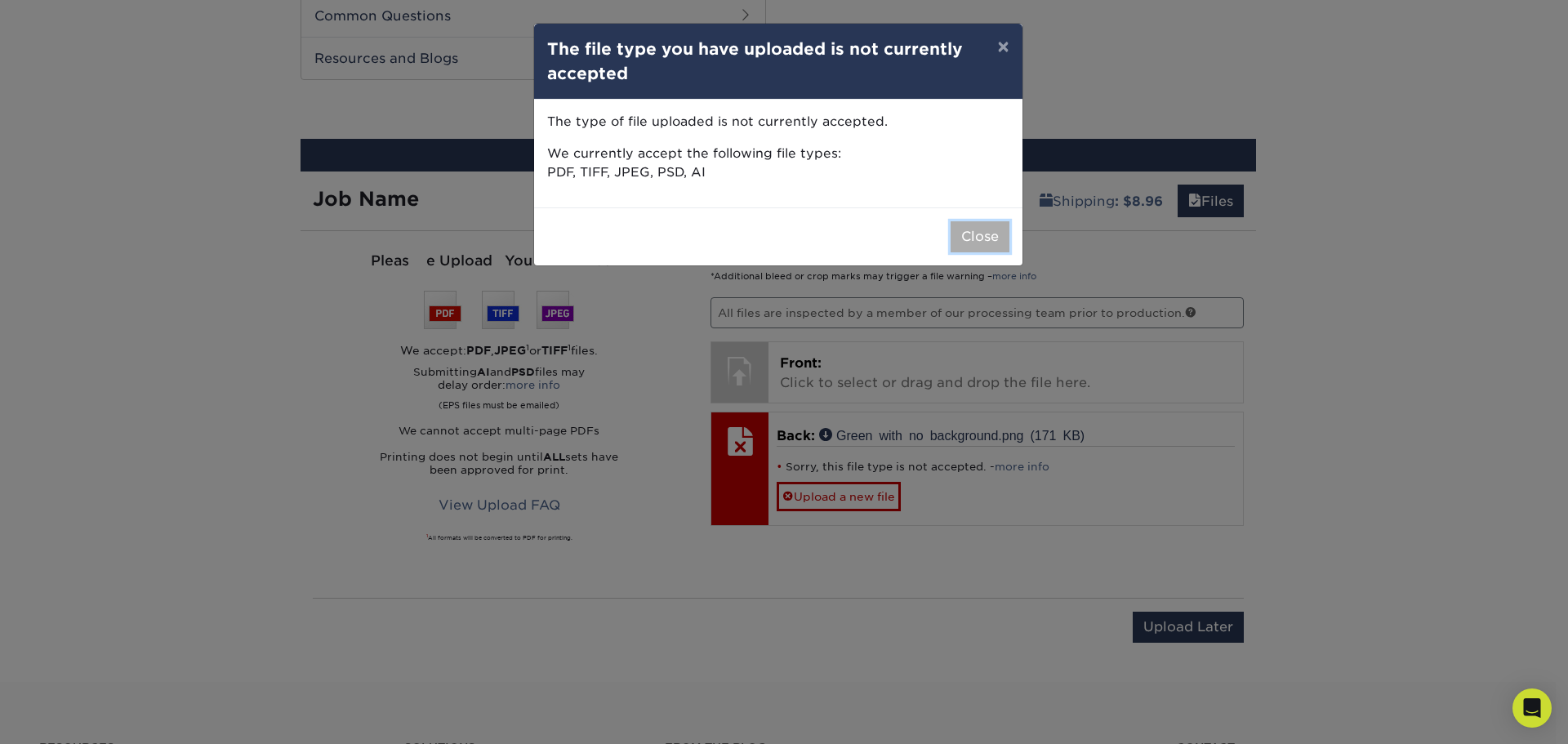
click at [989, 239] on button "Close" at bounding box center [980, 236] width 58 height 31
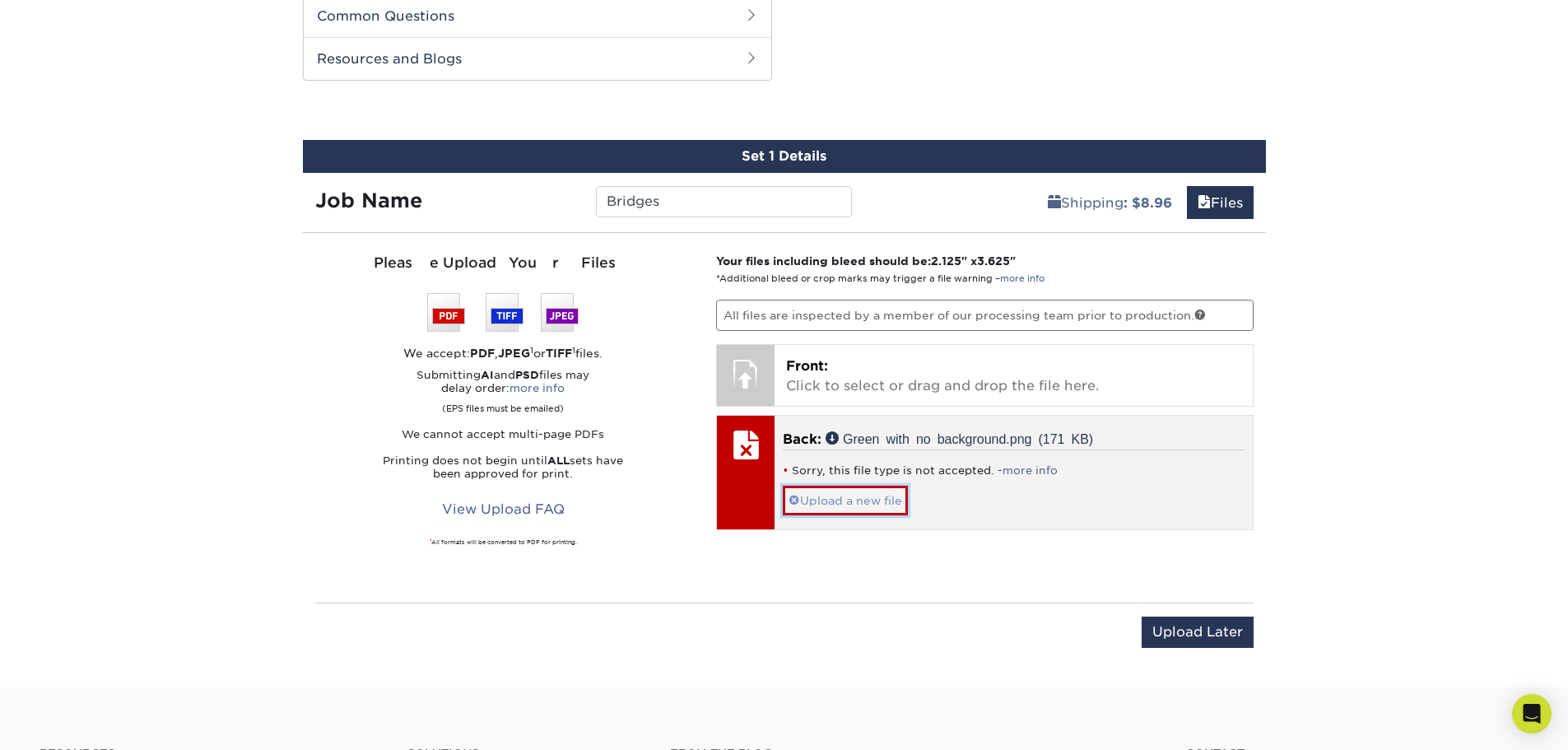
click at [855, 499] on link "Upload a new file" at bounding box center [845, 500] width 125 height 29
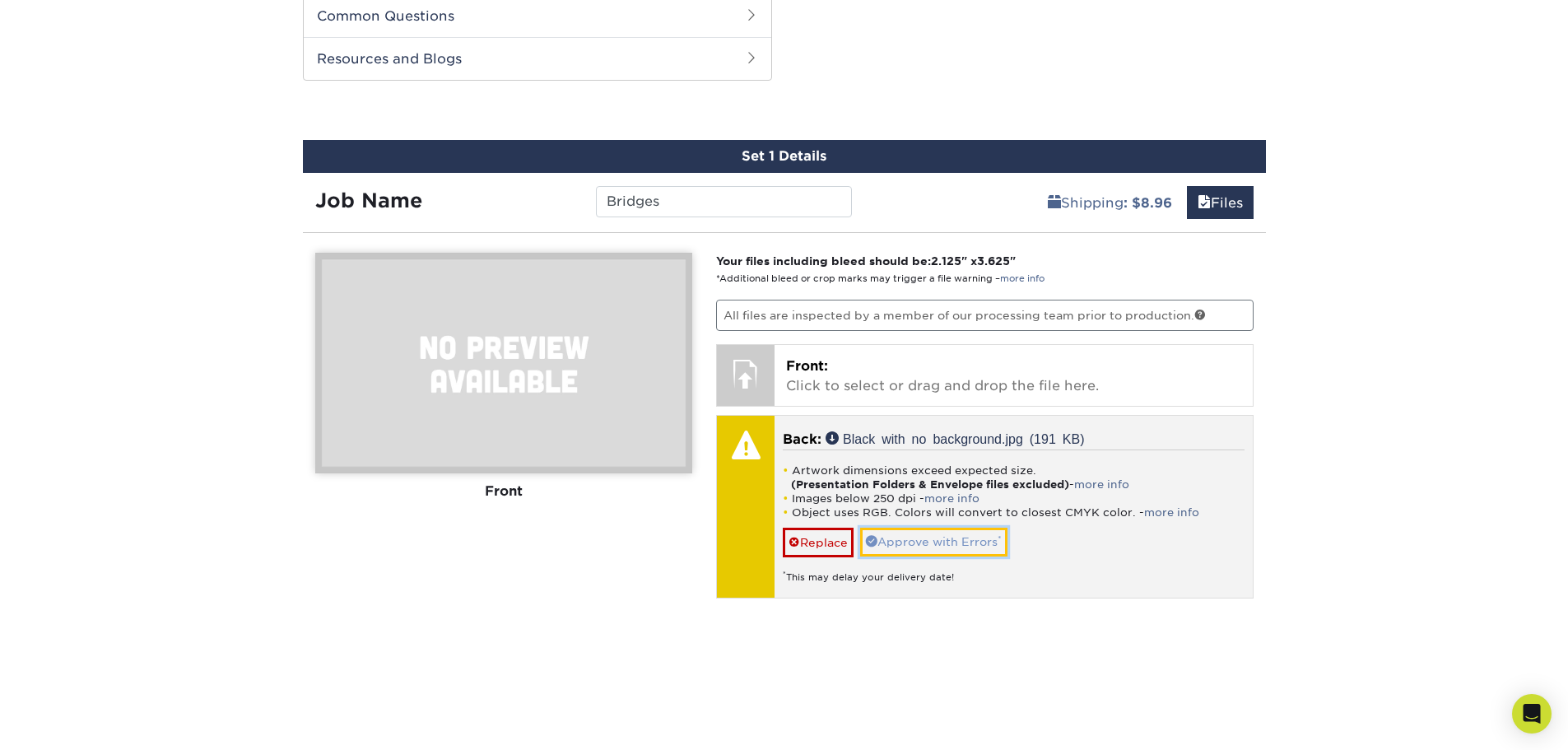
click at [947, 544] on link "Approve with Errors *" at bounding box center [934, 541] width 148 height 28
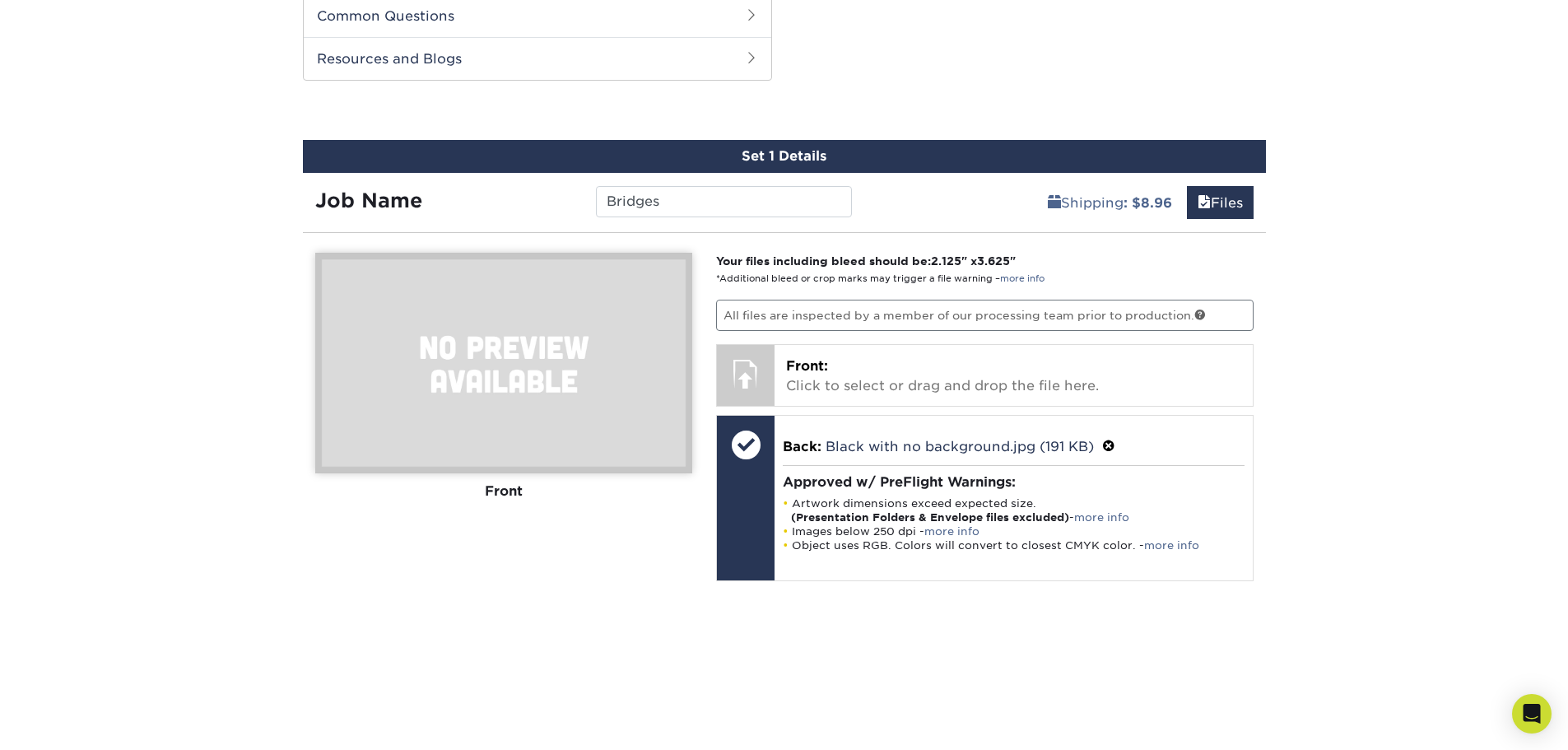
click at [596, 422] on img at bounding box center [504, 363] width 377 height 221
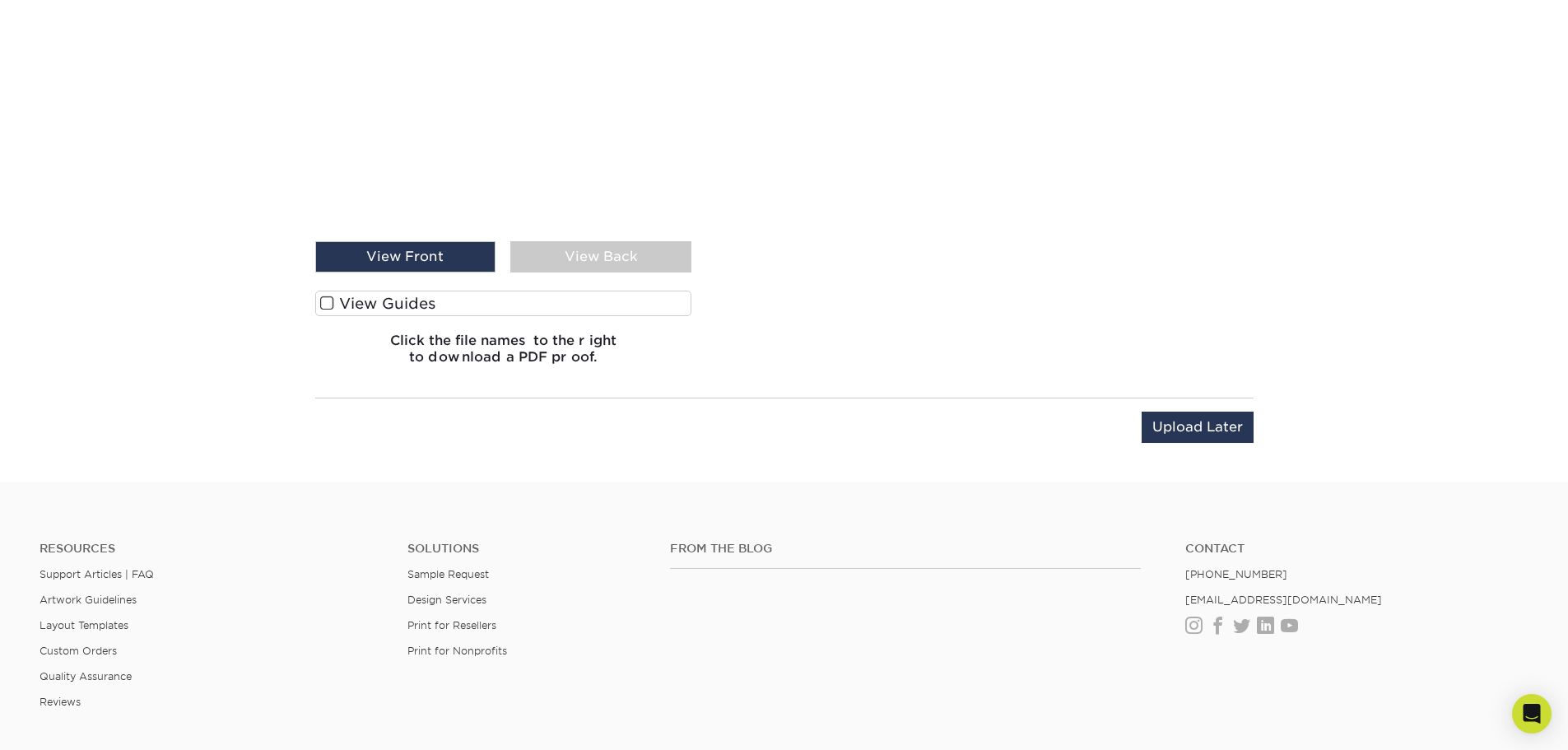
scroll to position [1414, 0]
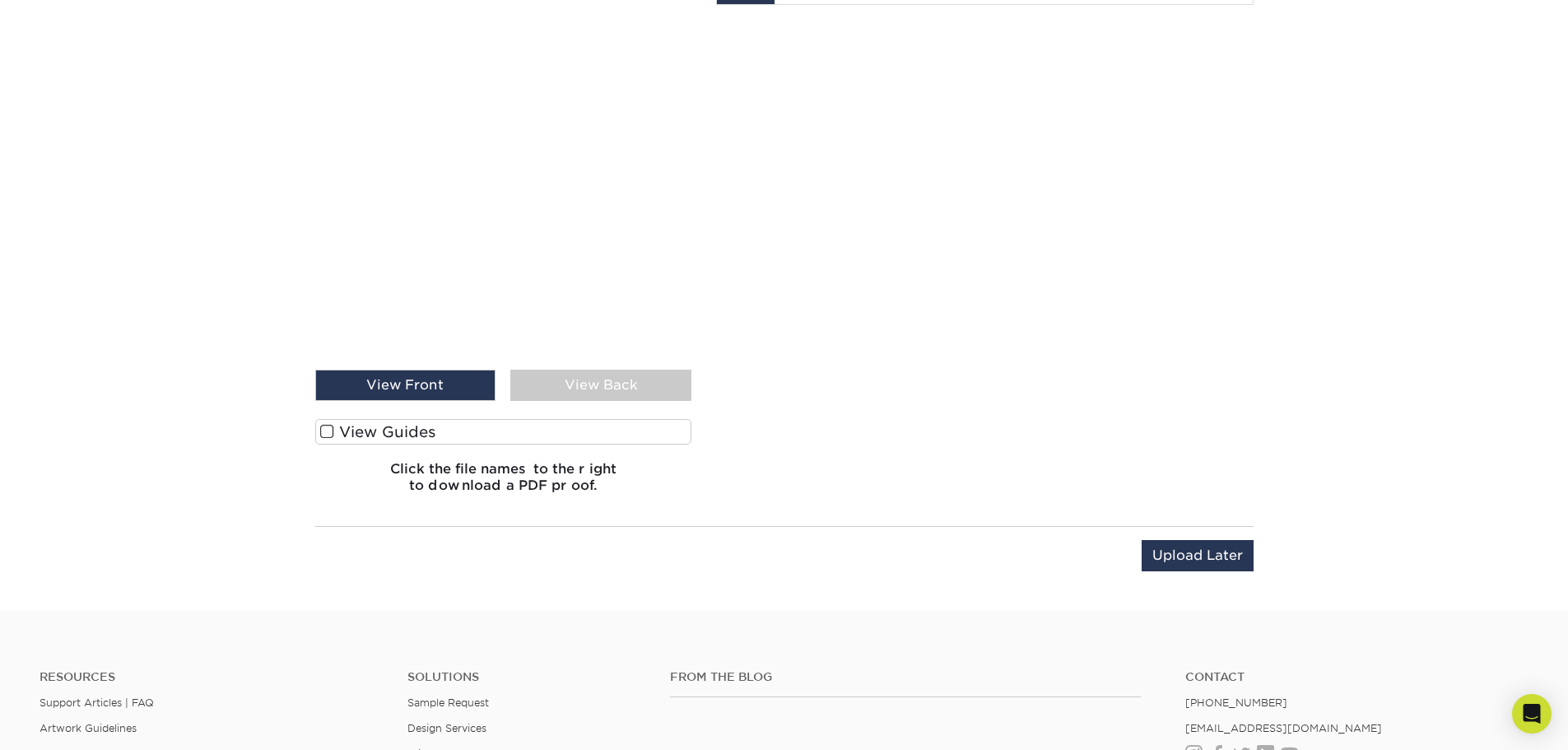
click at [592, 384] on div "View Back" at bounding box center [601, 385] width 181 height 32
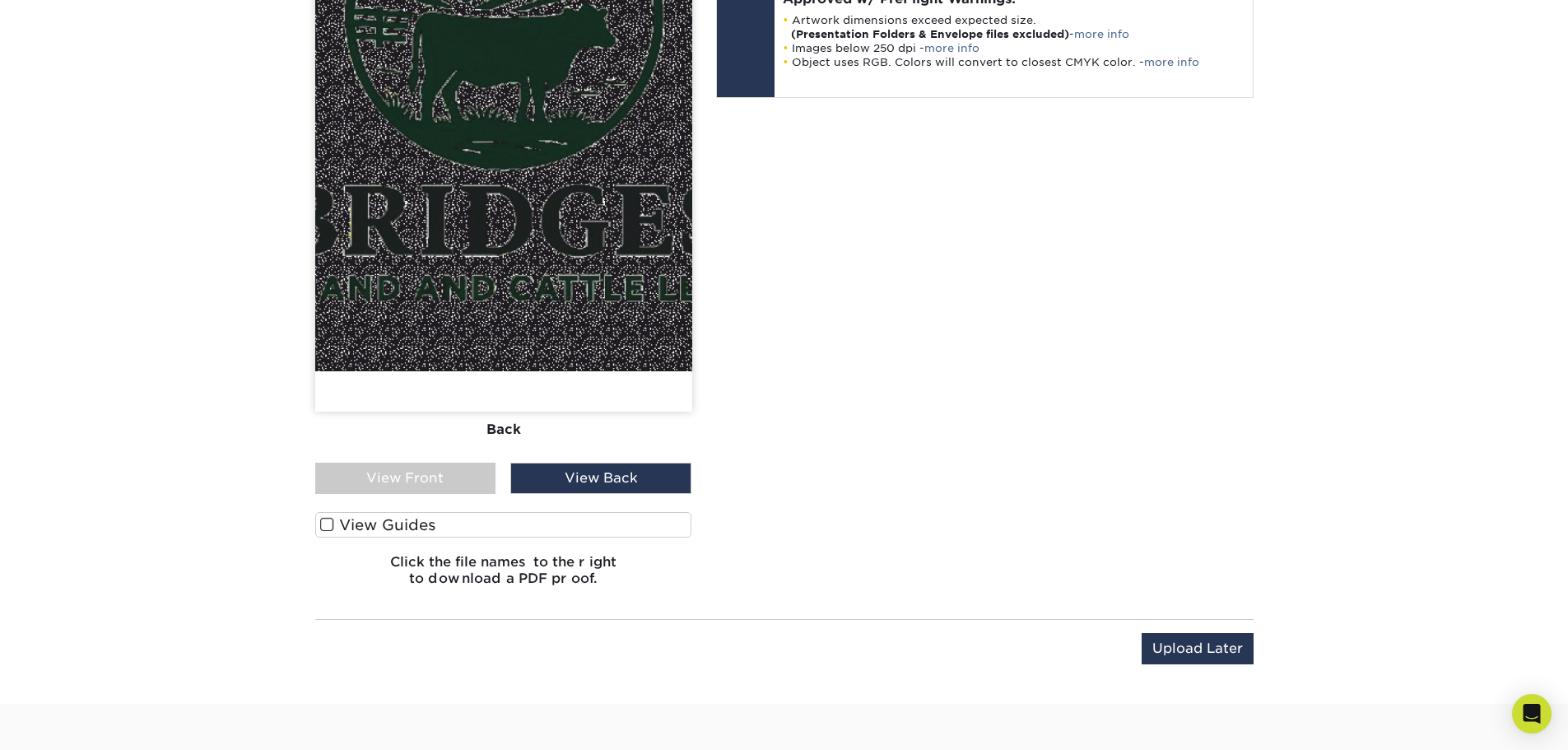
scroll to position [1003, 0]
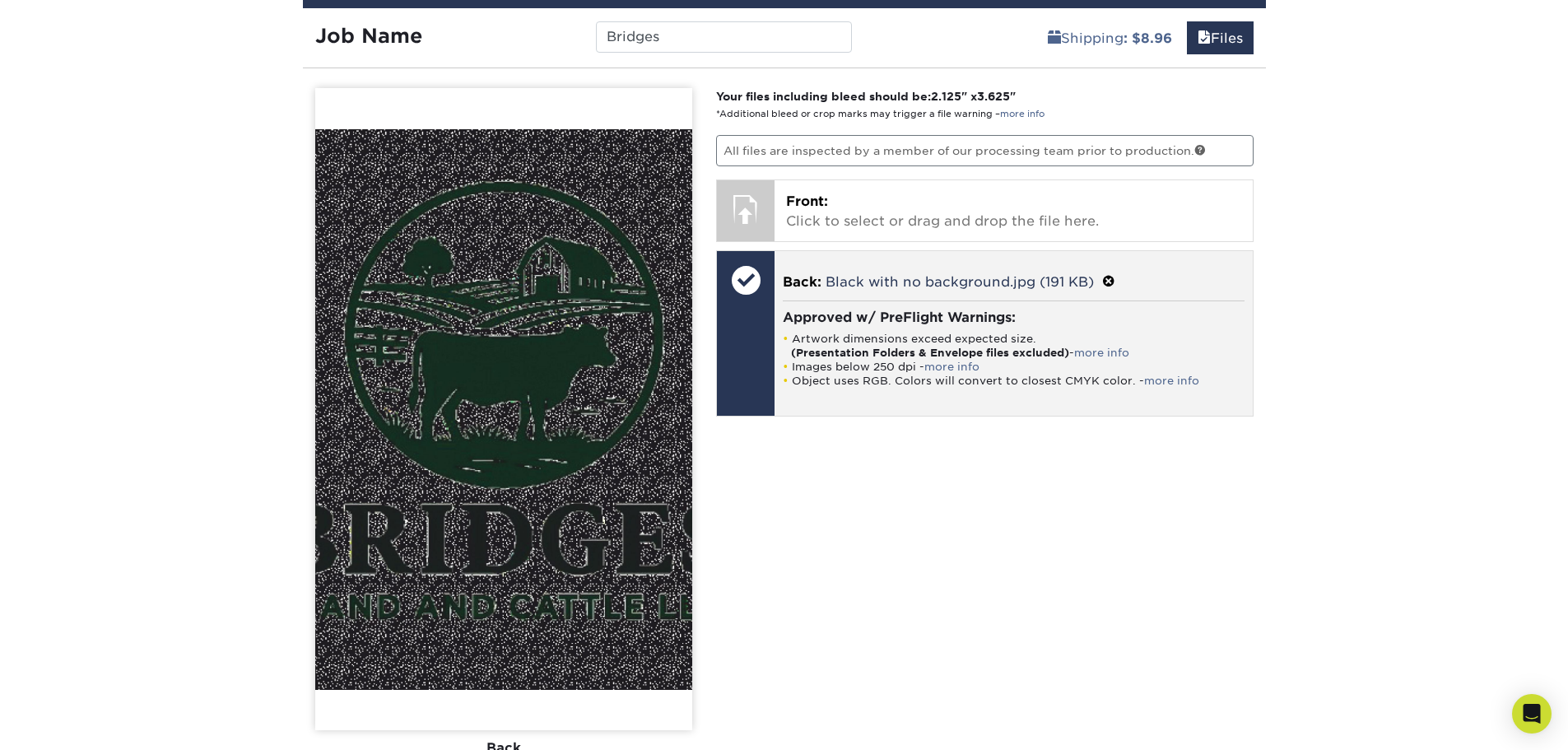
click at [1110, 276] on span at bounding box center [1109, 282] width 13 height 15
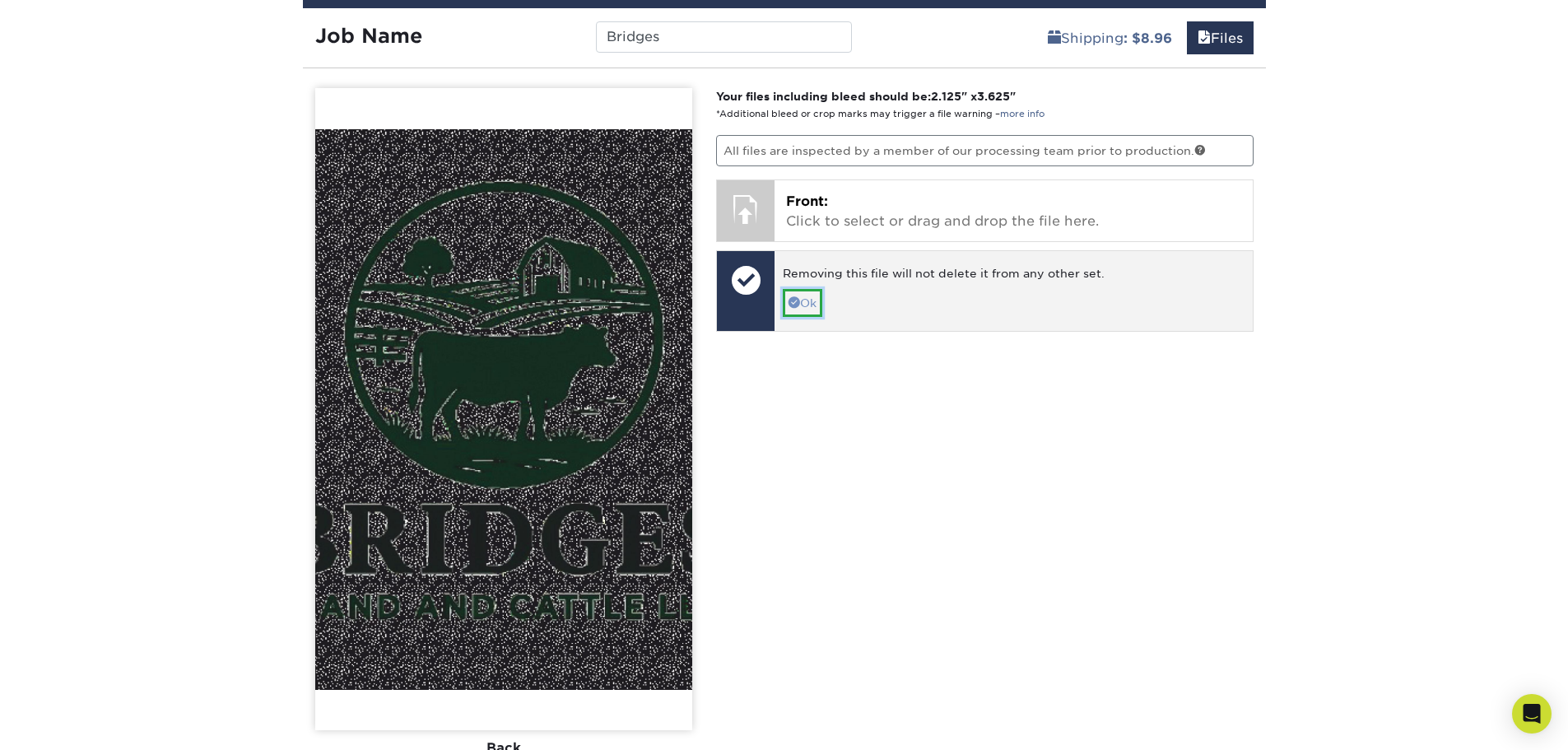
click at [801, 299] on link "Ok" at bounding box center [802, 303] width 39 height 28
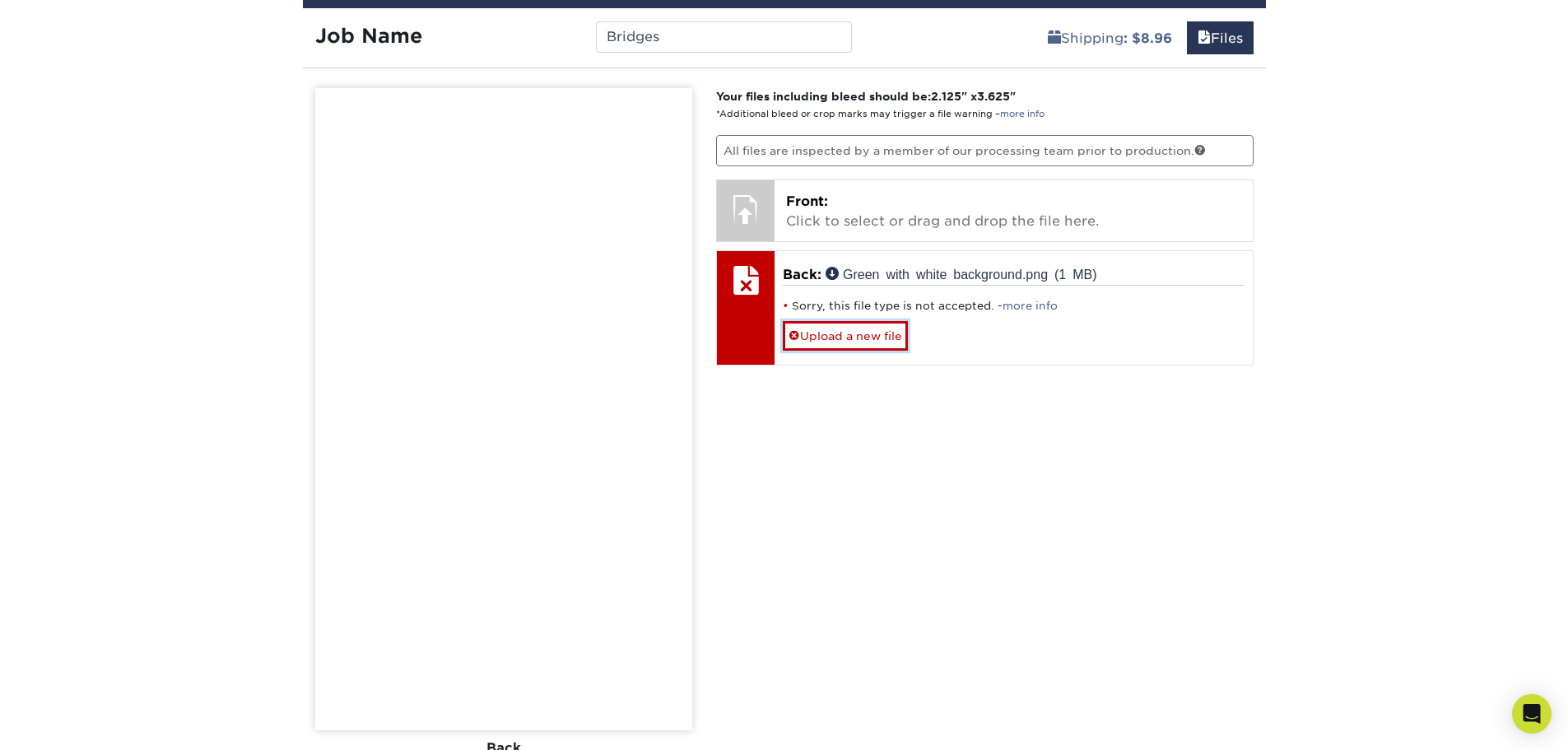
click at [861, 340] on link "Upload a new file" at bounding box center [845, 335] width 125 height 29
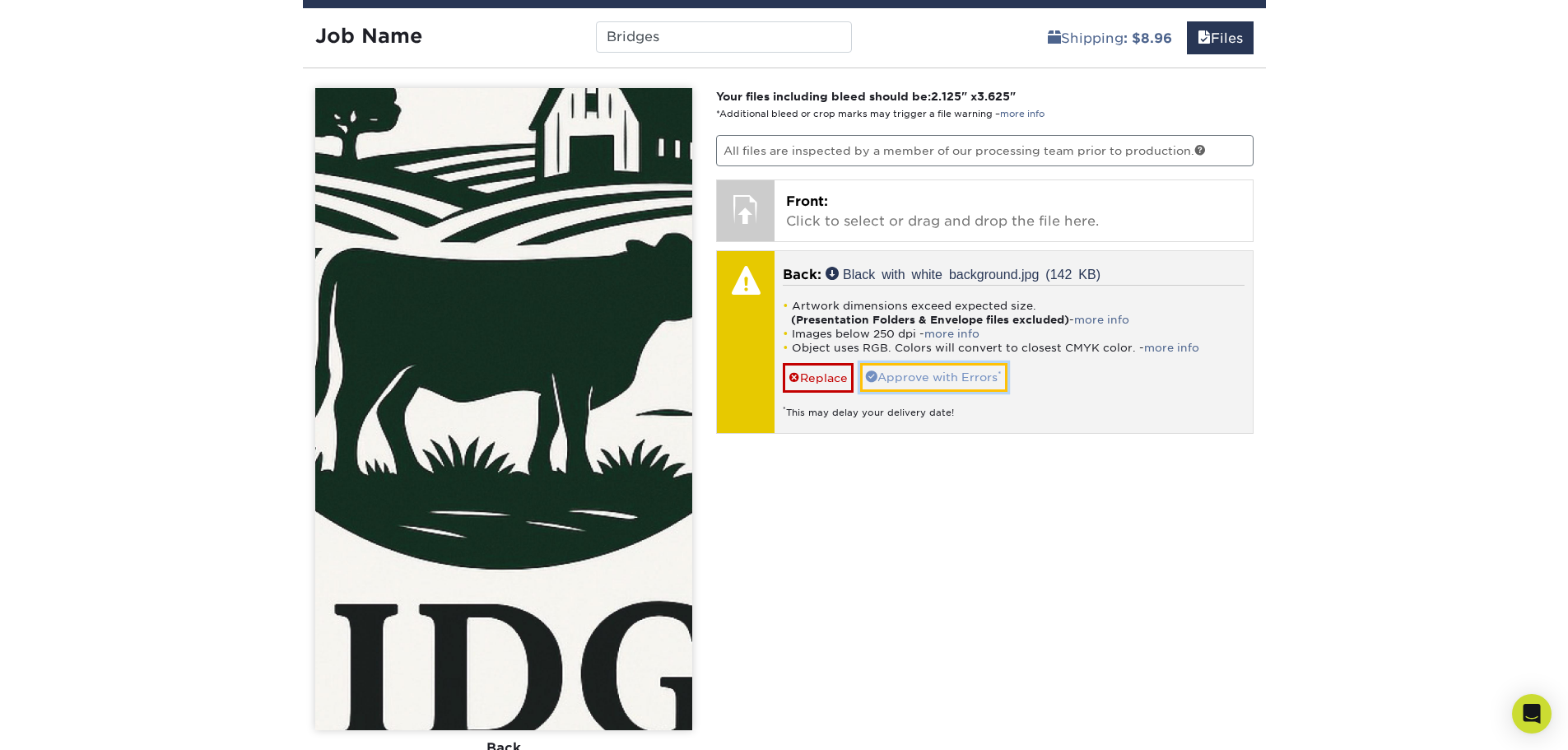
click at [918, 372] on link "Approve with Errors *" at bounding box center [934, 376] width 148 height 28
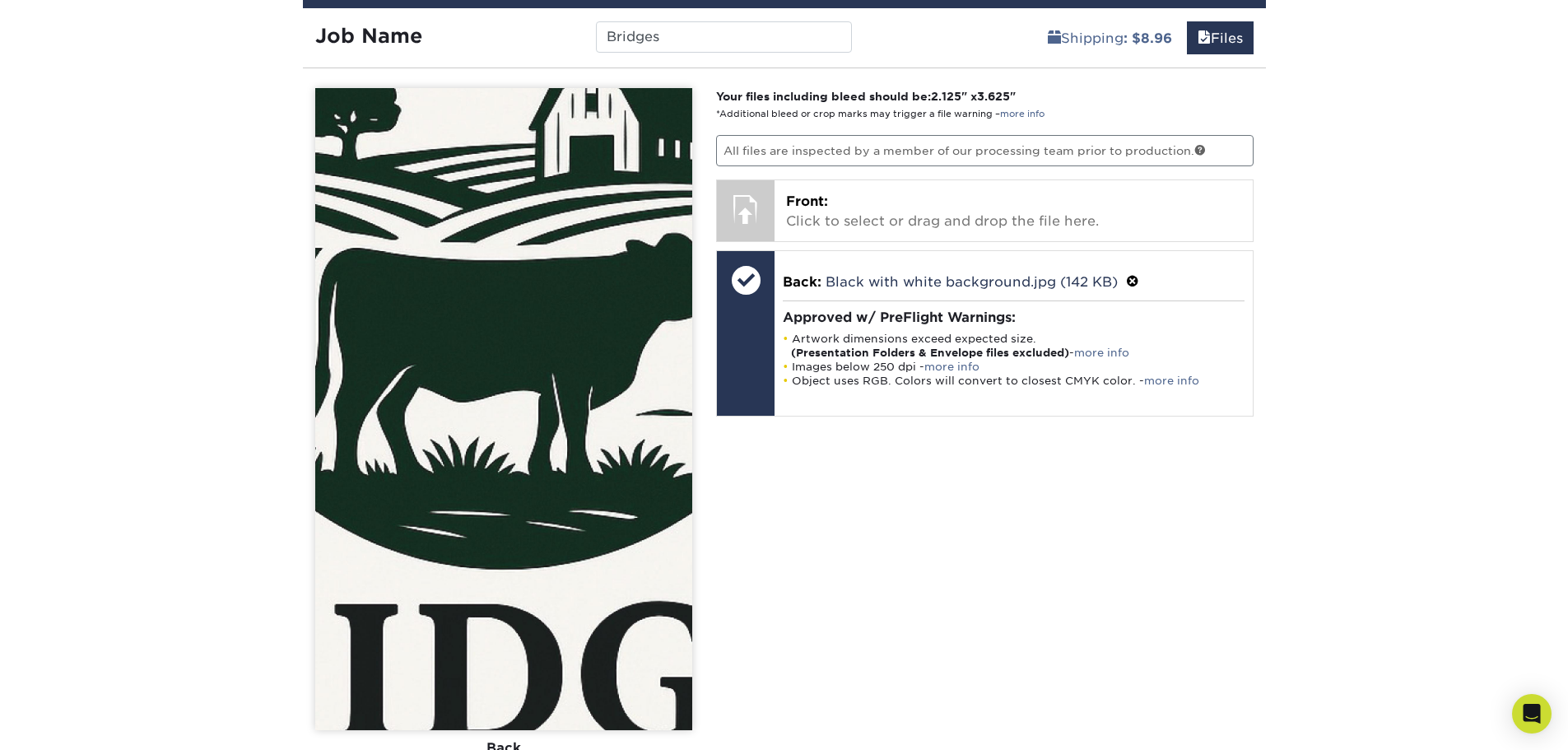
scroll to position [920, 0]
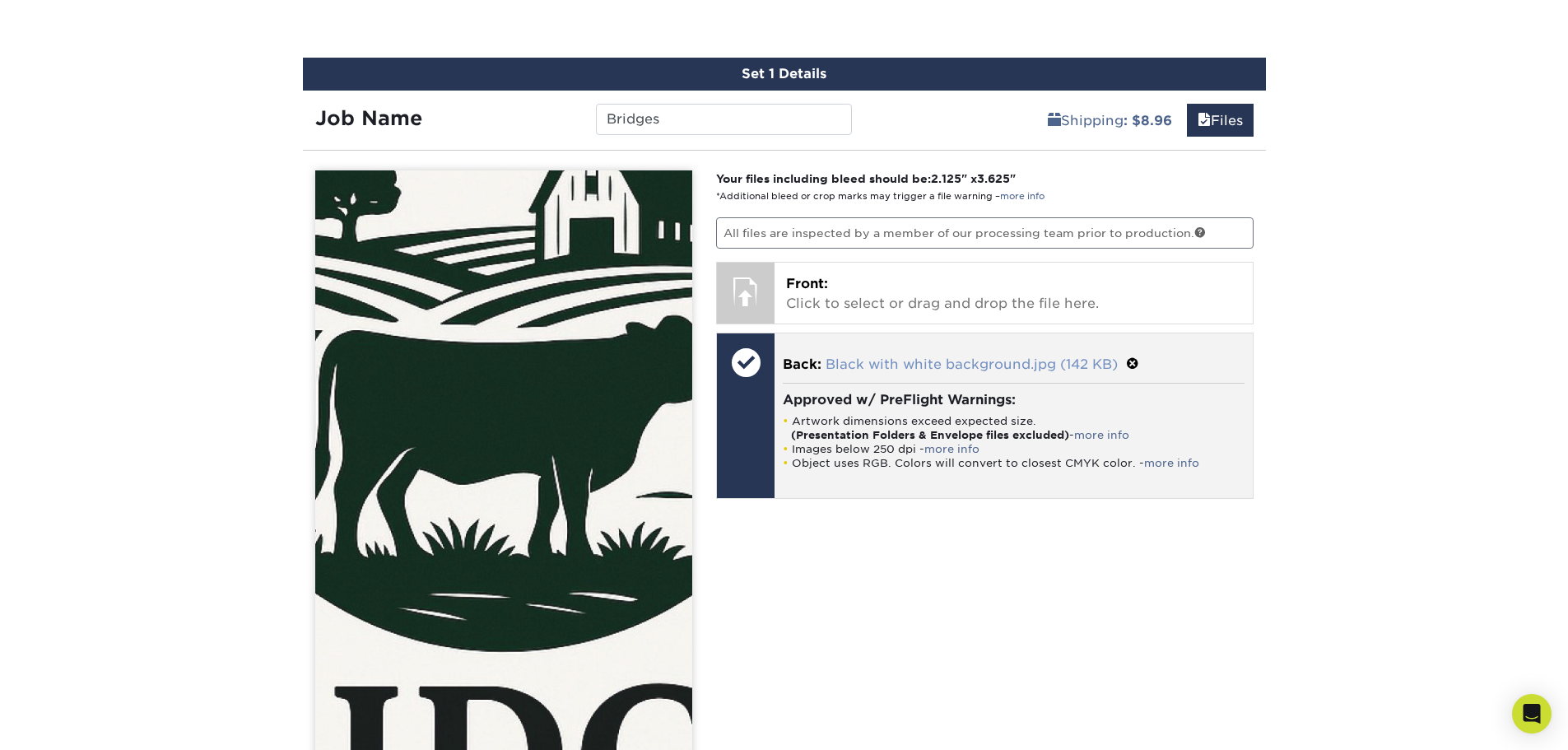
click at [967, 366] on link "Black with white background.jpg (142 KB)" at bounding box center [971, 364] width 292 height 15
click at [1132, 358] on span at bounding box center [1133, 364] width 13 height 15
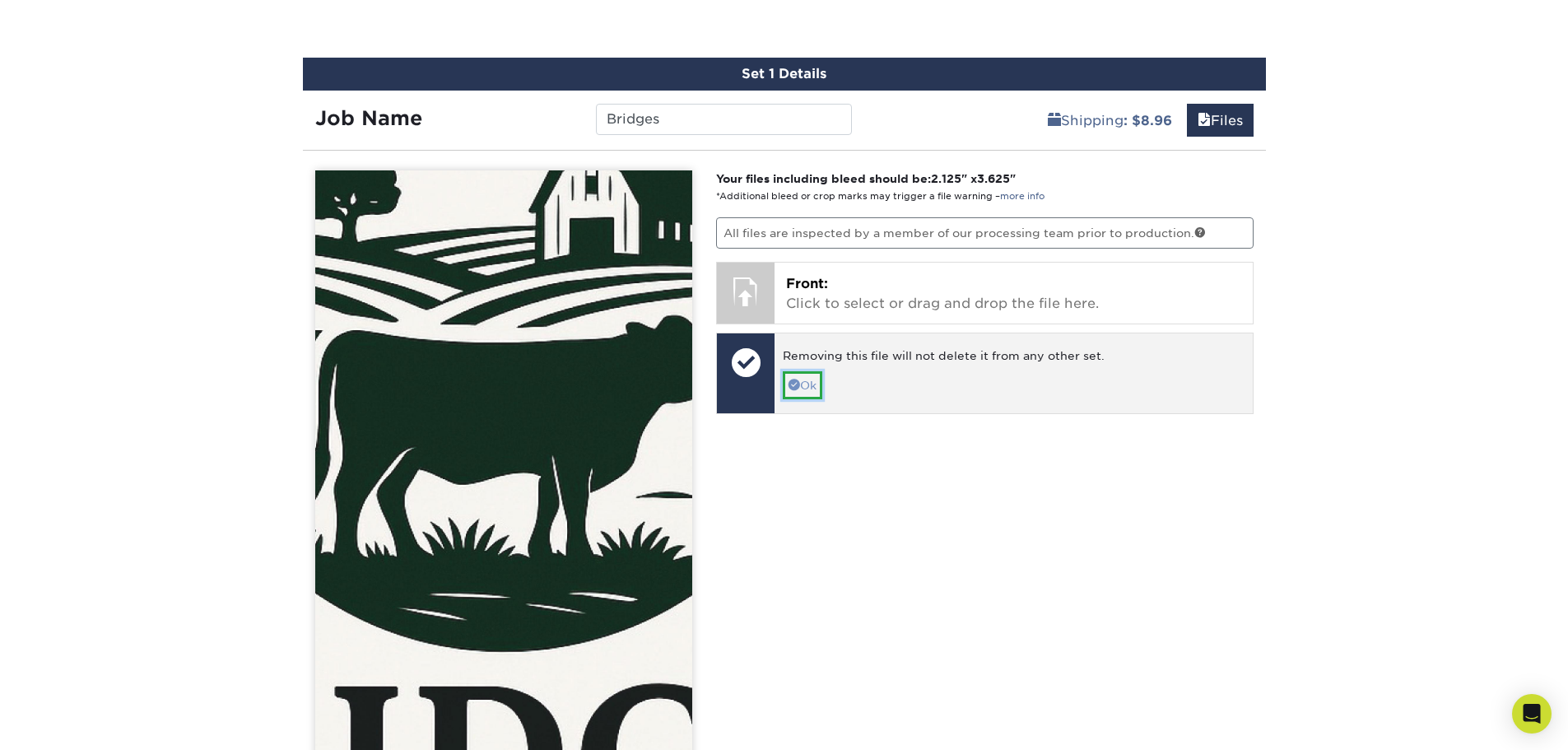
click at [799, 387] on span at bounding box center [795, 385] width 12 height 12
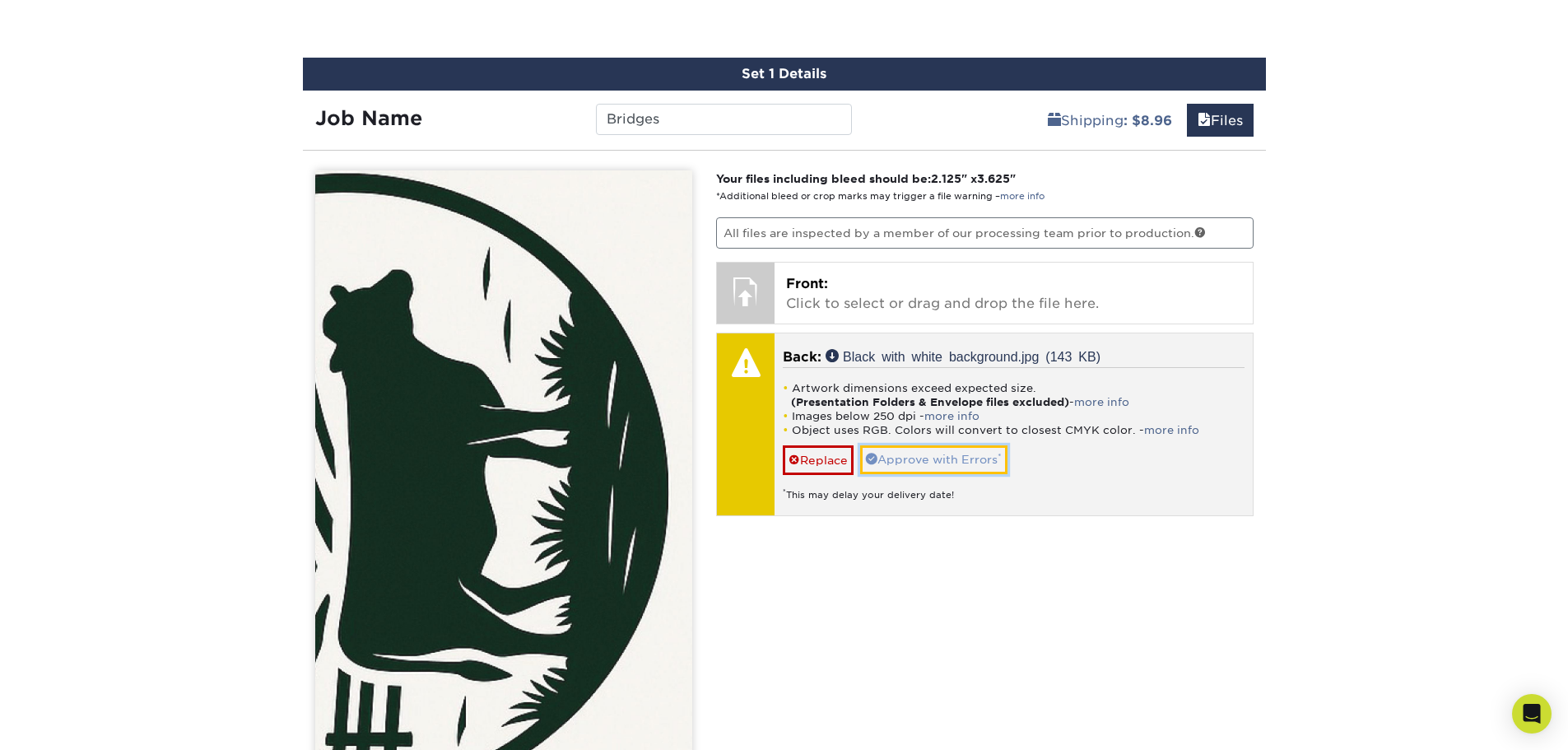
click at [947, 456] on link "Approve with Errors *" at bounding box center [934, 459] width 148 height 28
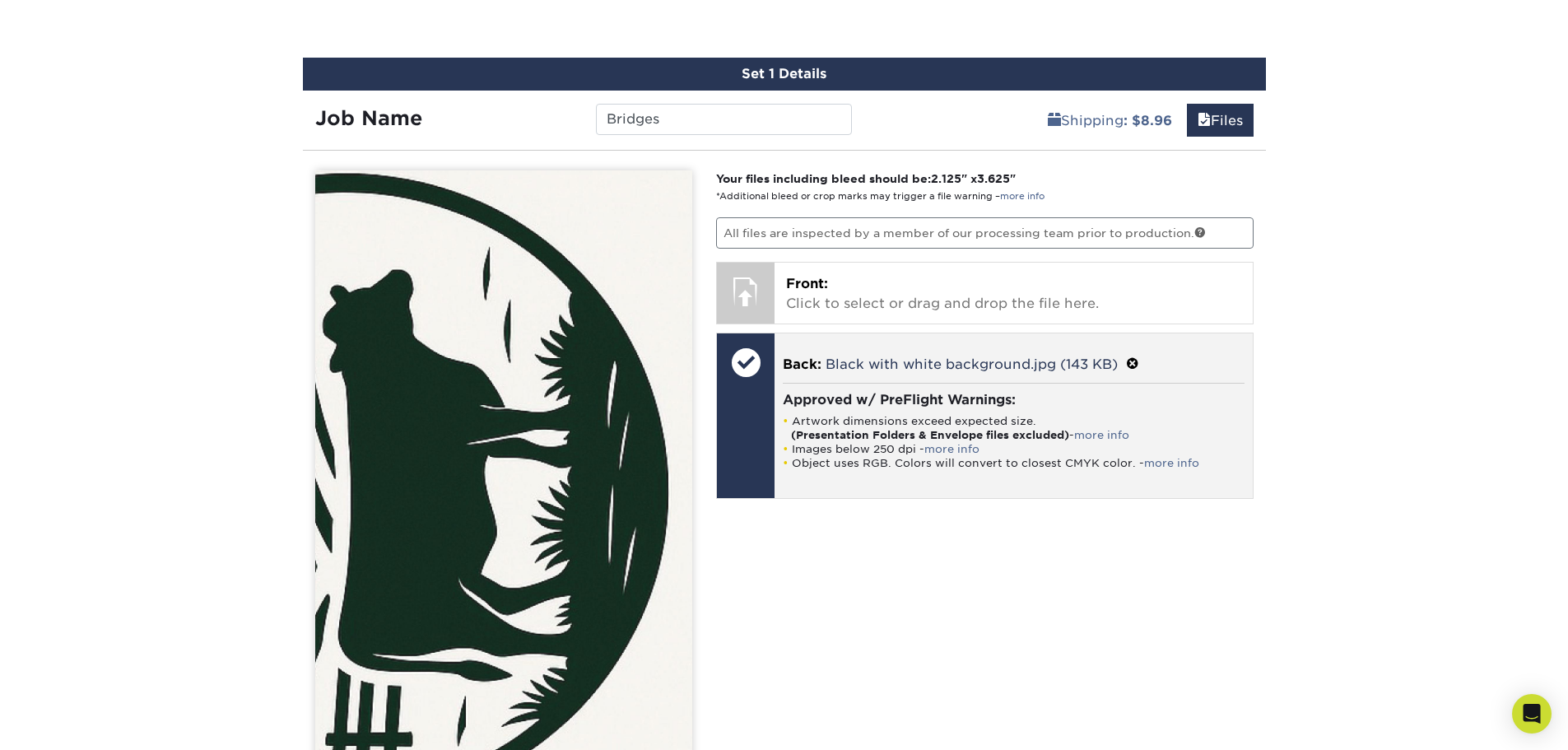
click at [1135, 362] on span at bounding box center [1133, 364] width 13 height 15
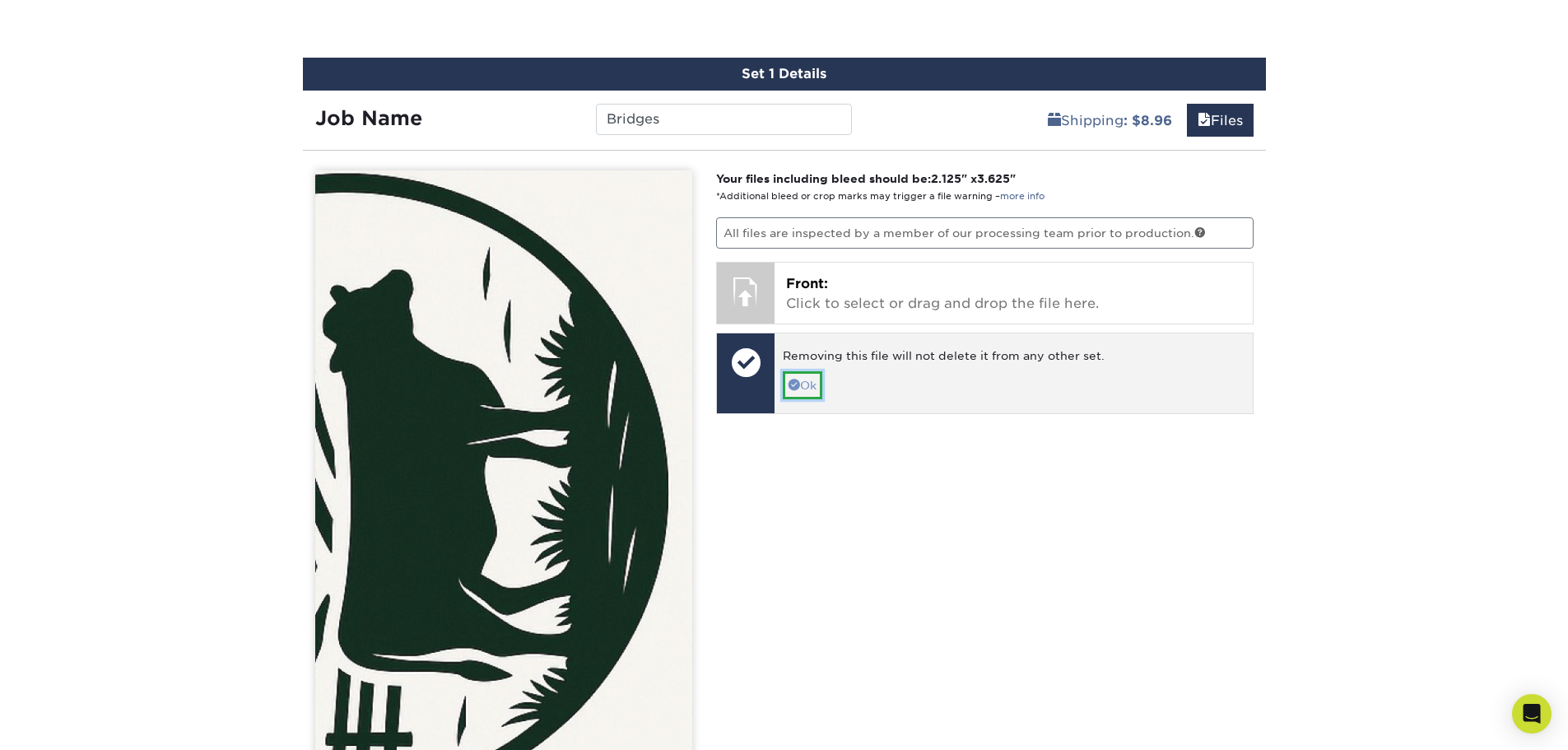
click at [803, 381] on link "Ok" at bounding box center [802, 385] width 39 height 28
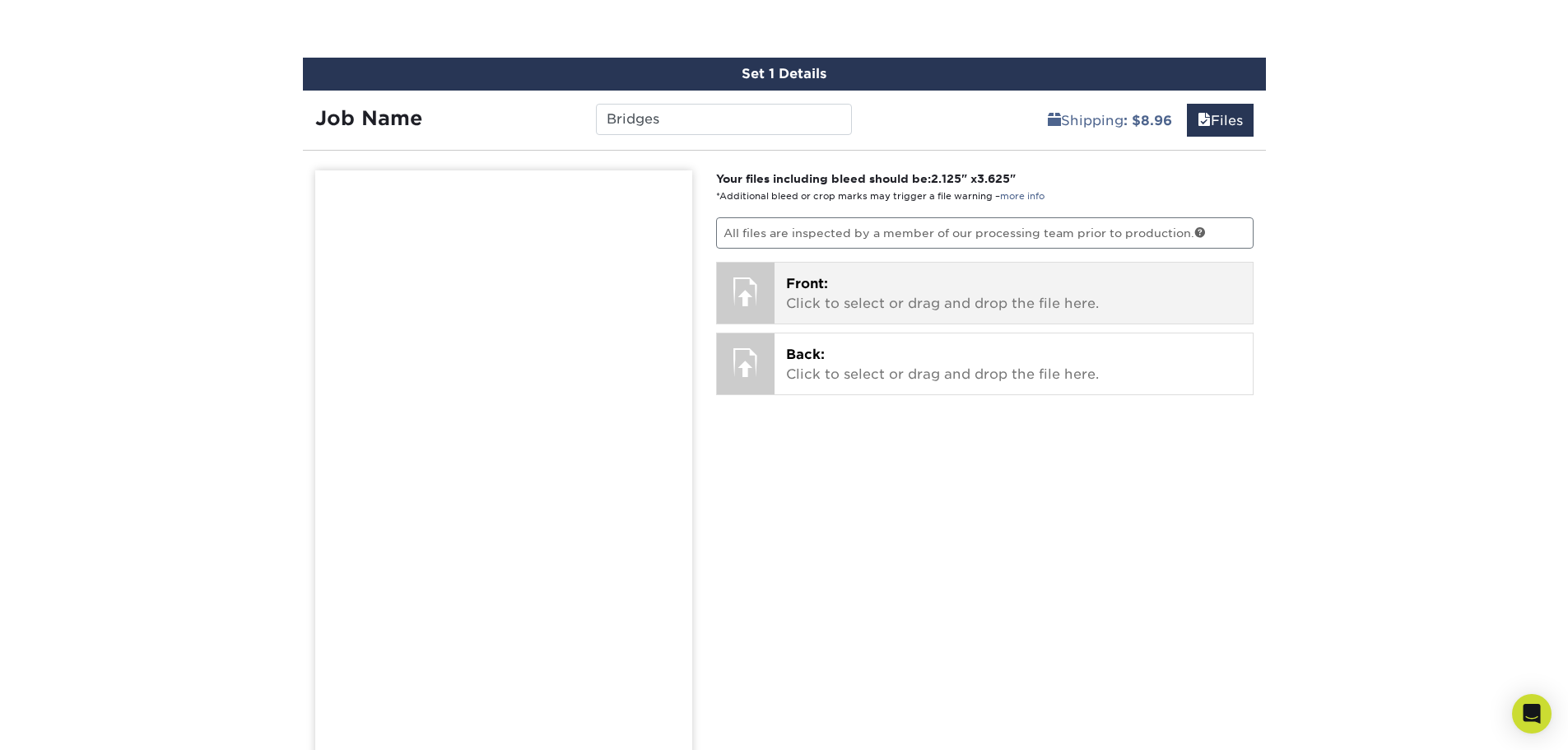
click at [896, 308] on p "Front: Click to select or drag and drop the file here." at bounding box center [1013, 294] width 455 height 39
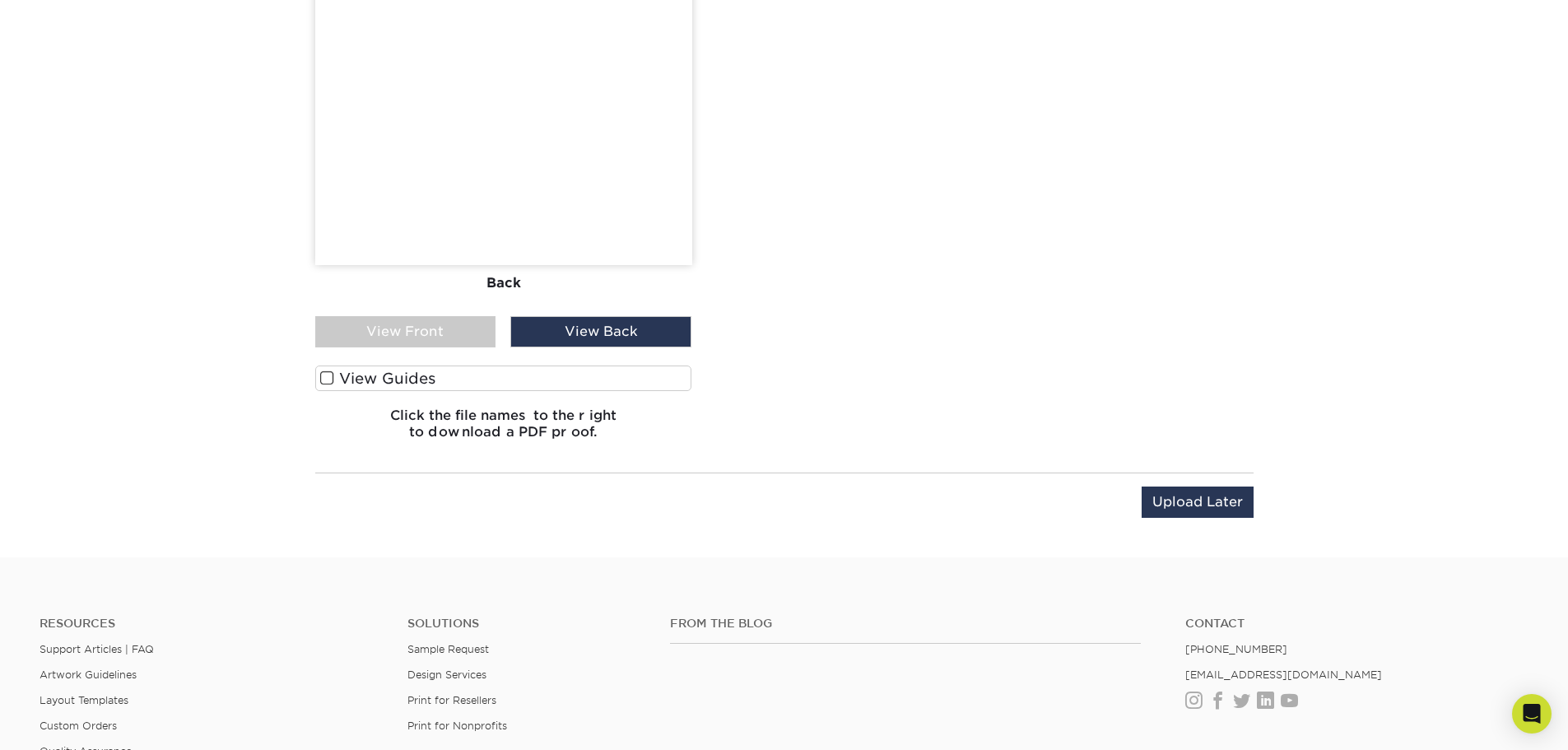
scroll to position [1263, 0]
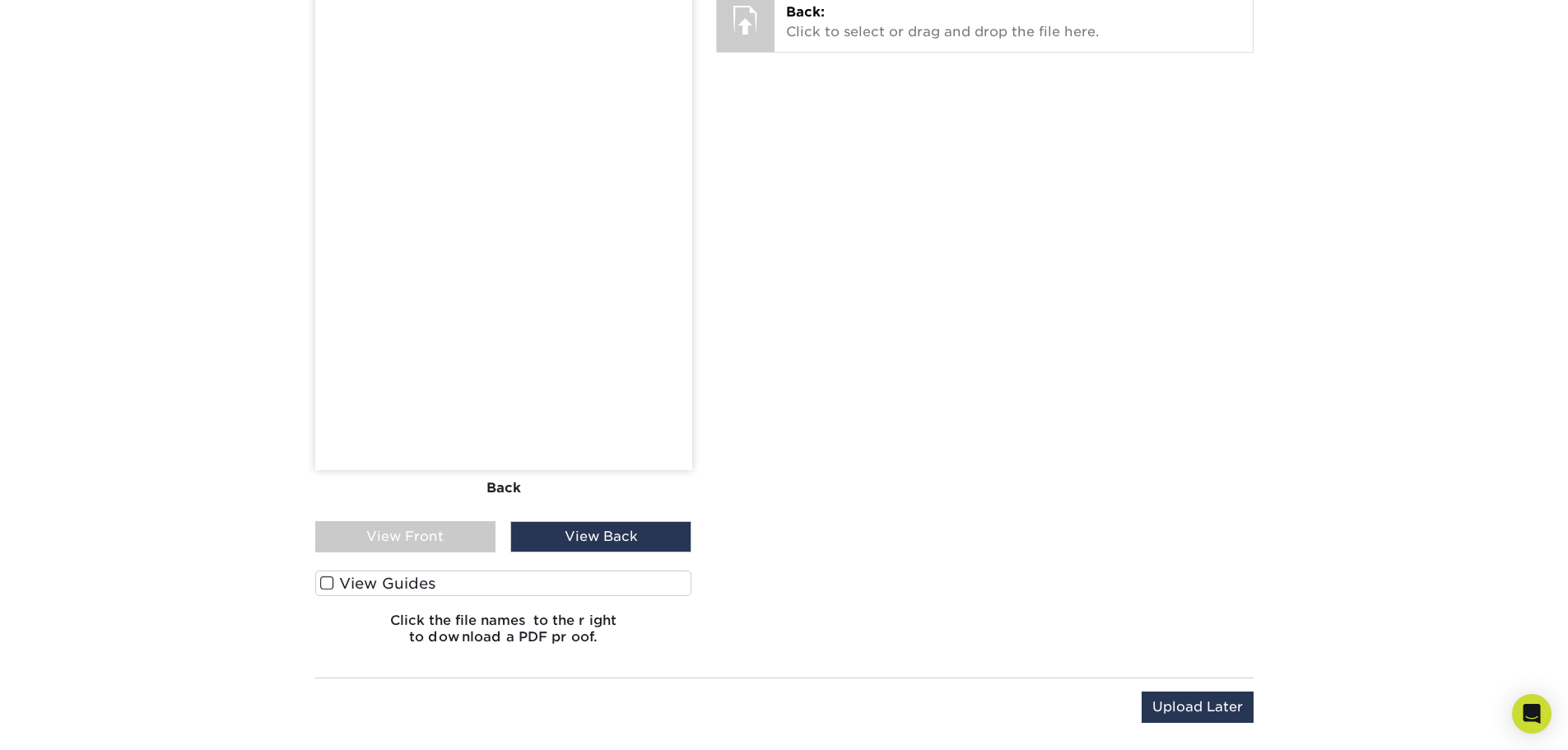
click at [341, 584] on label "View Guides" at bounding box center [504, 583] width 377 height 26
click at [0, 0] on input "View Guides" at bounding box center [0, 0] width 0 height 0
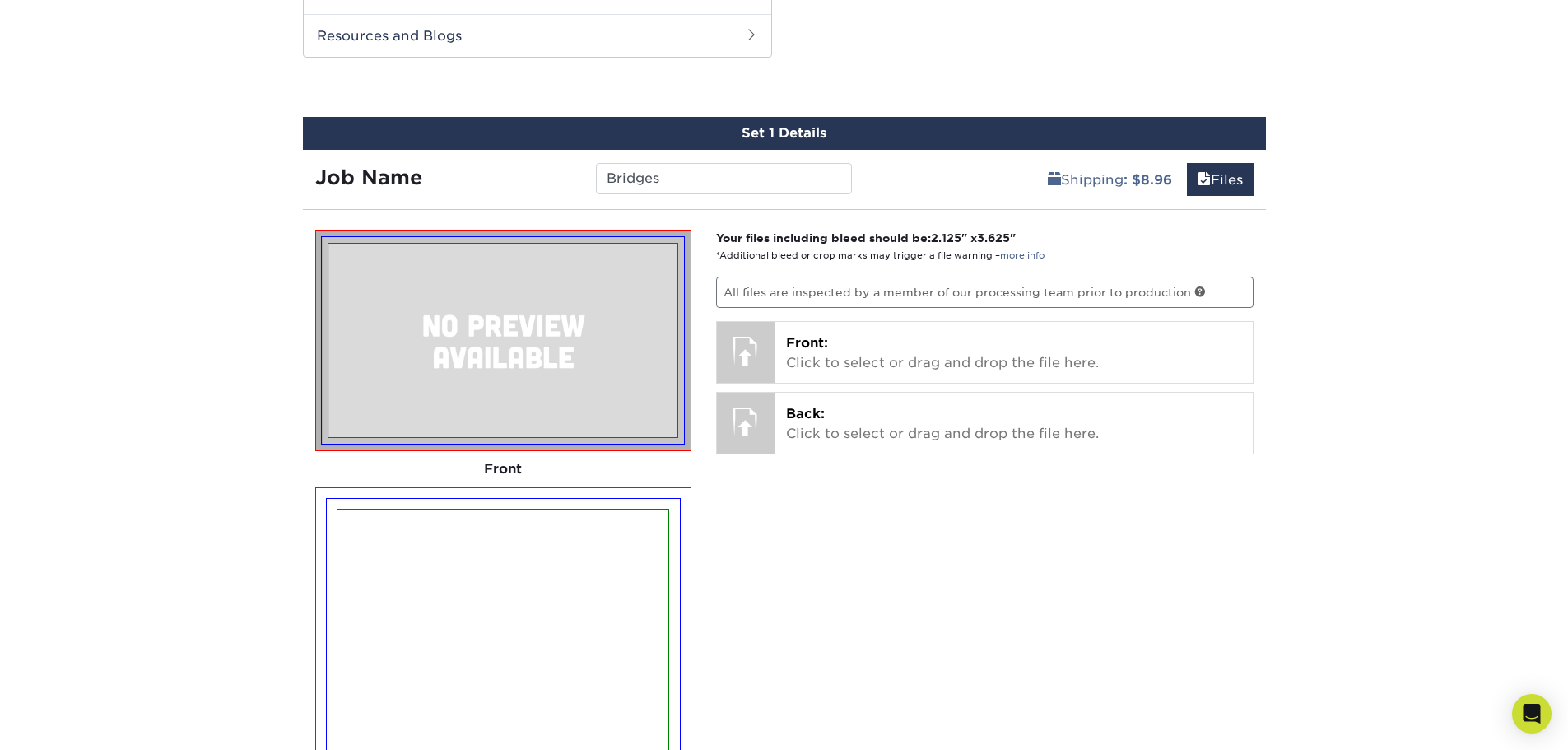
scroll to position [859, 0]
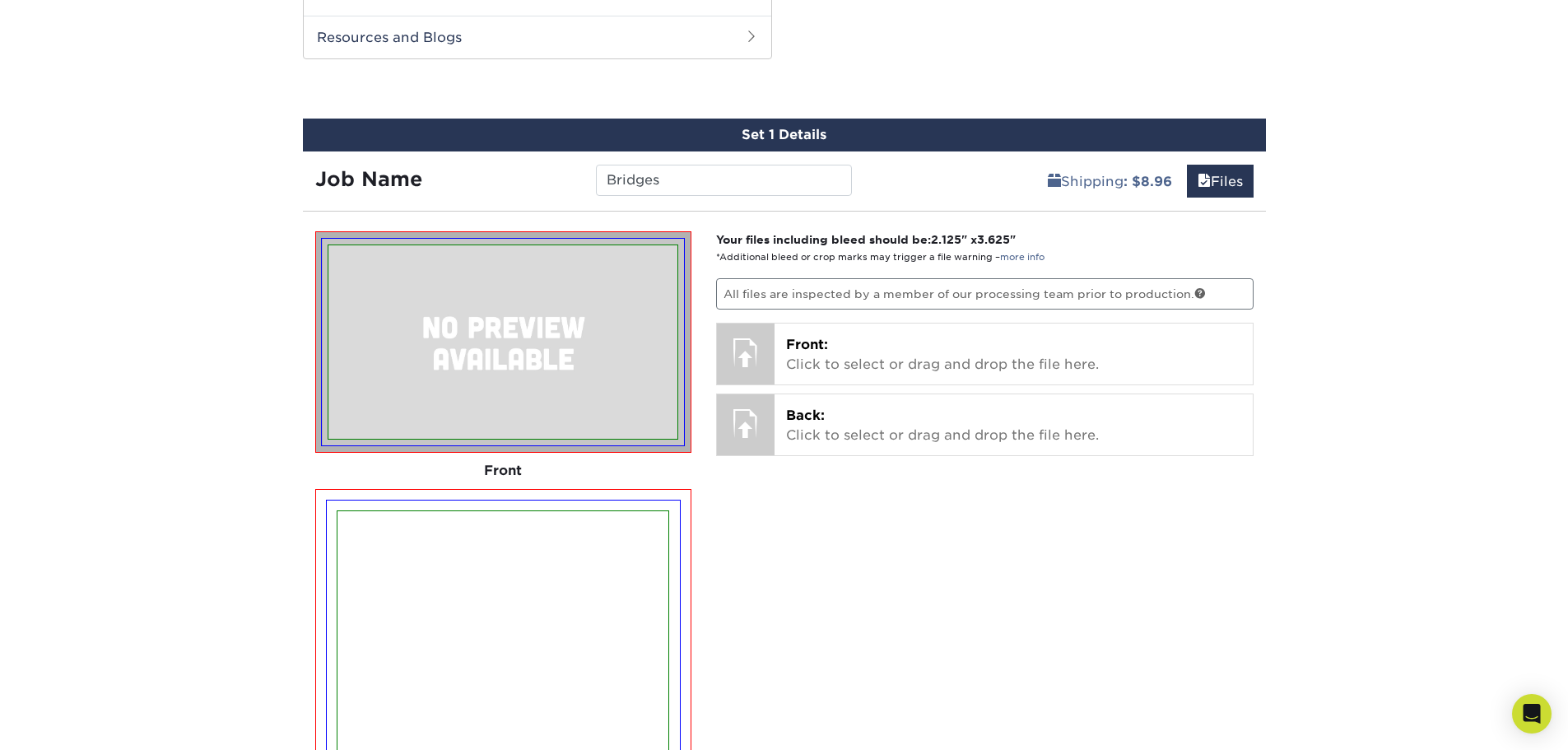
click at [504, 338] on img at bounding box center [503, 341] width 349 height 194
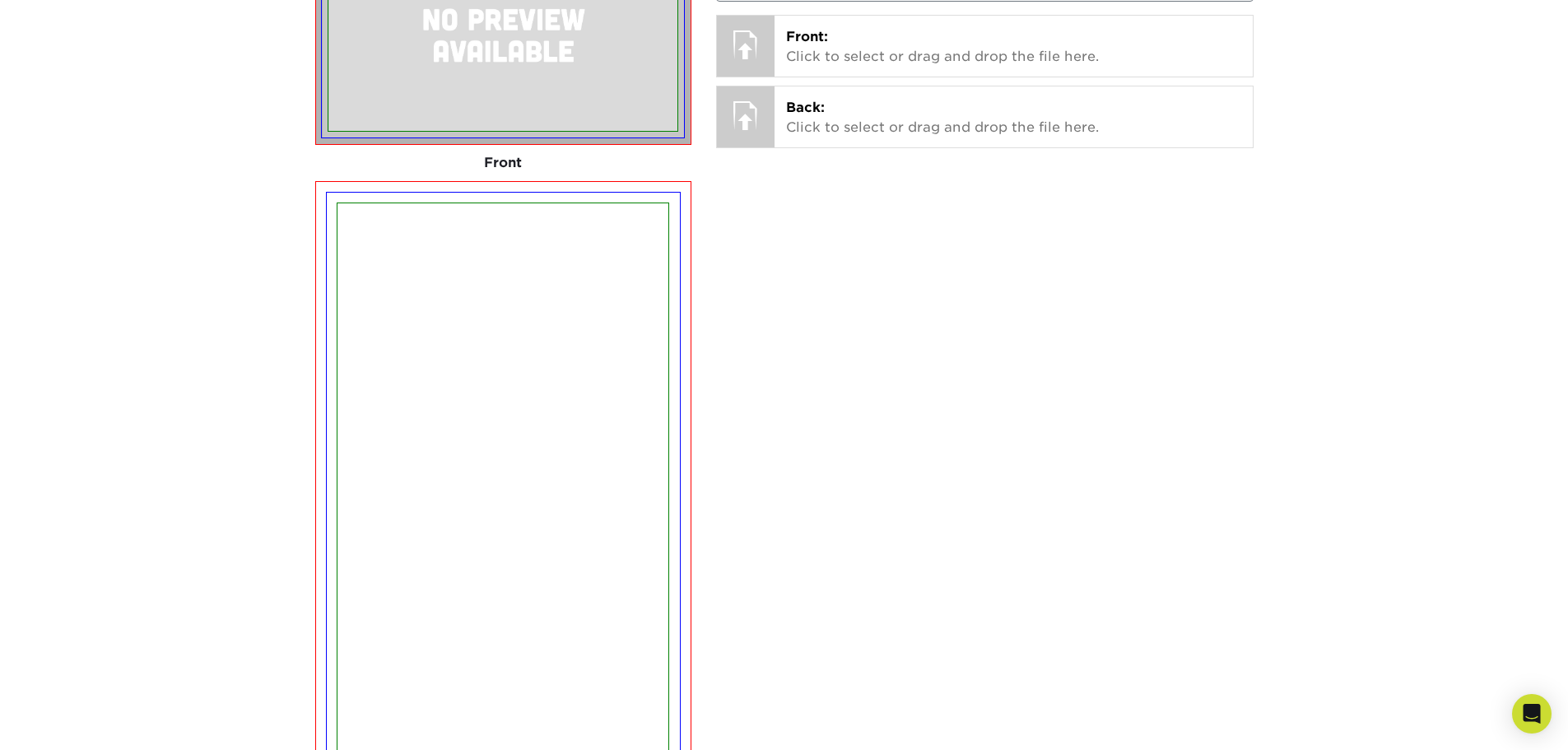
scroll to position [1024, 0]
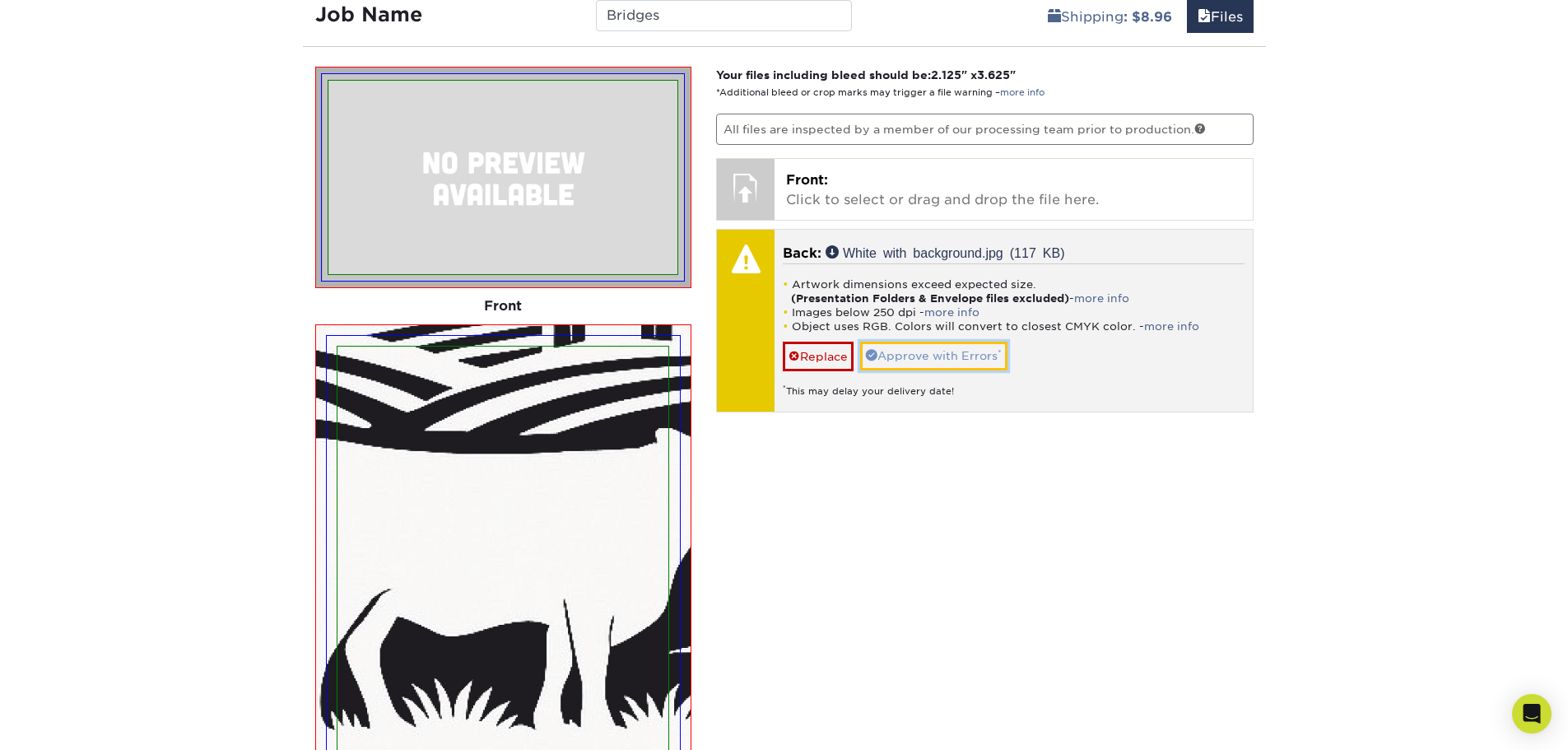
click at [896, 355] on link "Approve with Errors *" at bounding box center [934, 355] width 148 height 28
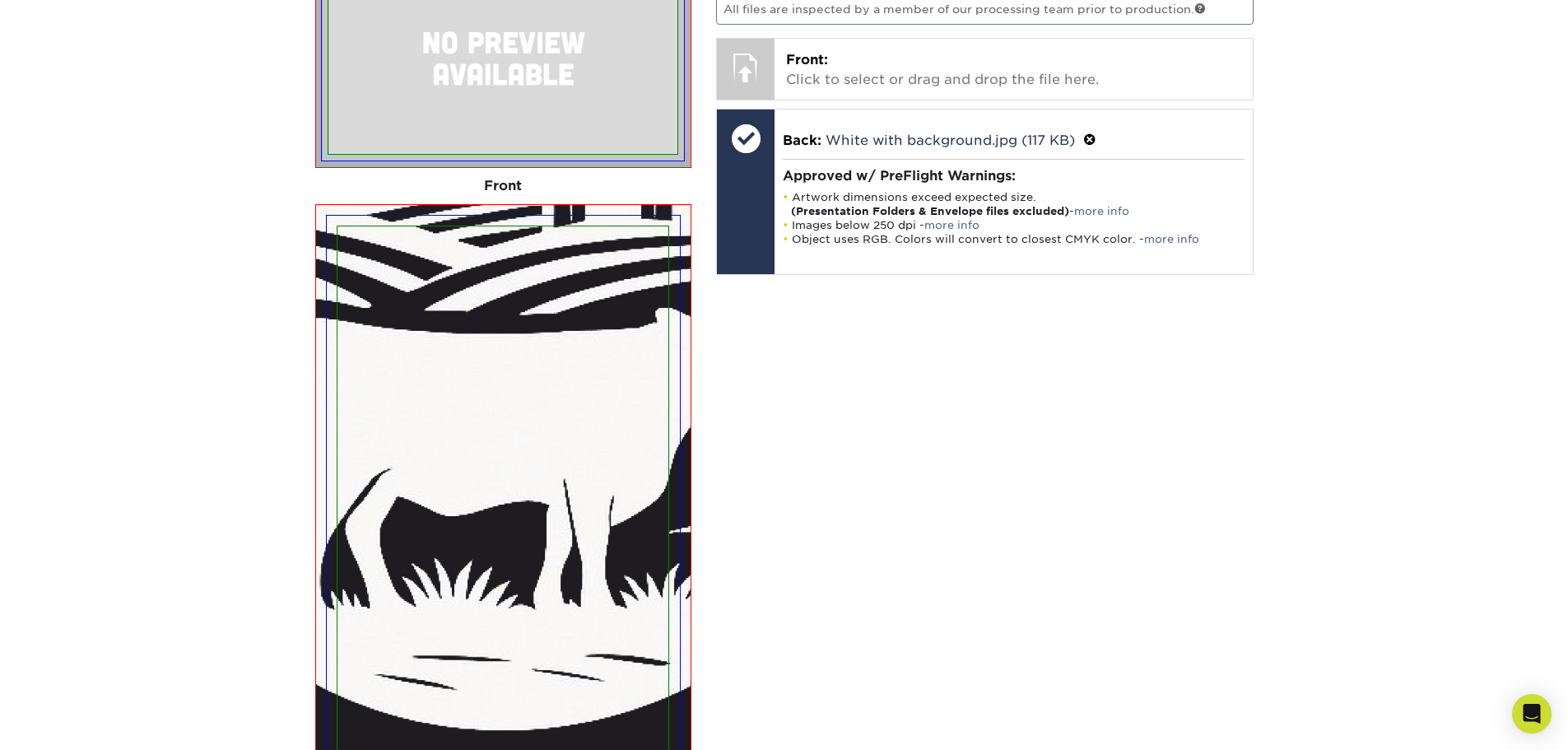
scroll to position [1106, 0]
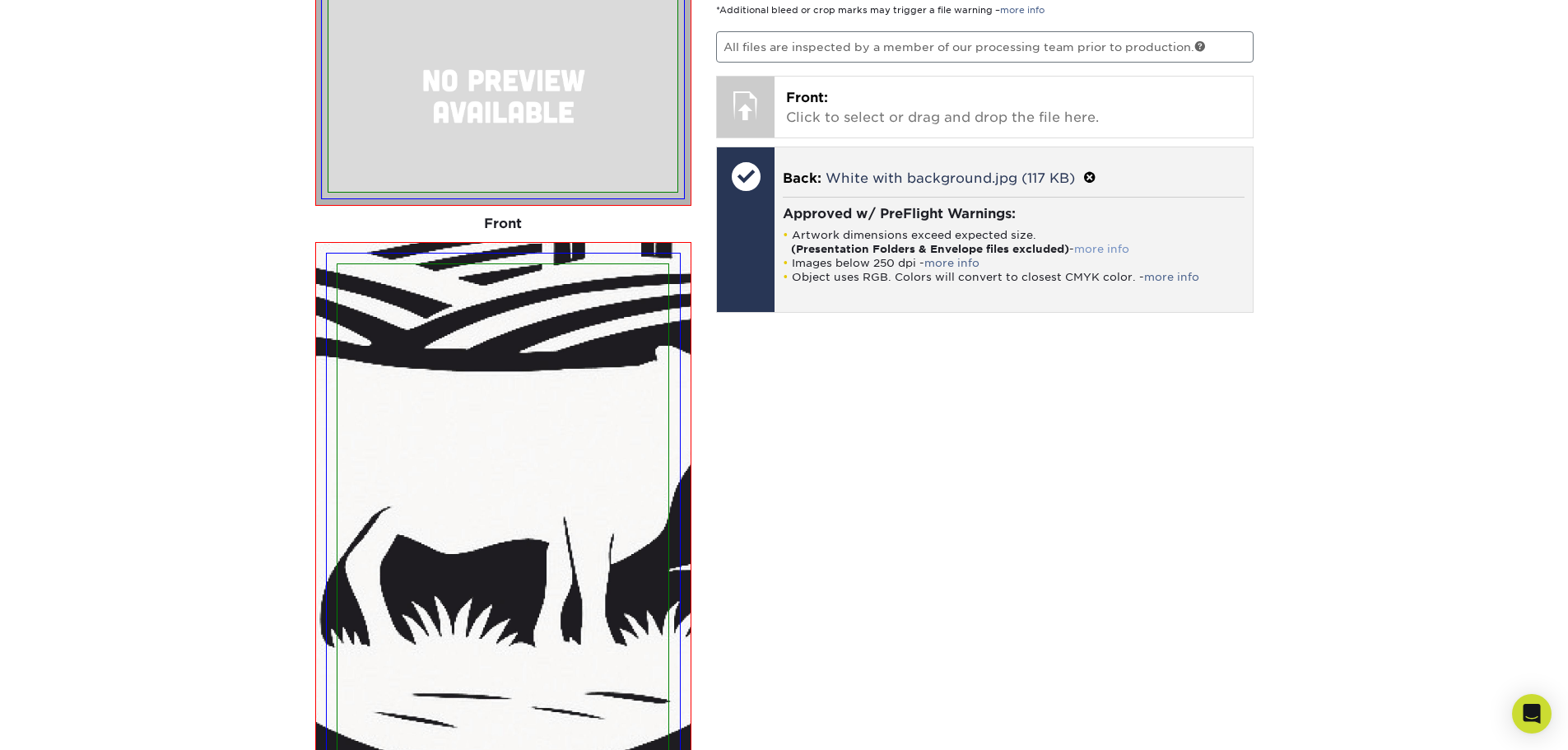
click at [1113, 244] on link "more info" at bounding box center [1102, 249] width 55 height 12
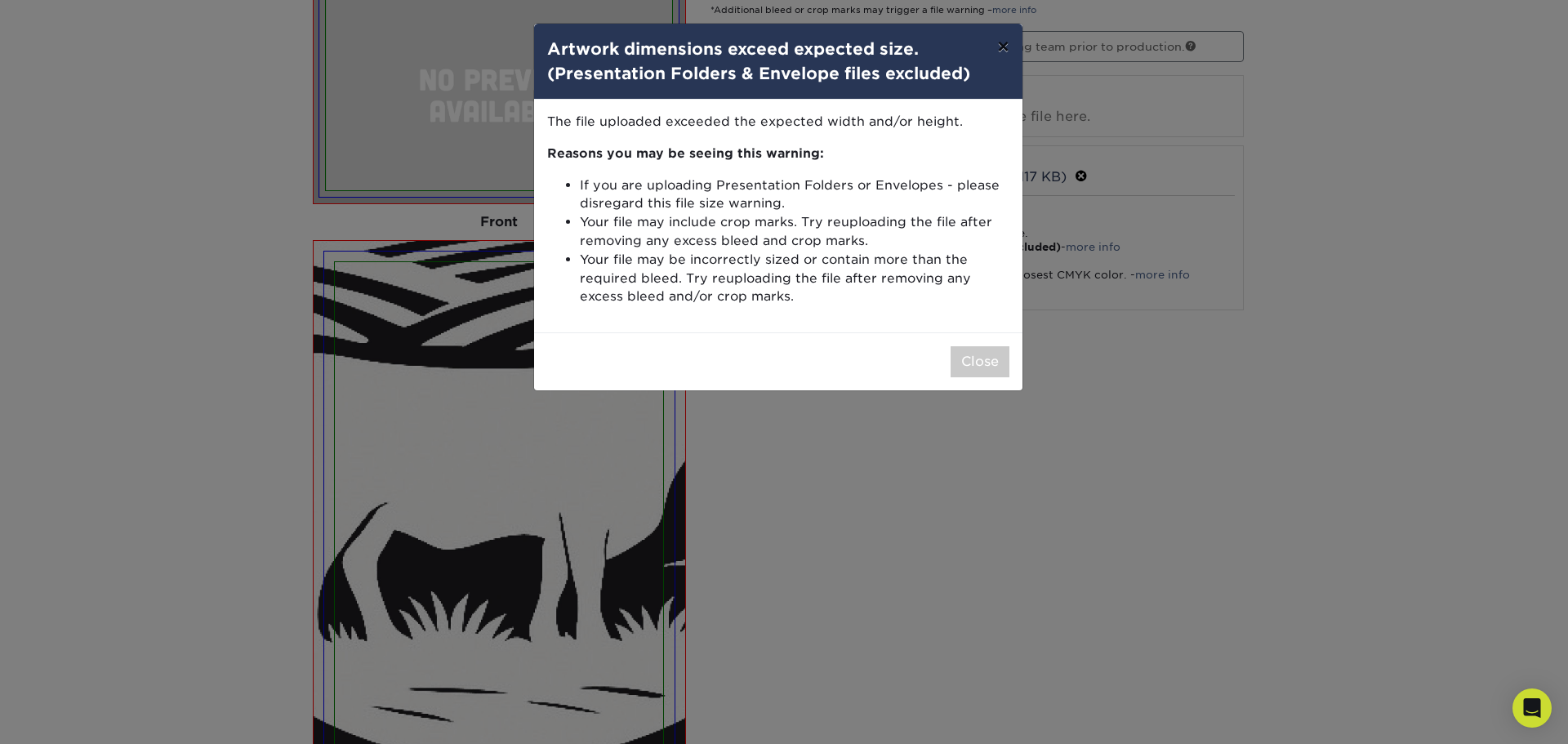
click at [1006, 41] on button "×" at bounding box center [1002, 47] width 37 height 46
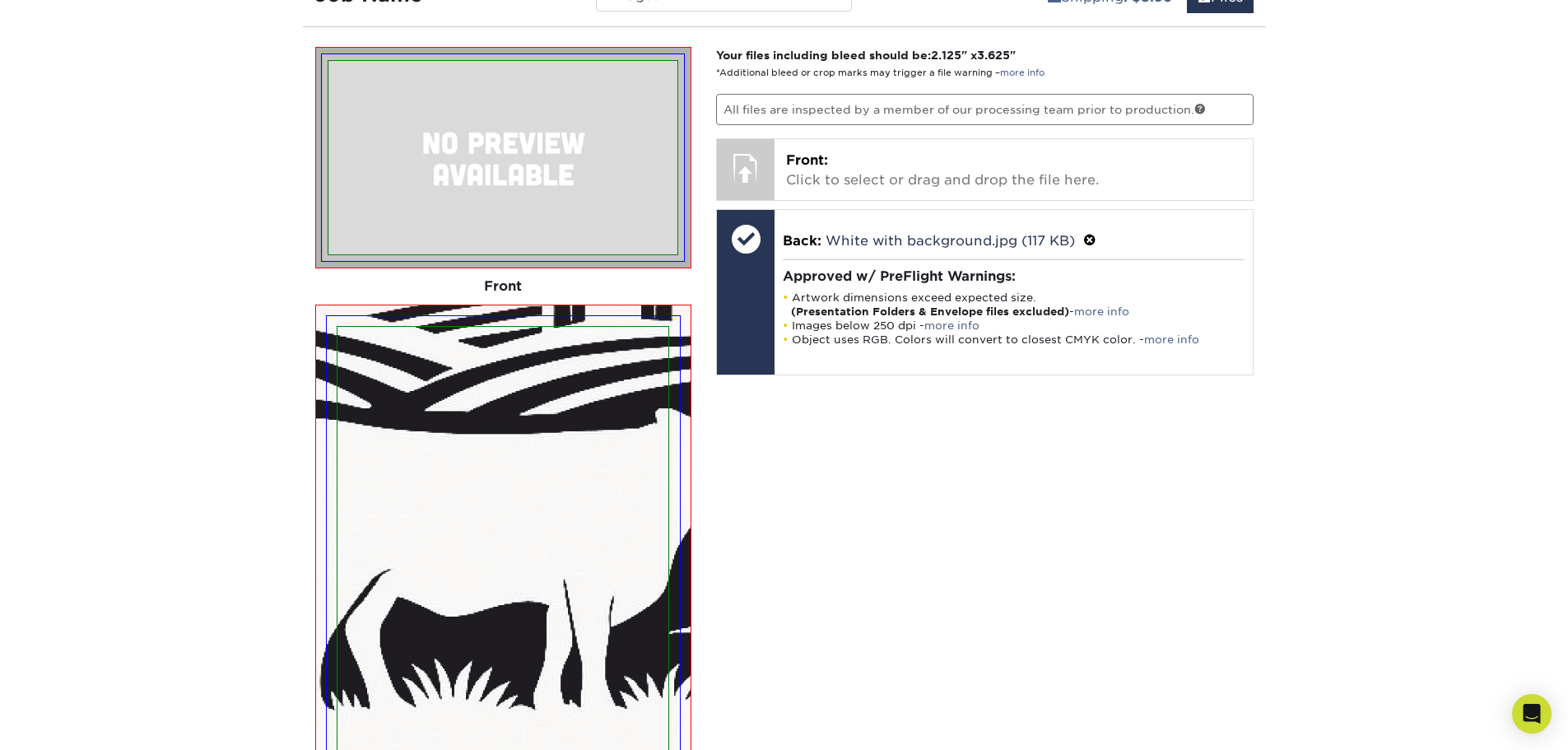
scroll to position [941, 0]
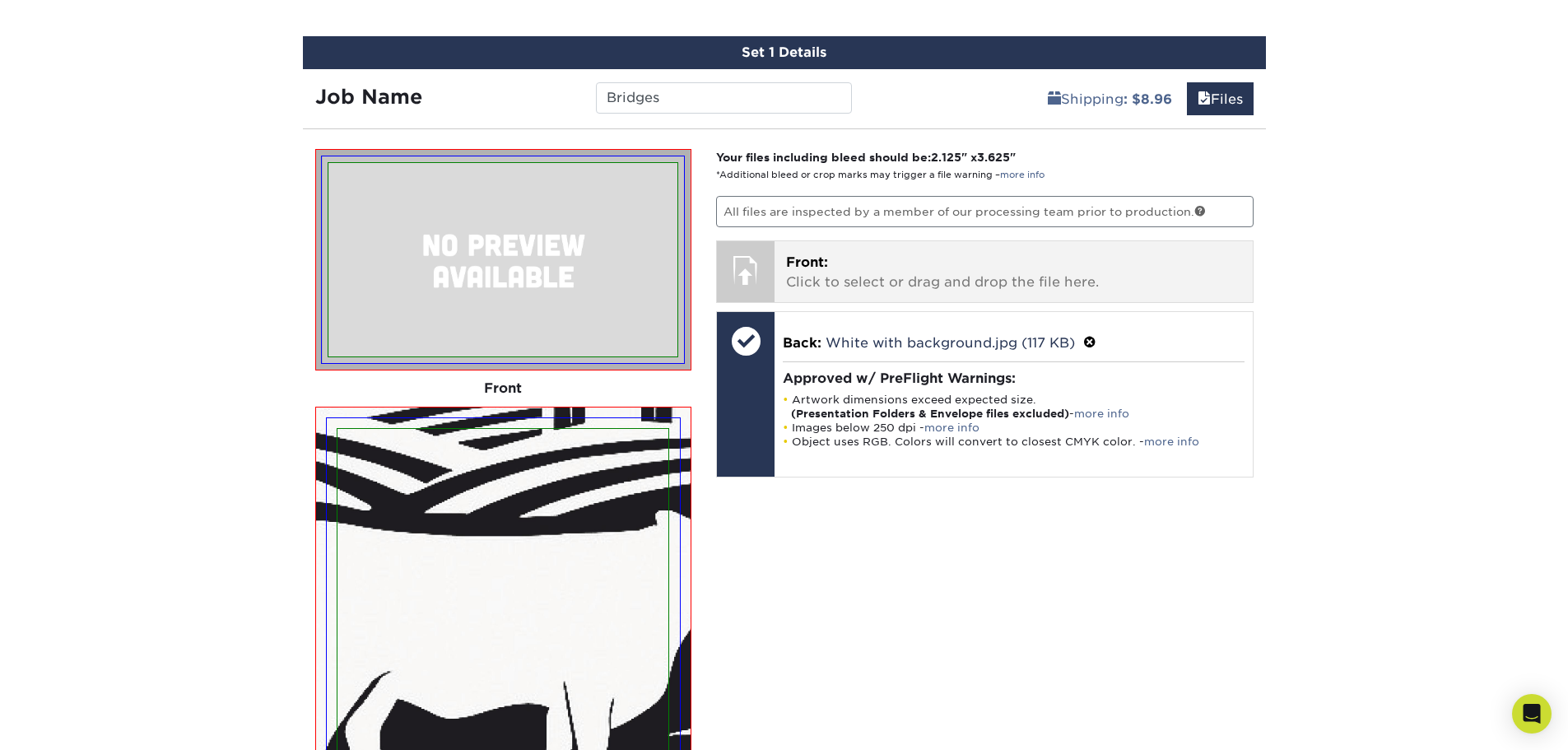
click at [871, 288] on p "Front: Click to select or drag and drop the file here." at bounding box center [1013, 272] width 455 height 39
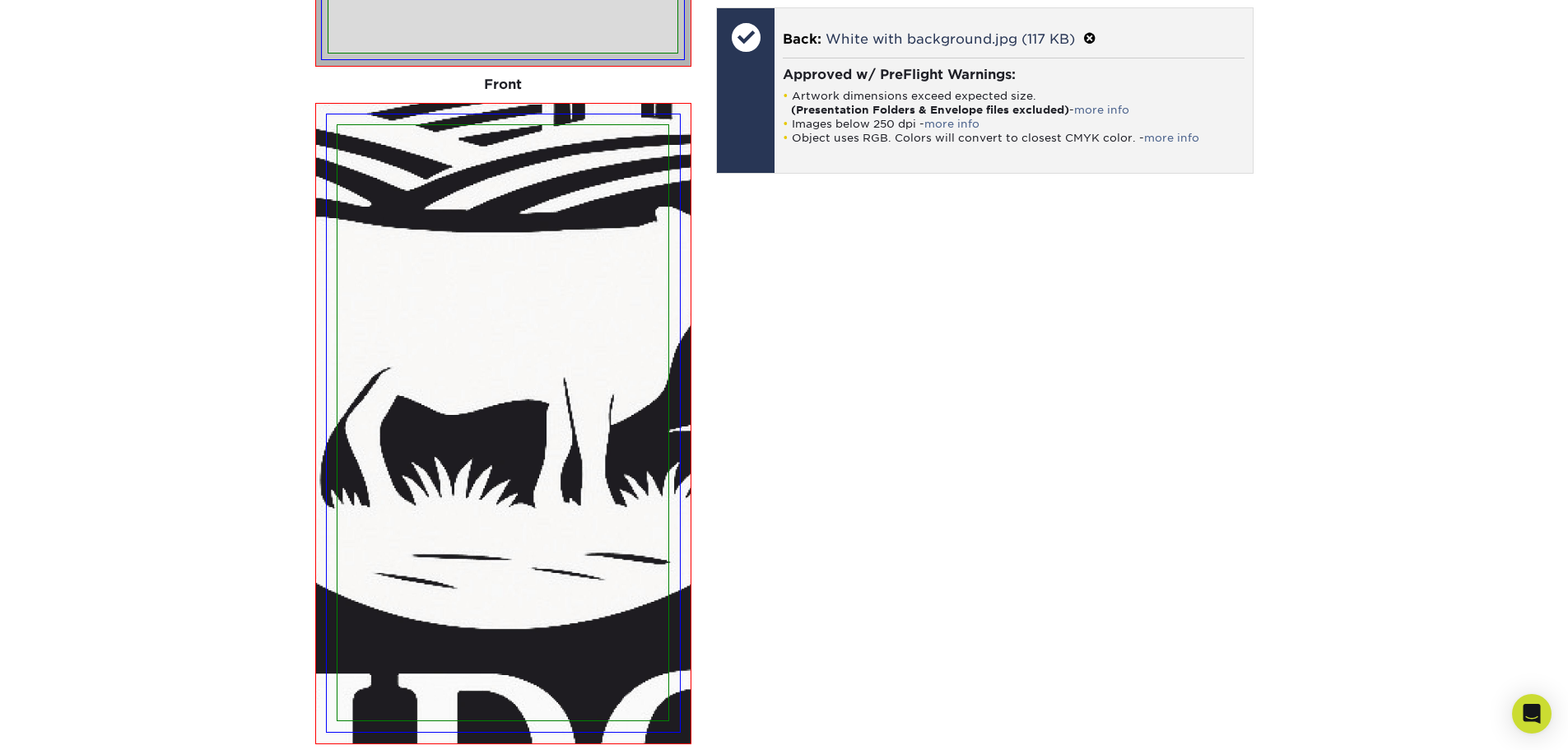
scroll to position [1106, 0]
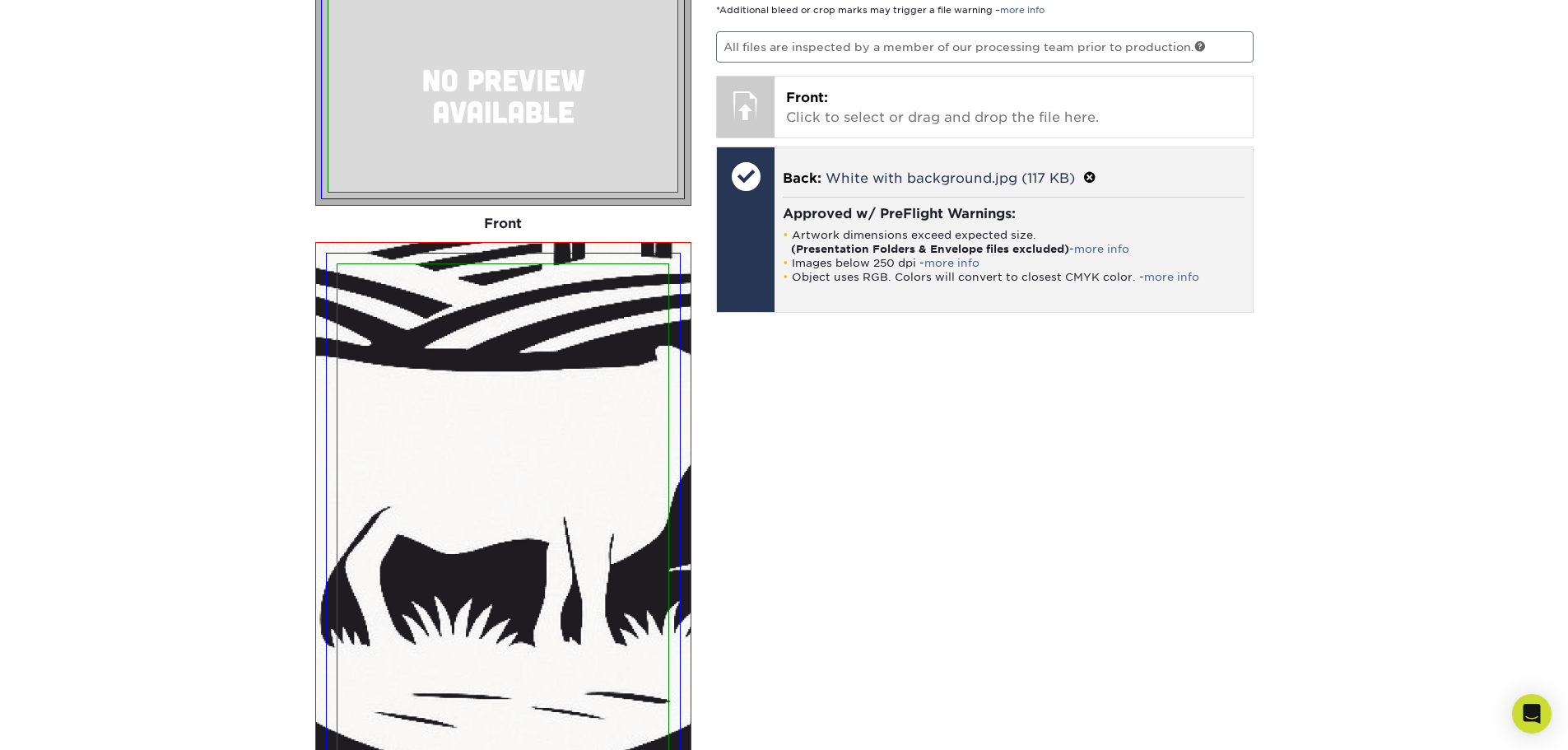
click at [1092, 176] on span at bounding box center [1089, 178] width 13 height 15
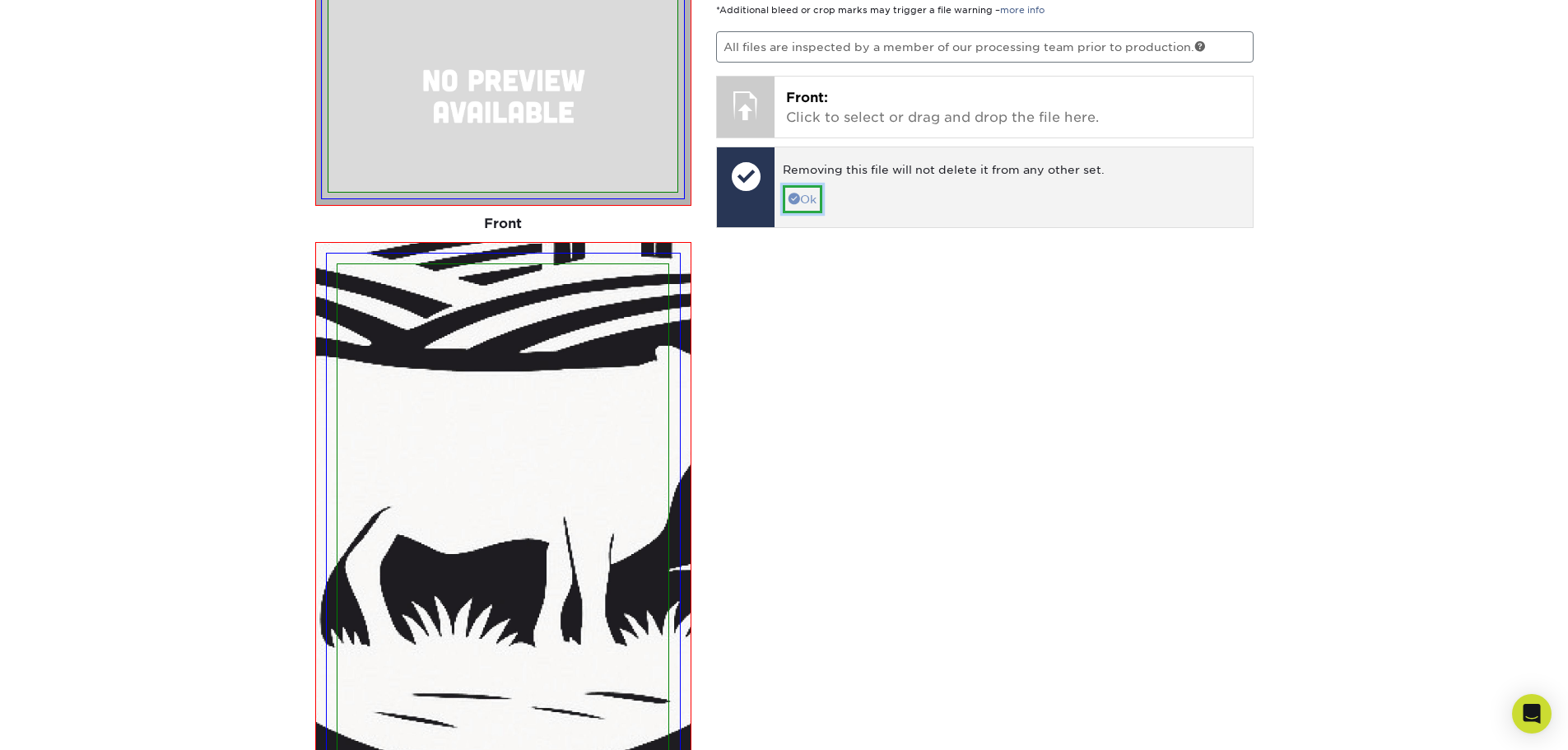
click at [794, 195] on span at bounding box center [795, 199] width 12 height 12
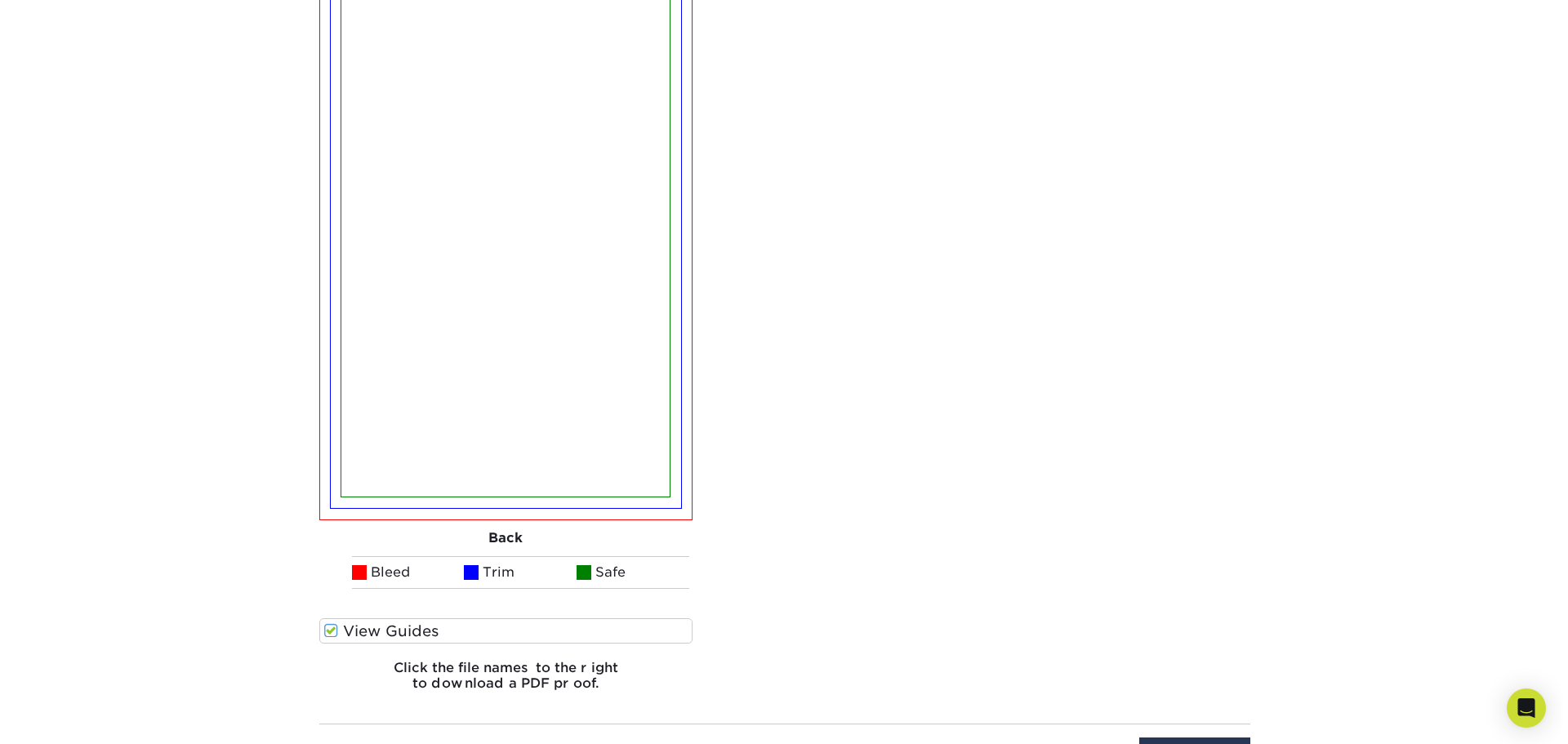
scroll to position [1669, 0]
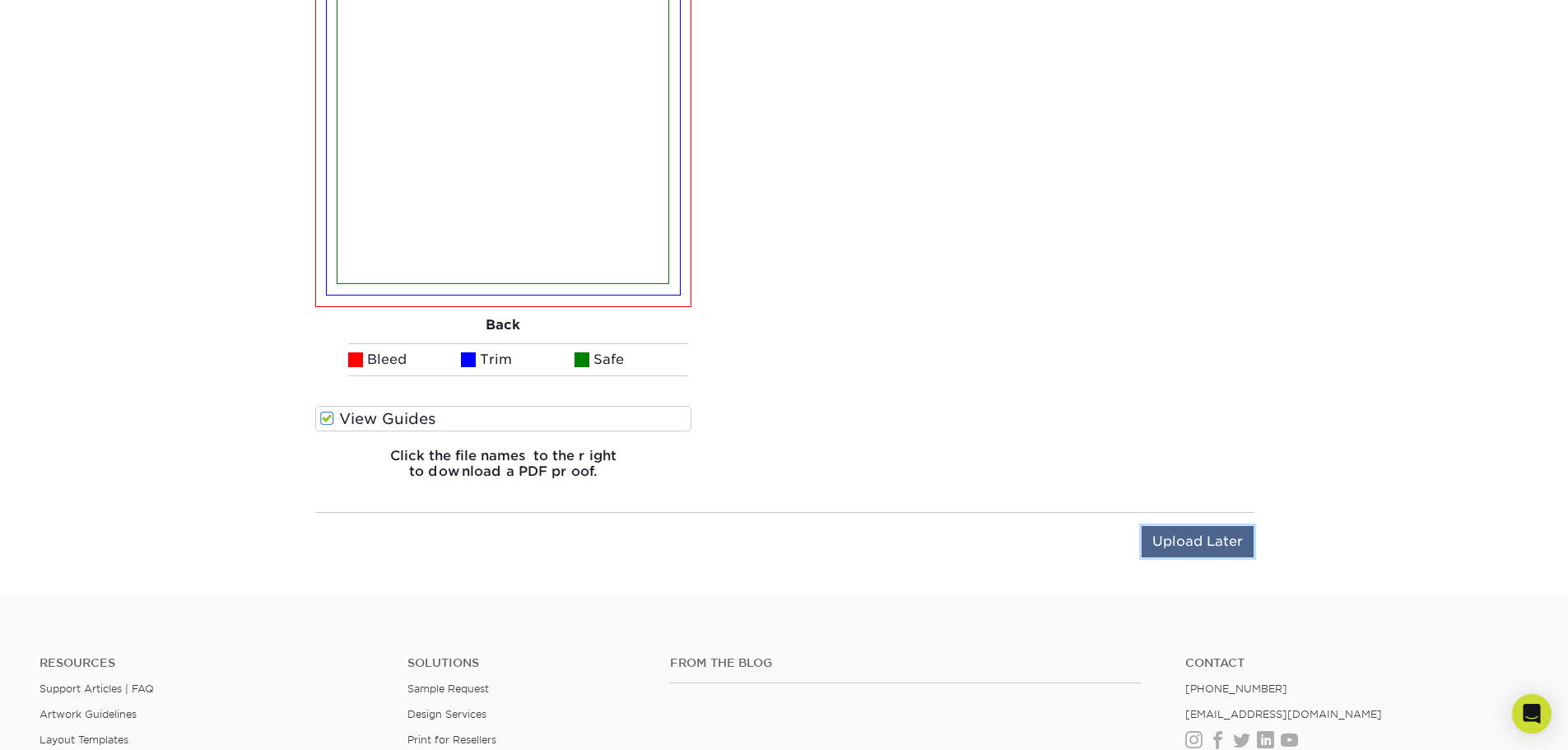
click at [1191, 540] on input "Upload Later" at bounding box center [1198, 541] width 112 height 32
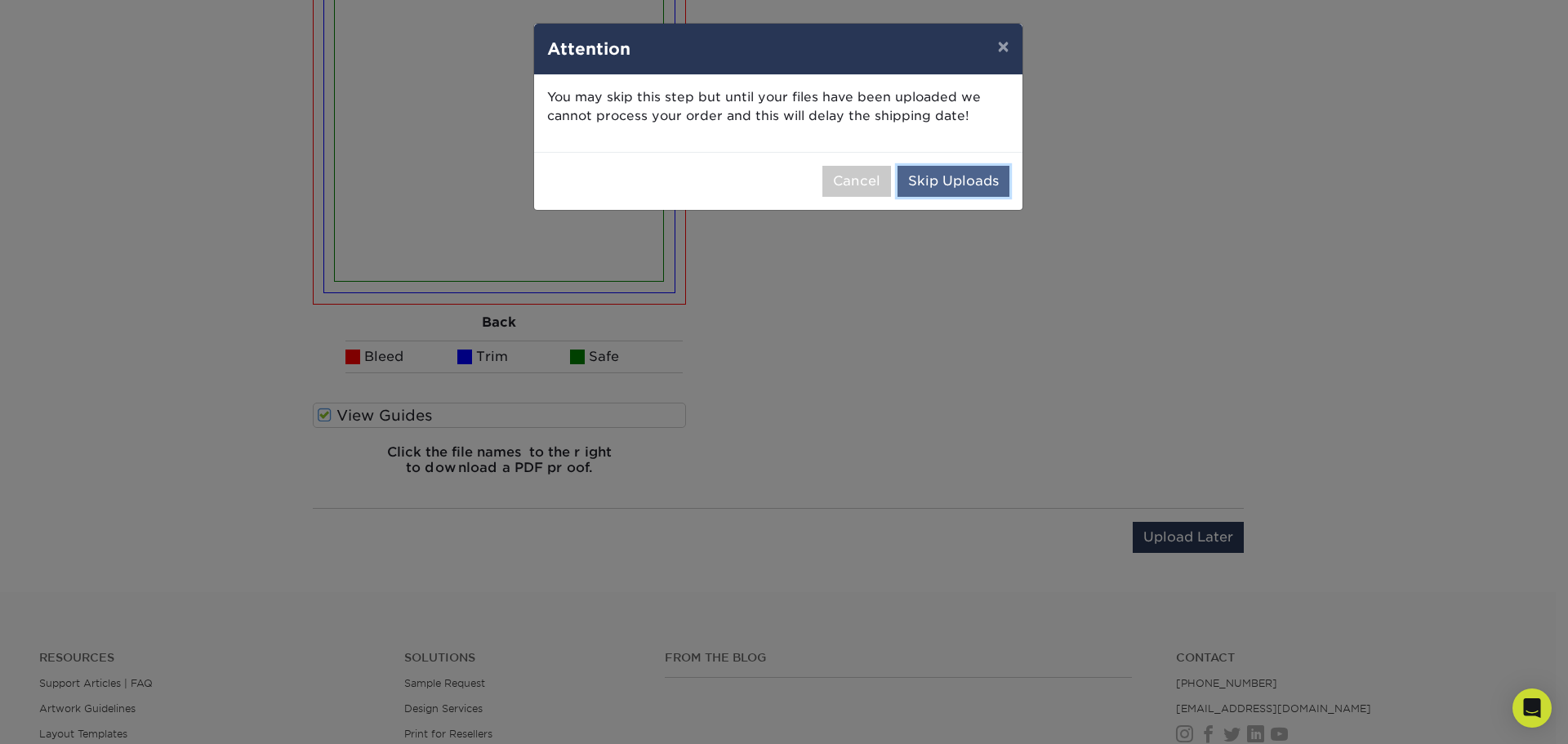
click at [987, 181] on button "Skip Uploads" at bounding box center [953, 181] width 112 height 31
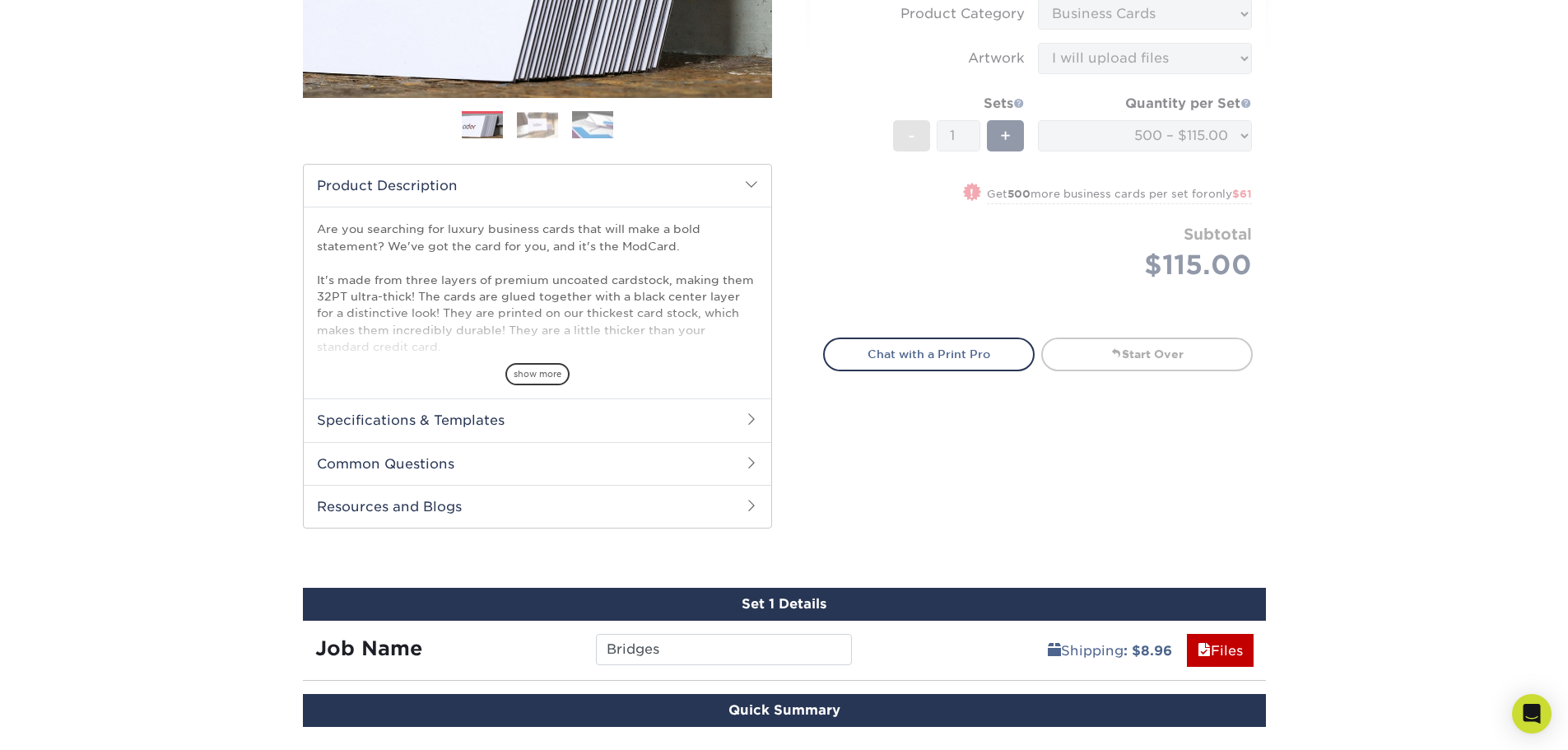
scroll to position [363, 0]
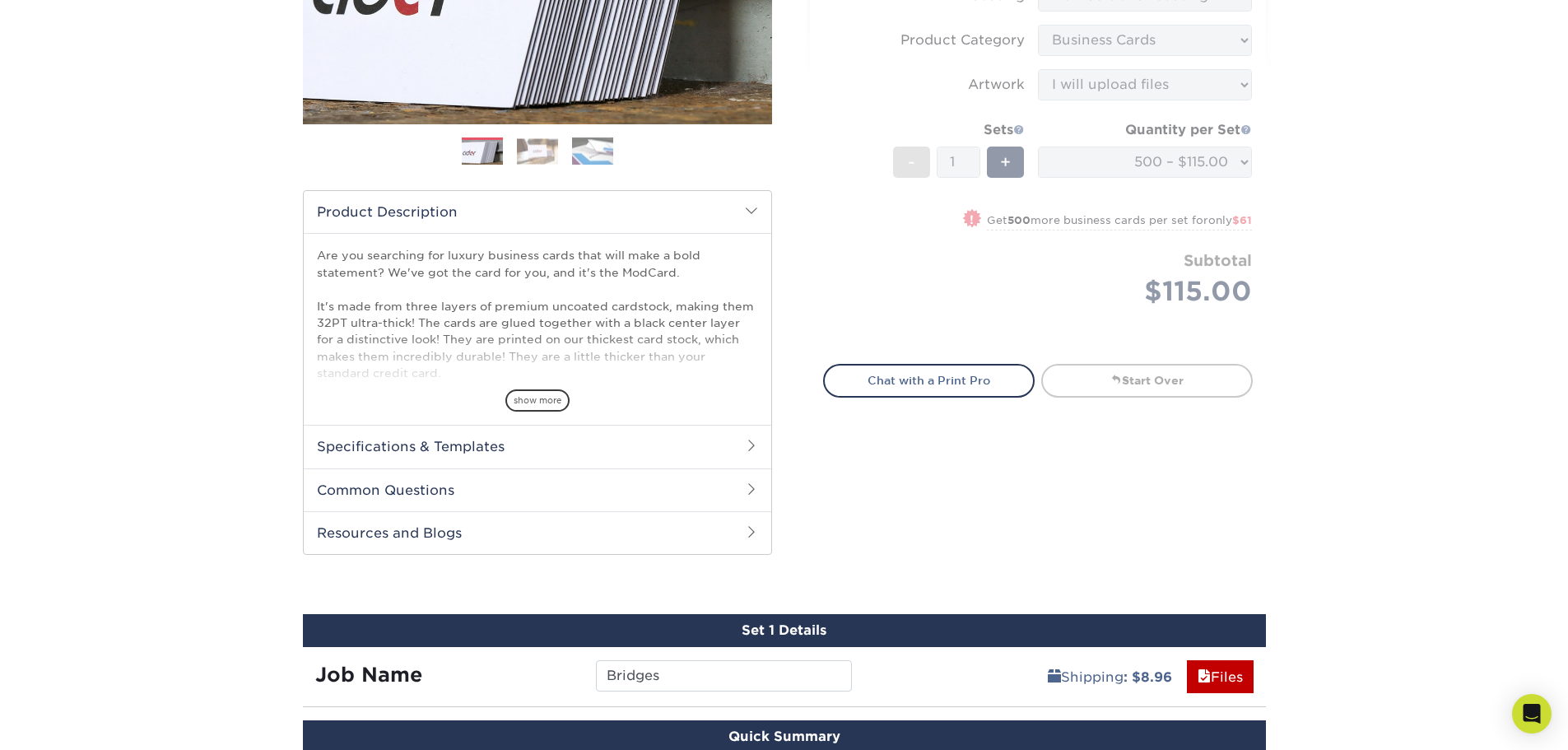
click at [575, 447] on h2 "Specifications & Templates" at bounding box center [538, 446] width 468 height 43
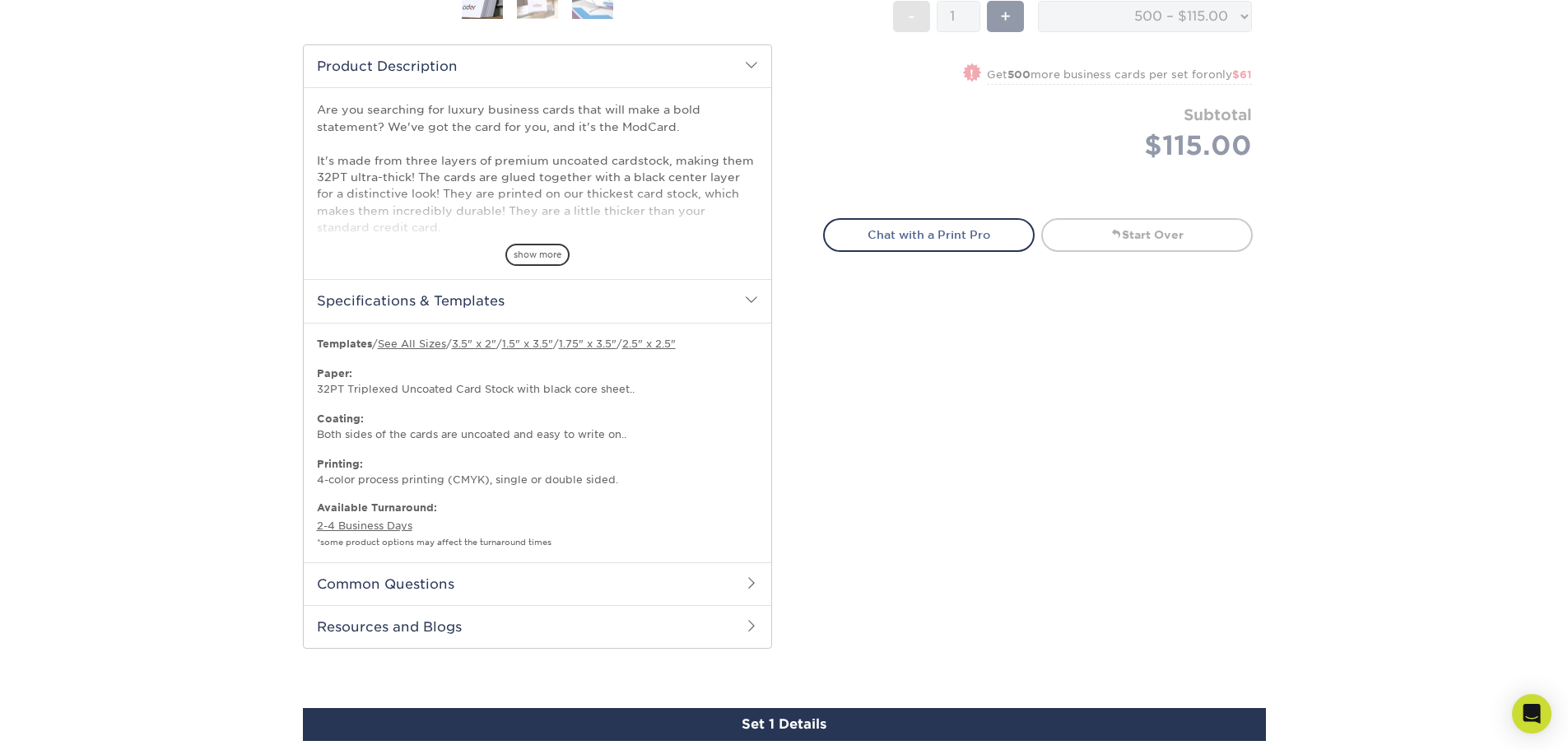
scroll to position [528, 0]
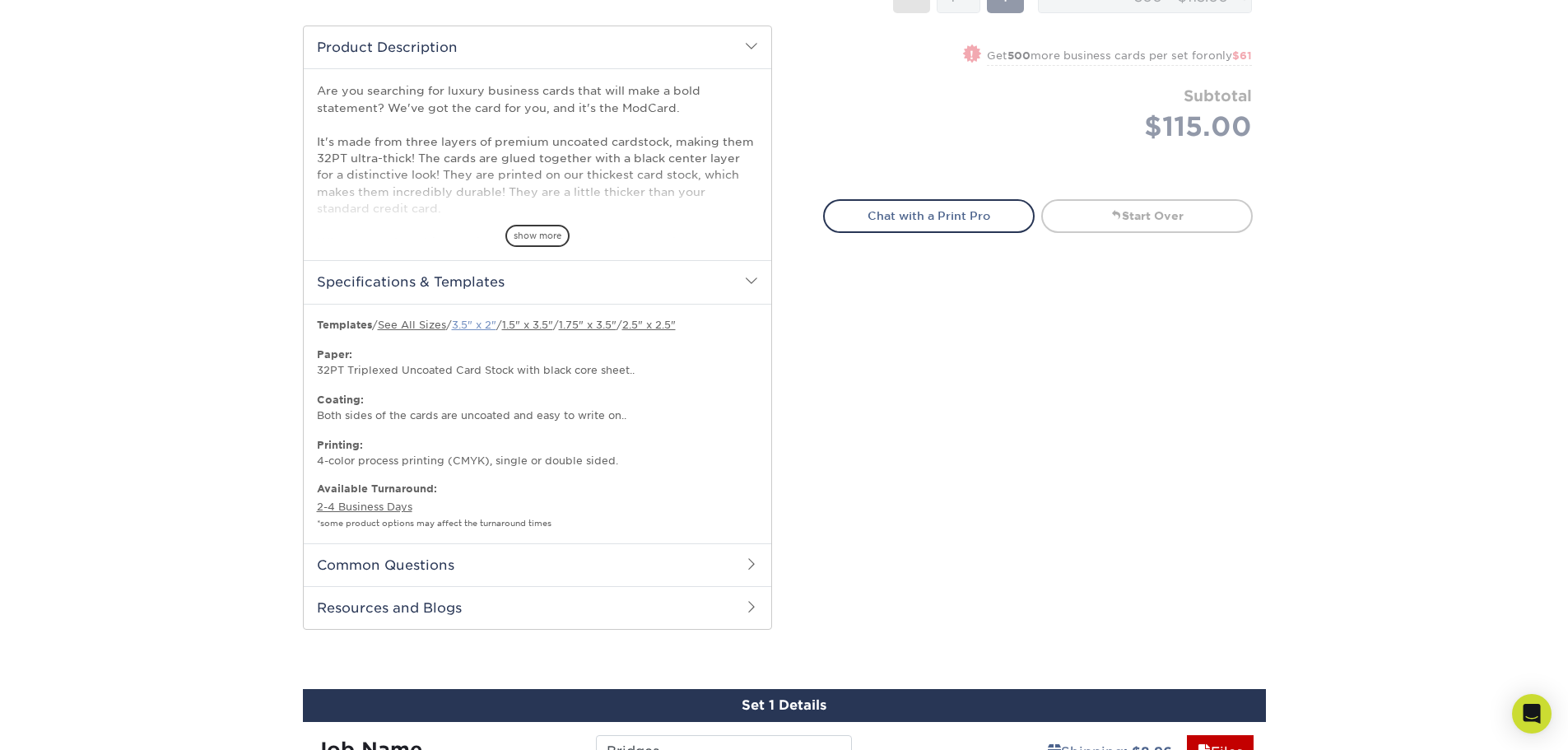
click at [476, 323] on link "3.5" x 2"" at bounding box center [475, 324] width 44 height 12
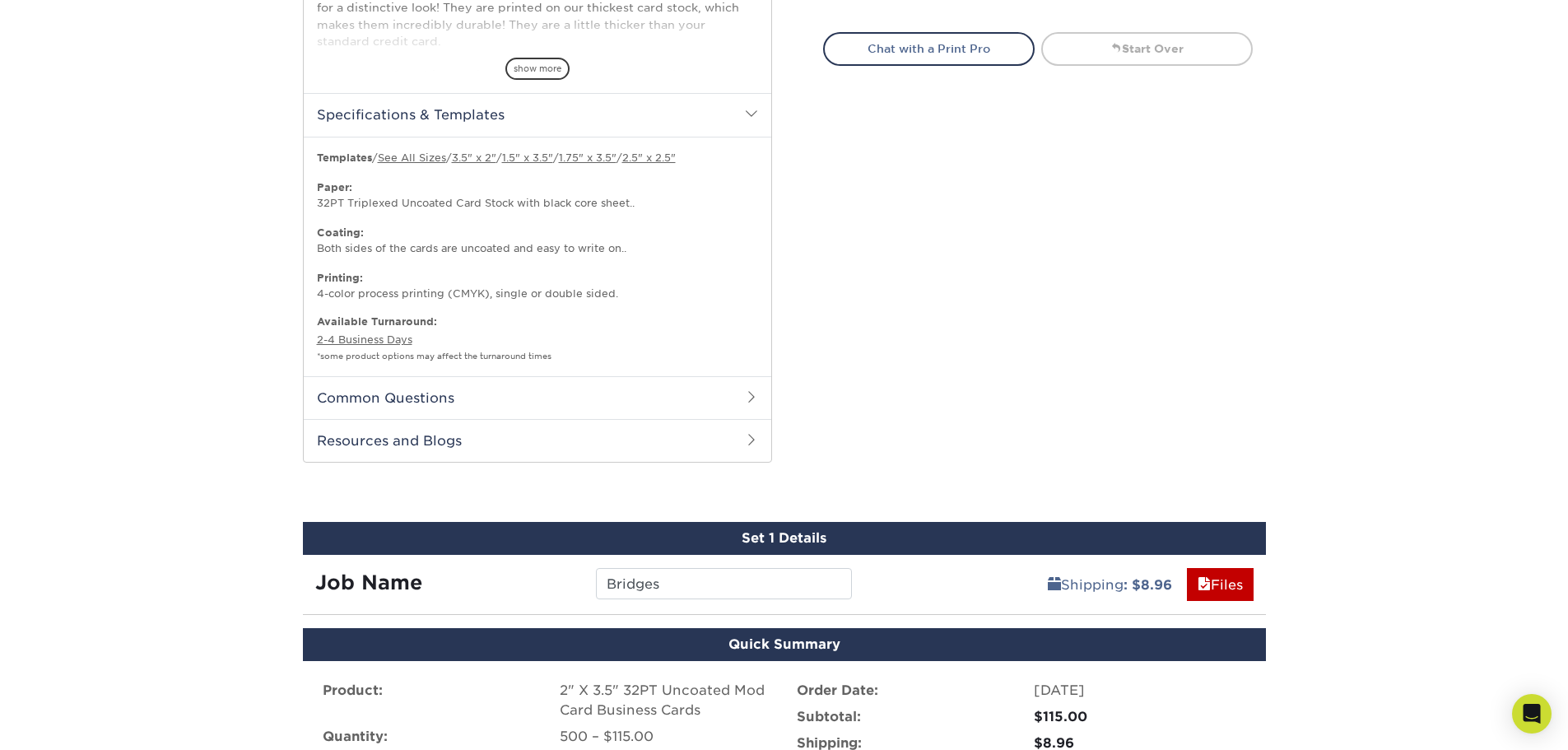
scroll to position [659, 0]
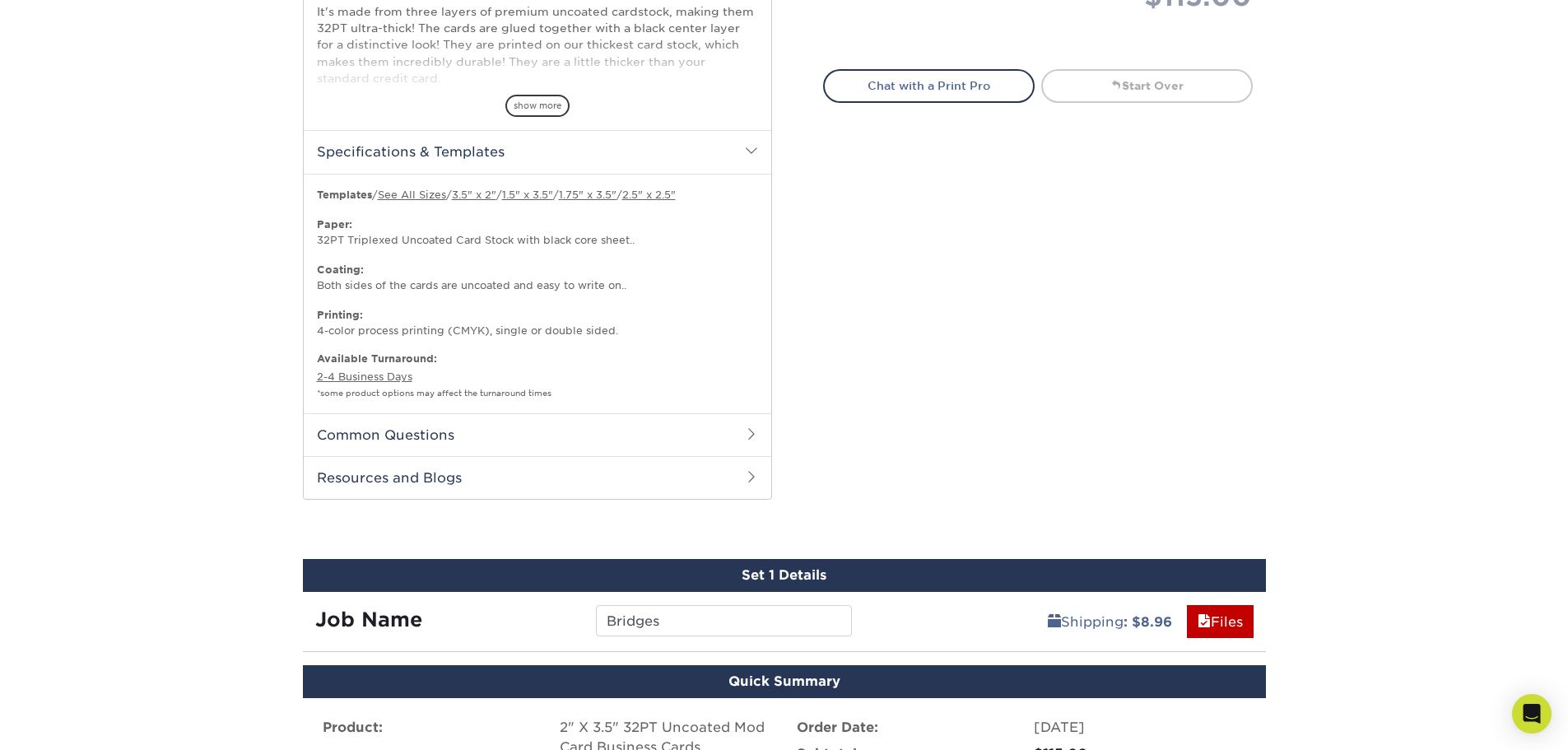
click at [823, 564] on div "Set 1 Details" at bounding box center [784, 575] width 964 height 33
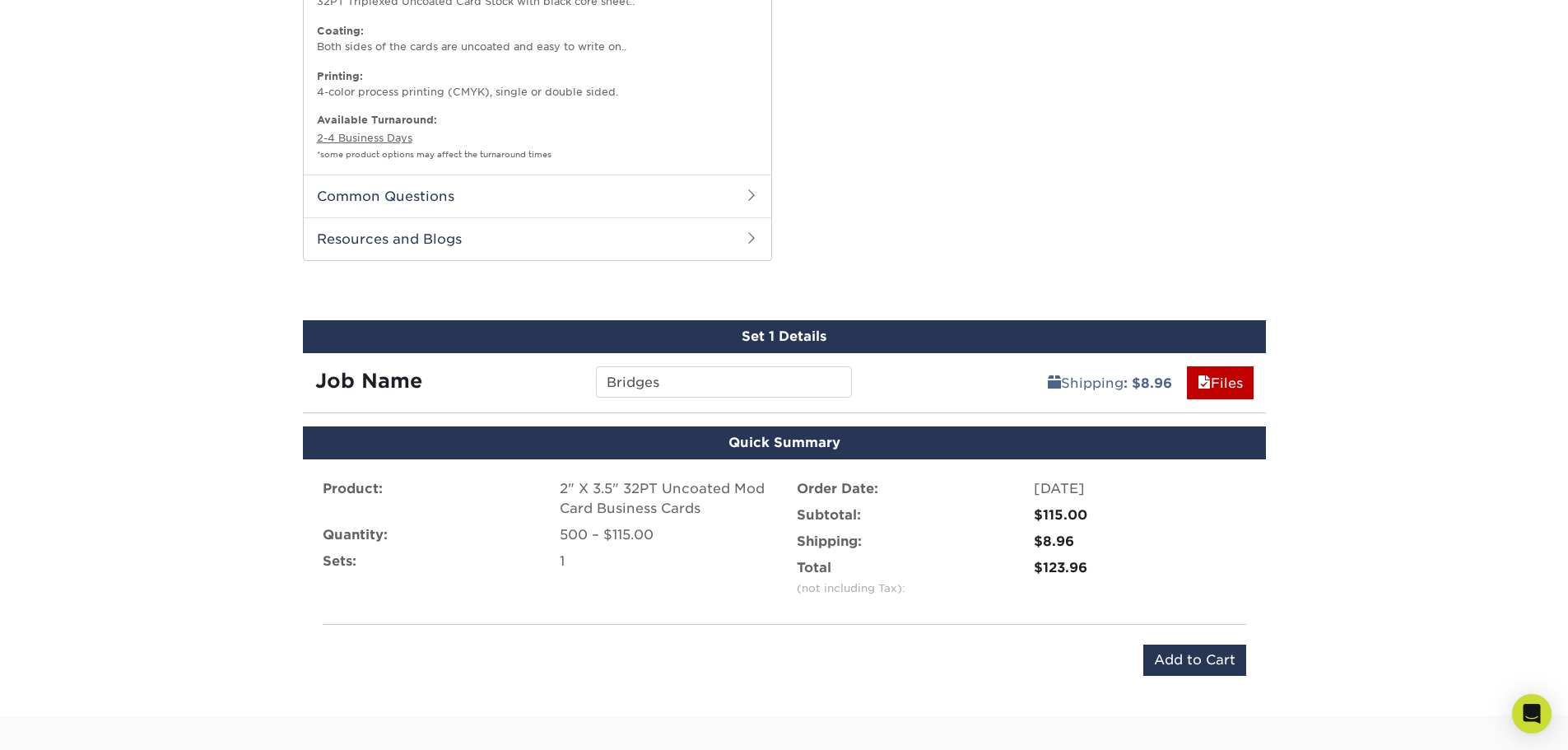
scroll to position [905, 0]
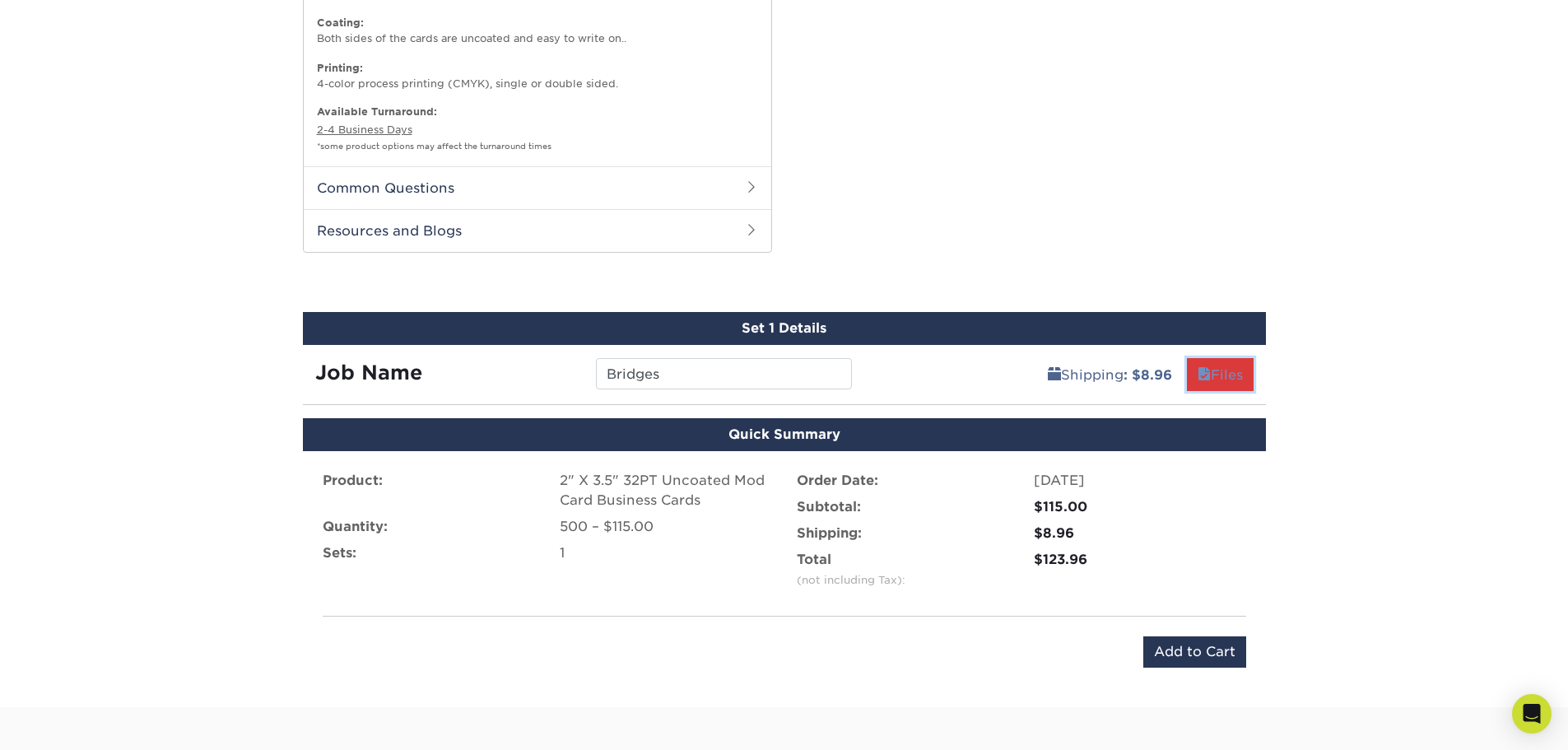
click at [1209, 383] on link "Files" at bounding box center [1221, 375] width 67 height 33
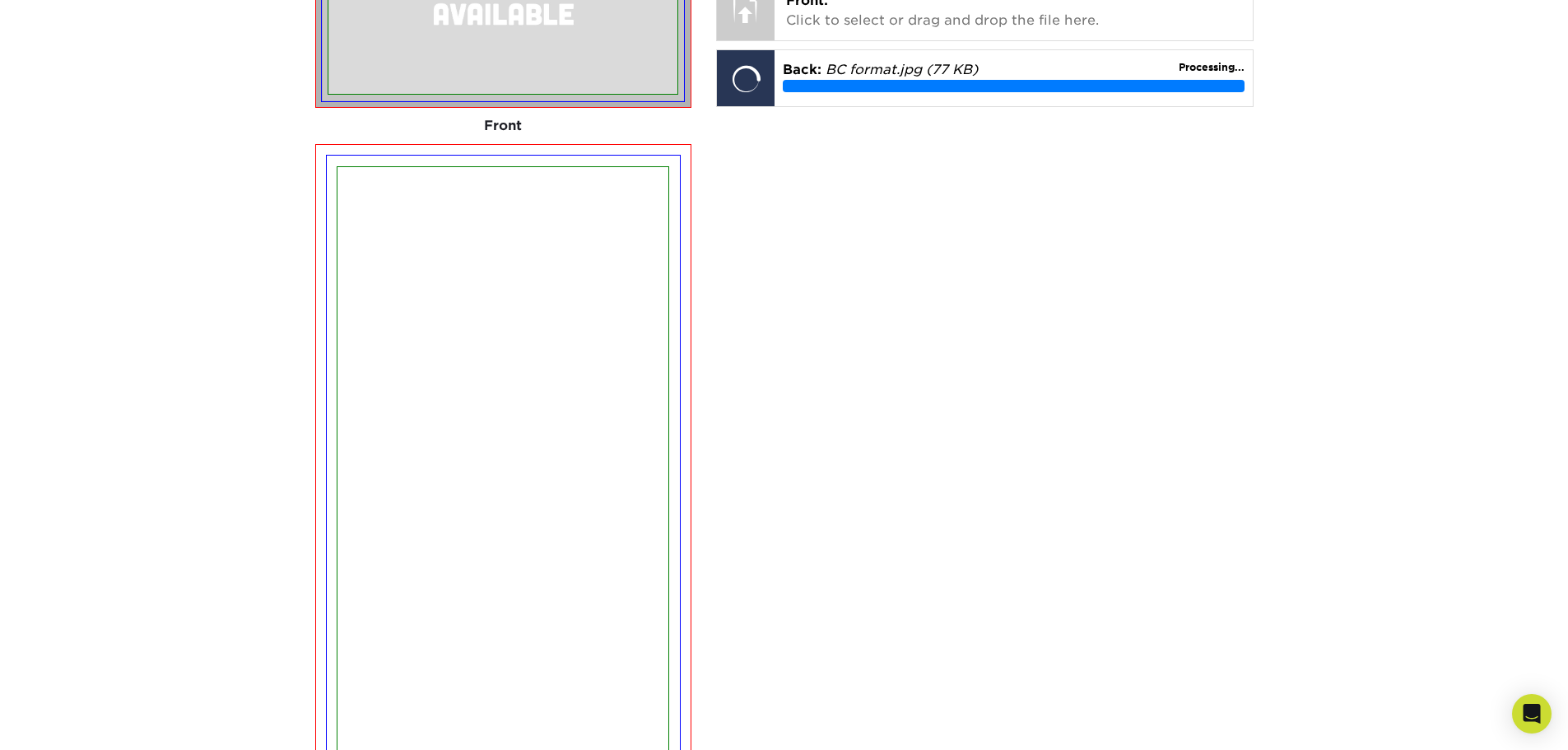
scroll to position [1481, 0]
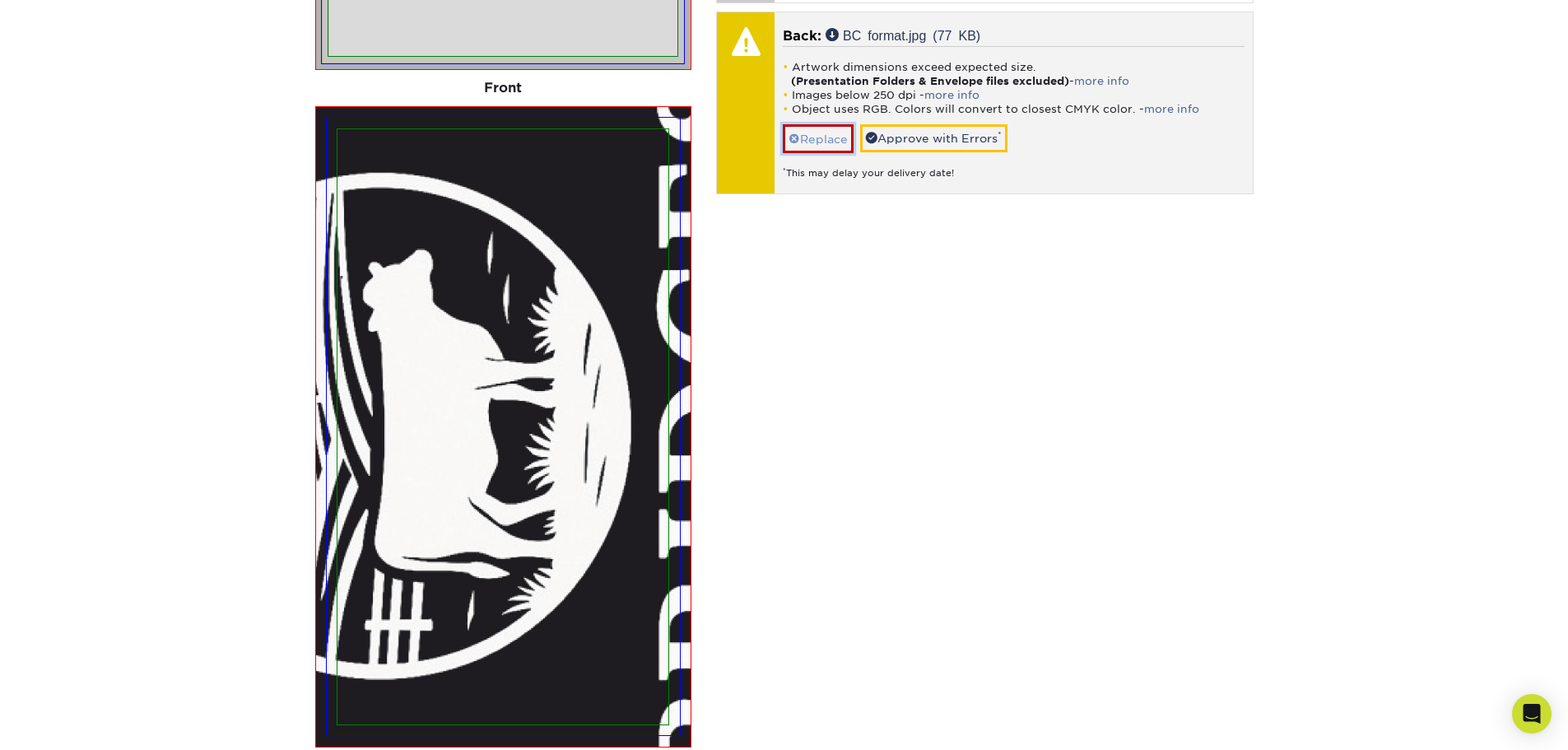
click at [806, 142] on link "Replace" at bounding box center [818, 139] width 71 height 29
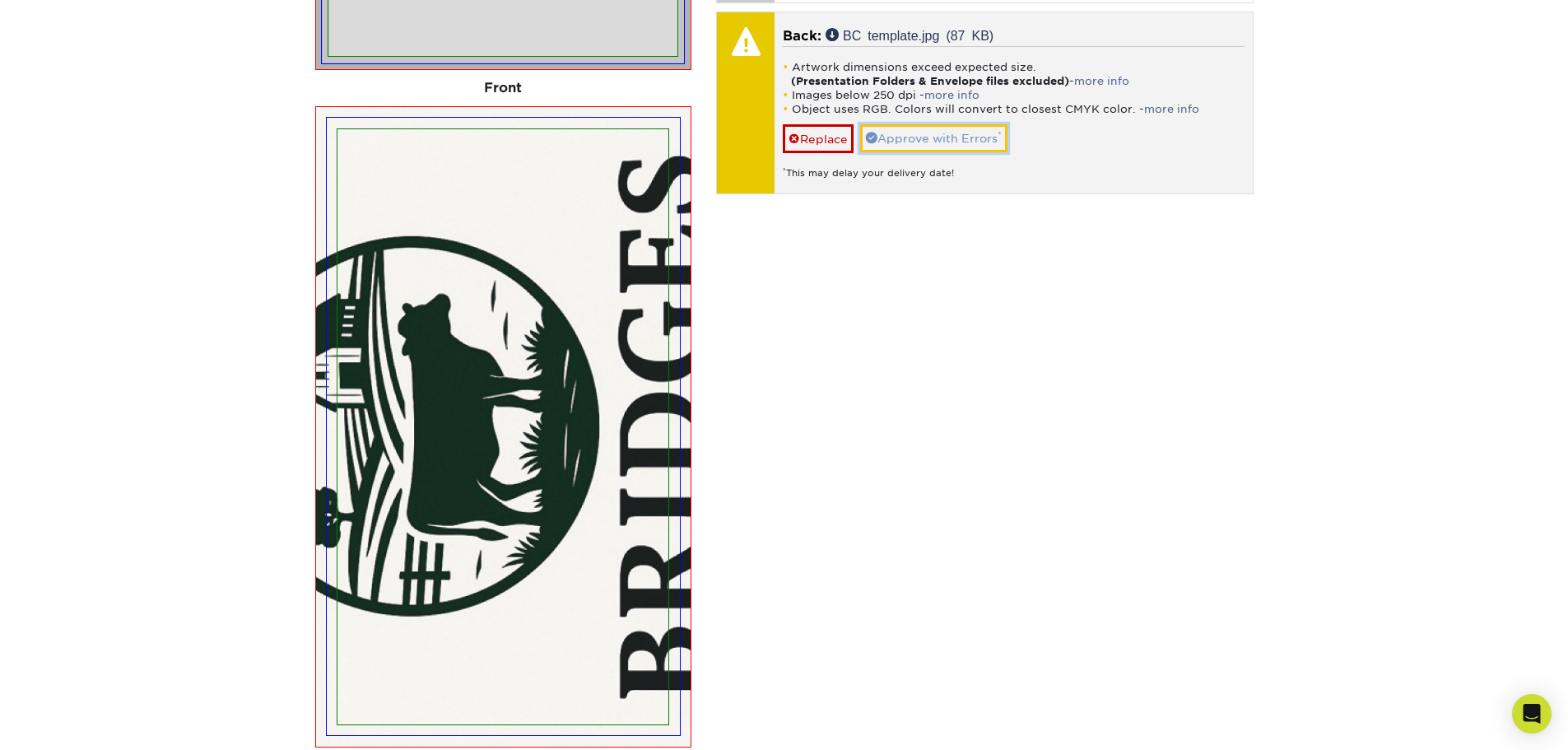
click at [936, 137] on link "Approve with Errors *" at bounding box center [934, 138] width 148 height 28
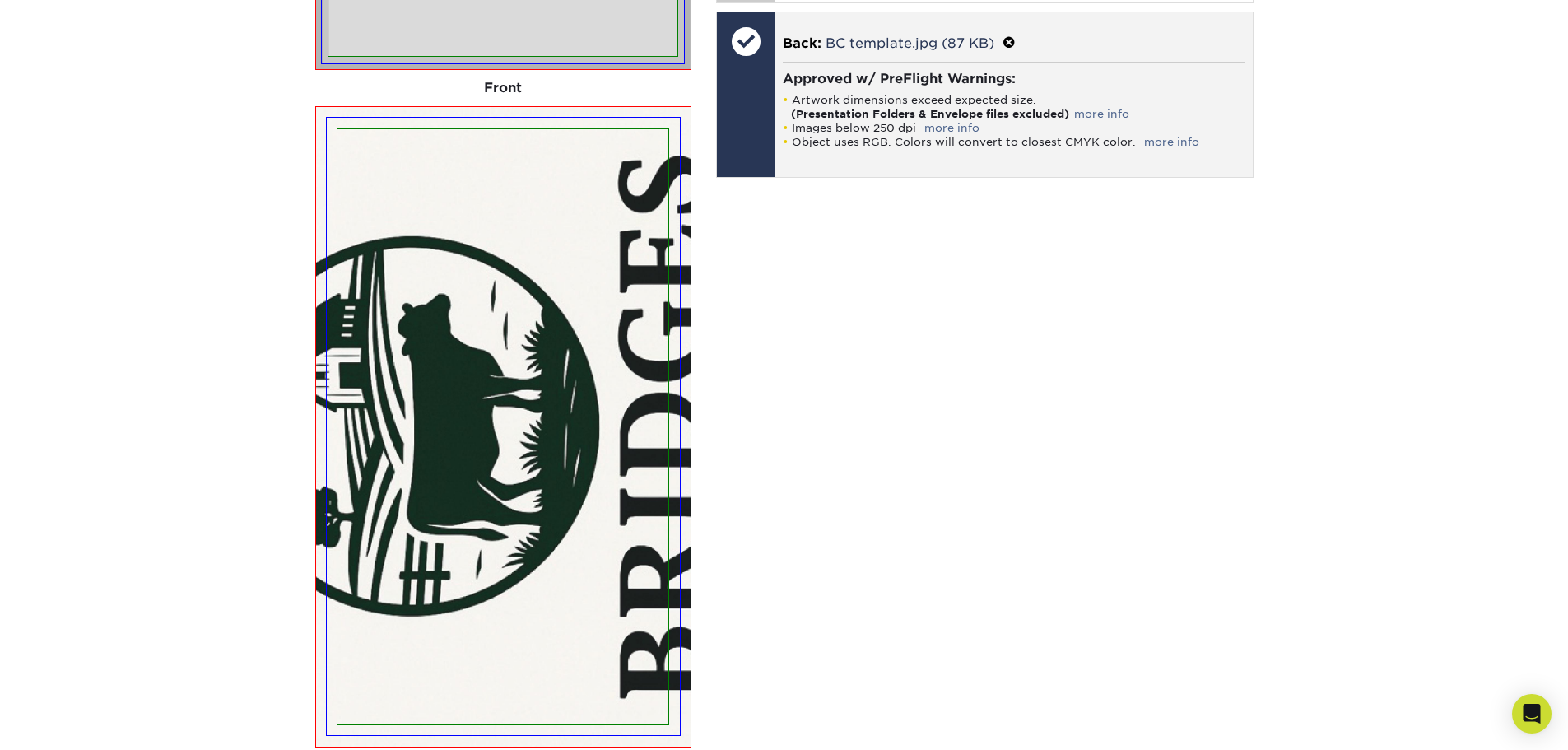
click at [1006, 43] on span at bounding box center [1009, 43] width 13 height 15
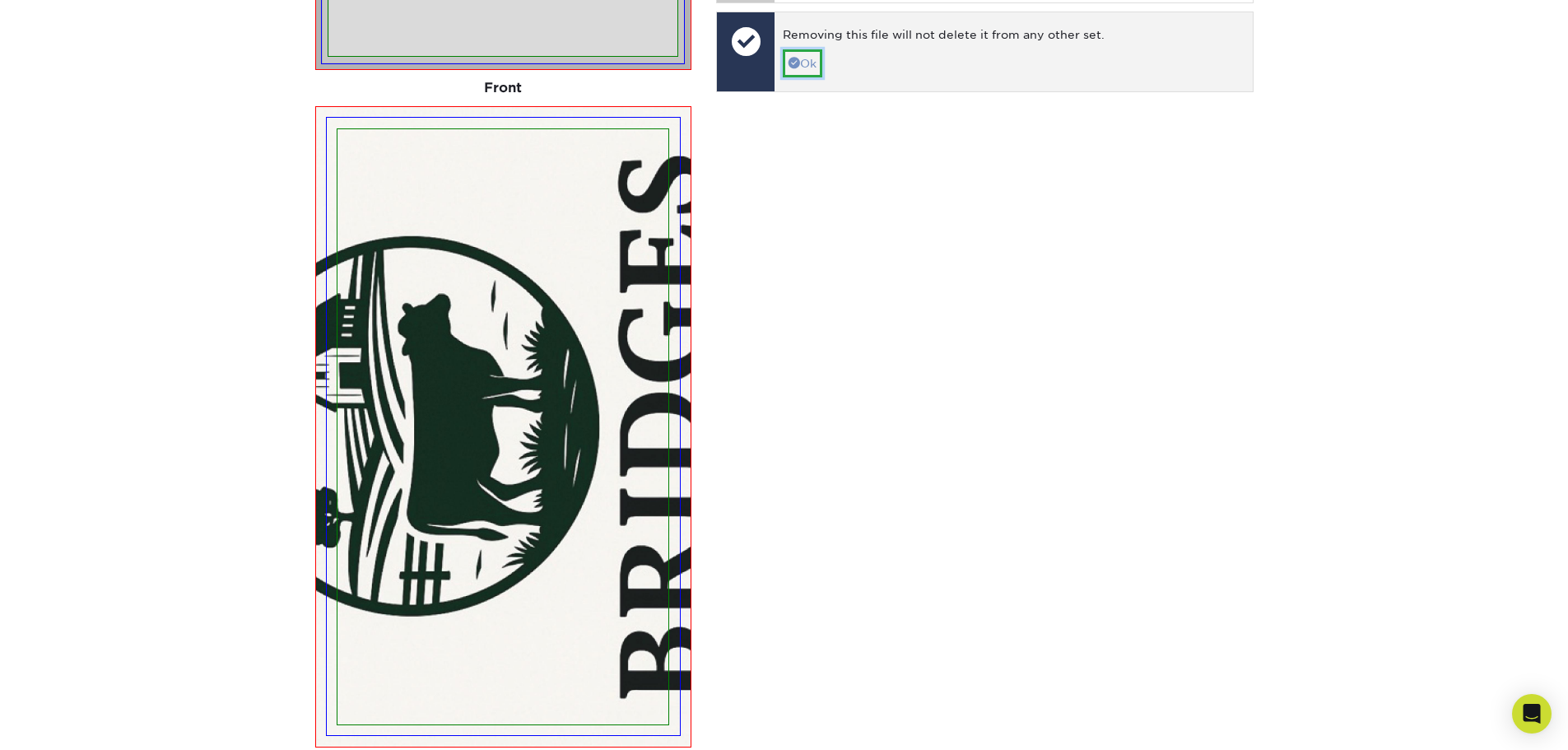
click at [822, 61] on link "Ok" at bounding box center [802, 63] width 39 height 28
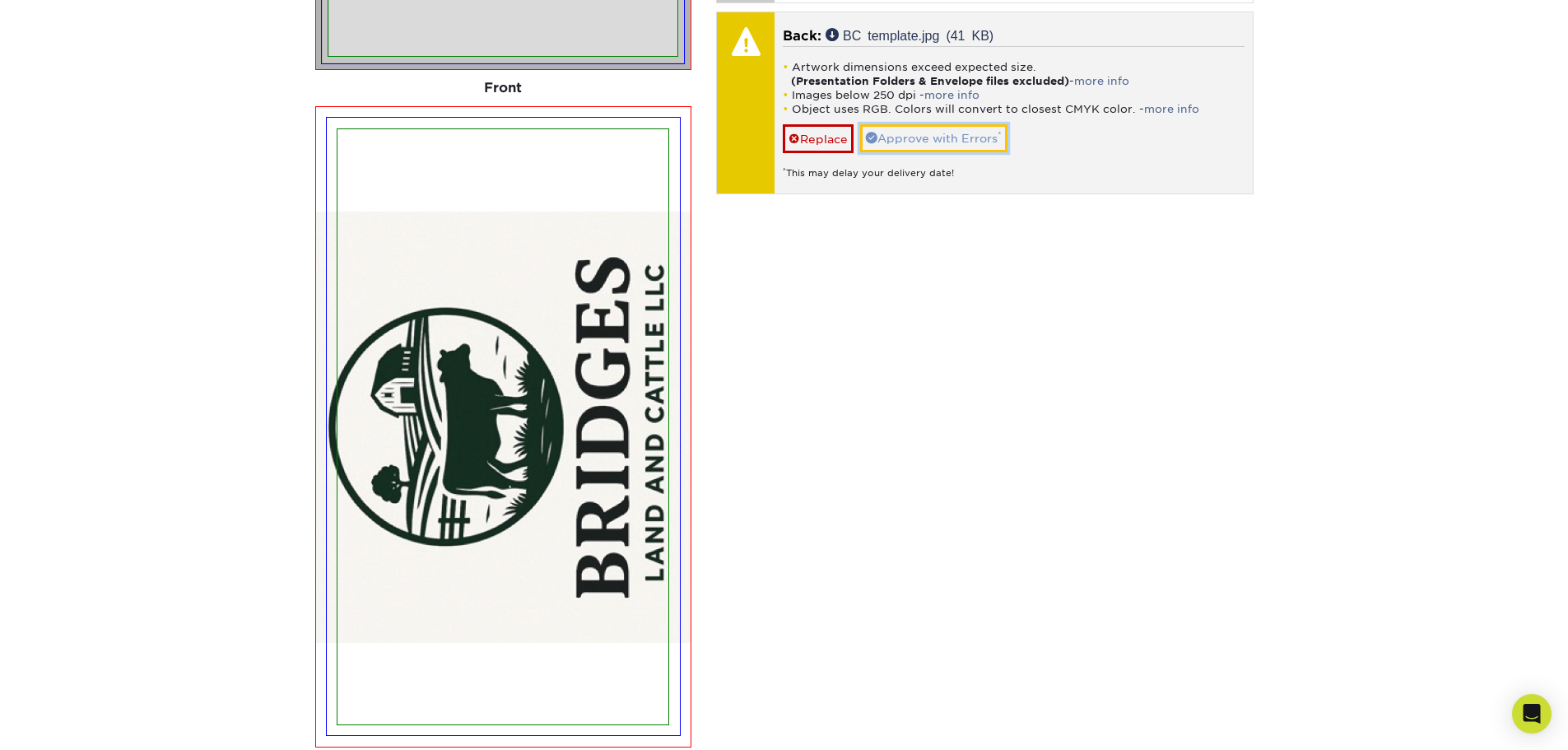
click at [972, 141] on link "Approve with Errors *" at bounding box center [934, 138] width 148 height 28
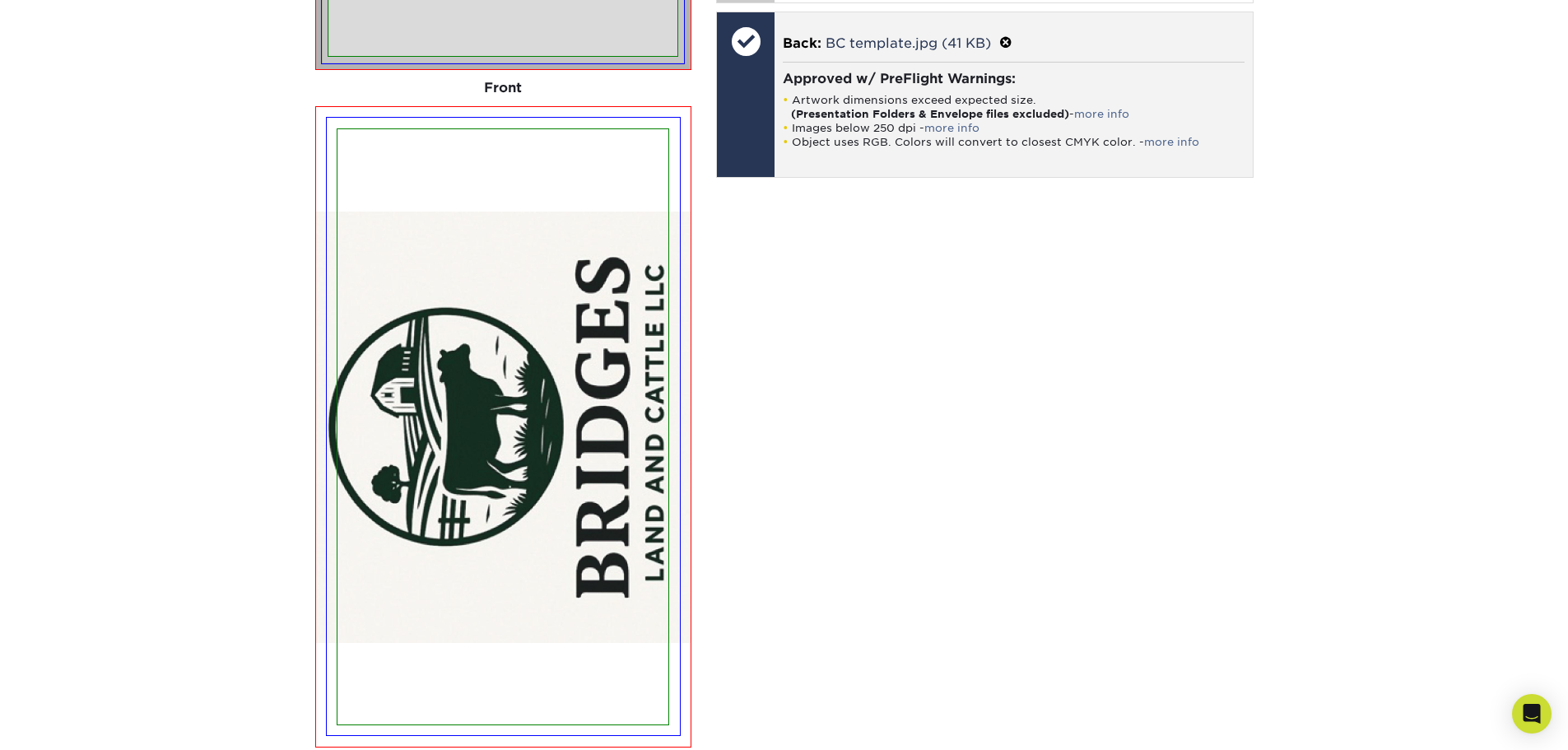
click at [1011, 42] on span at bounding box center [1006, 43] width 13 height 15
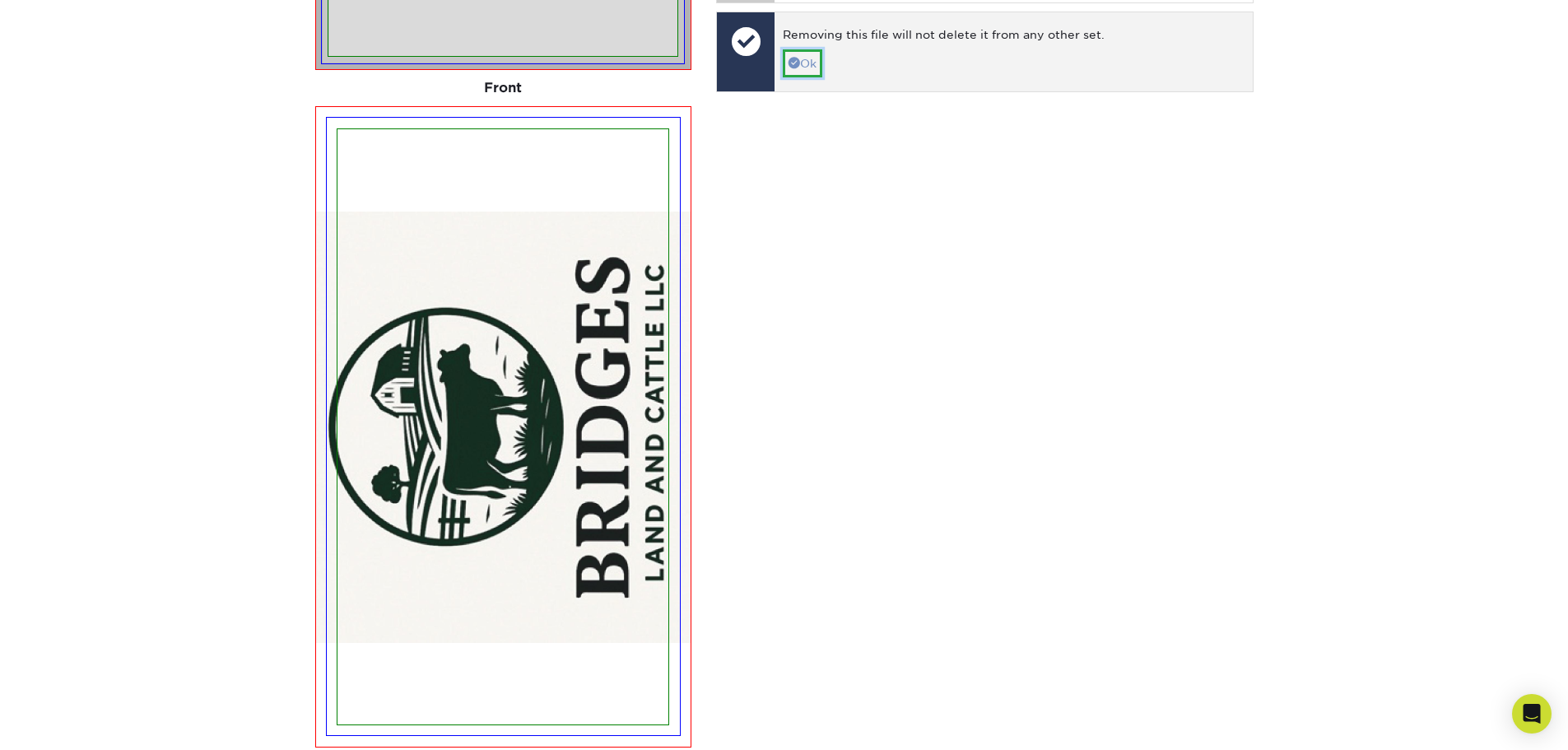
click at [810, 63] on link "Ok" at bounding box center [802, 63] width 39 height 28
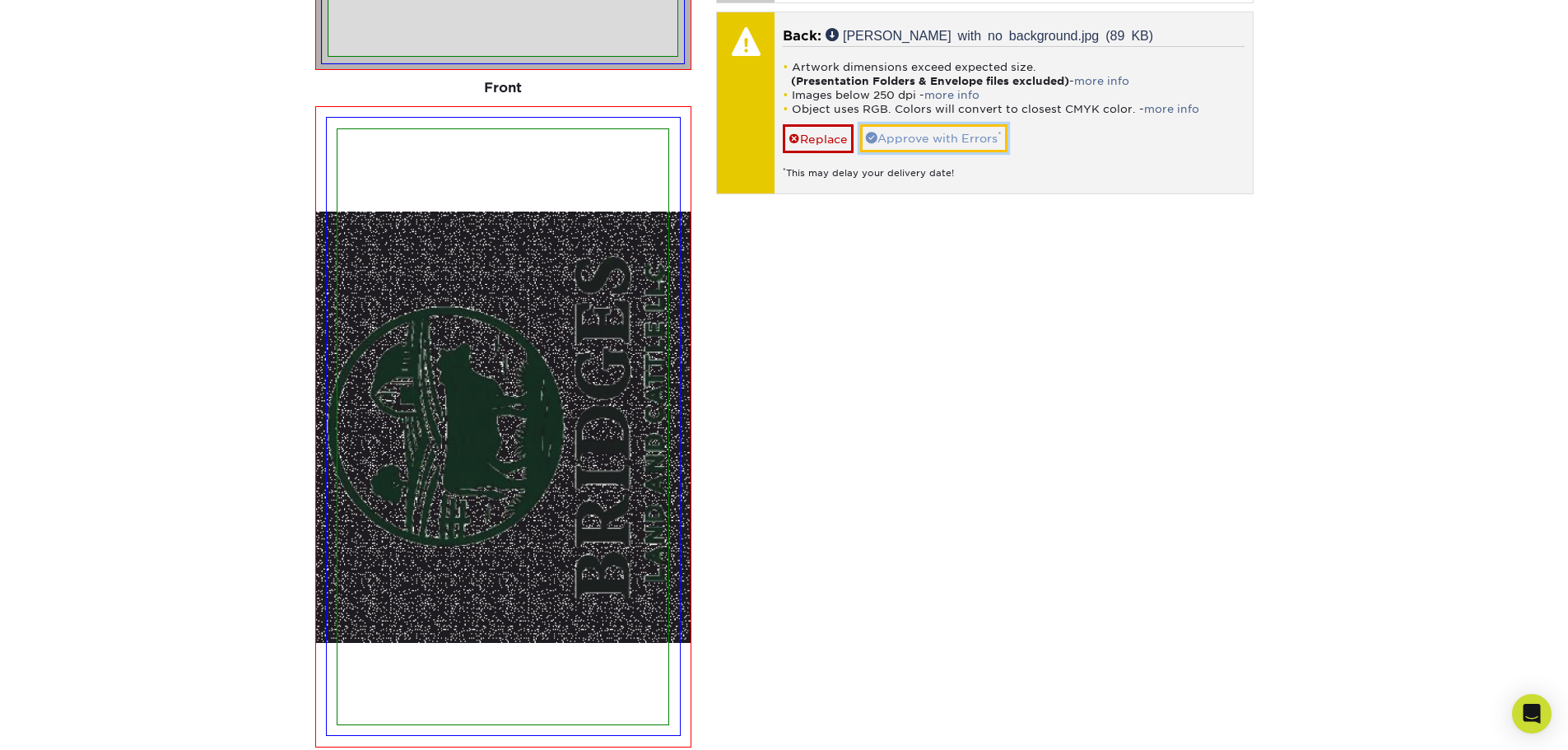
click at [918, 134] on link "Approve with Errors *" at bounding box center [934, 138] width 148 height 28
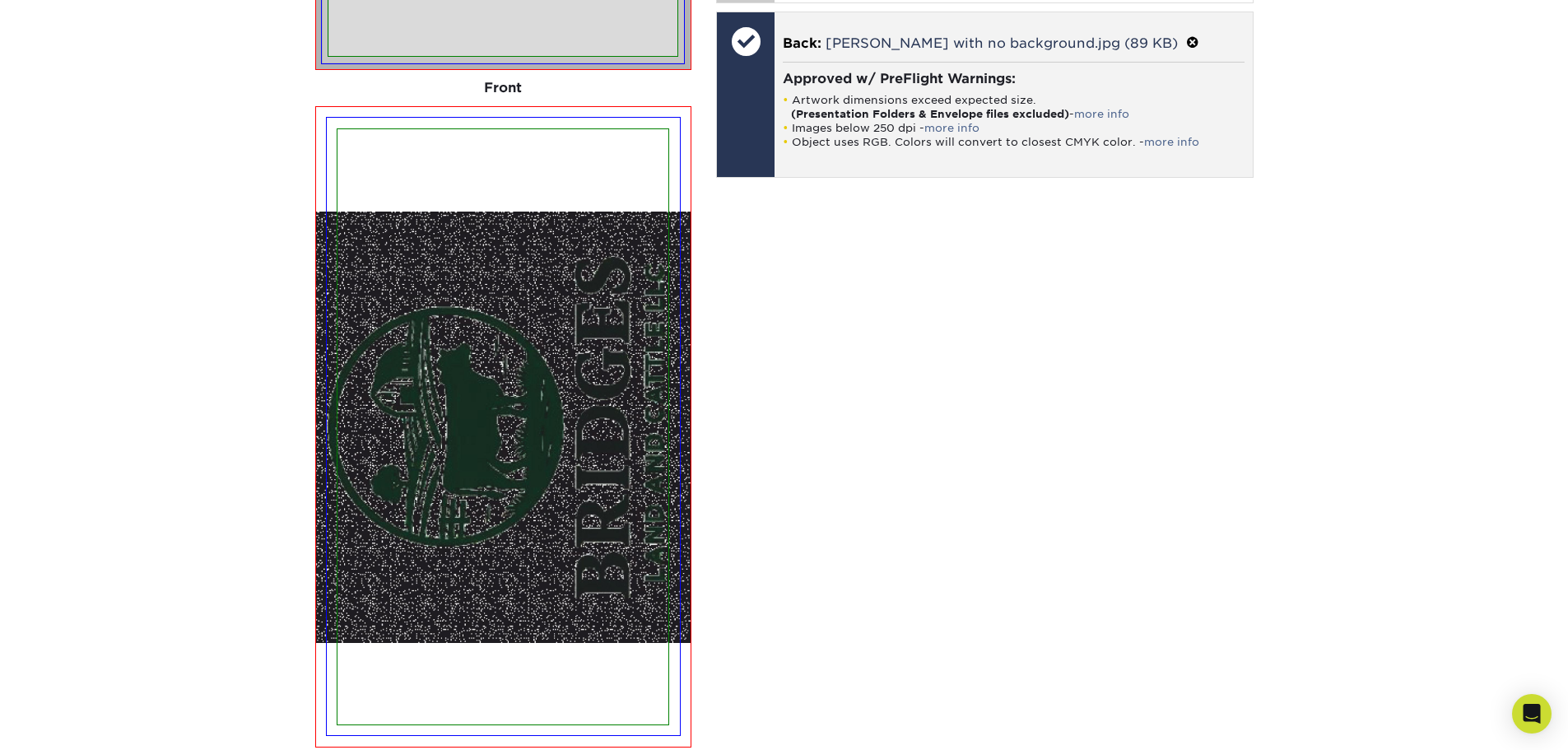
click at [1186, 41] on span at bounding box center [1192, 43] width 13 height 15
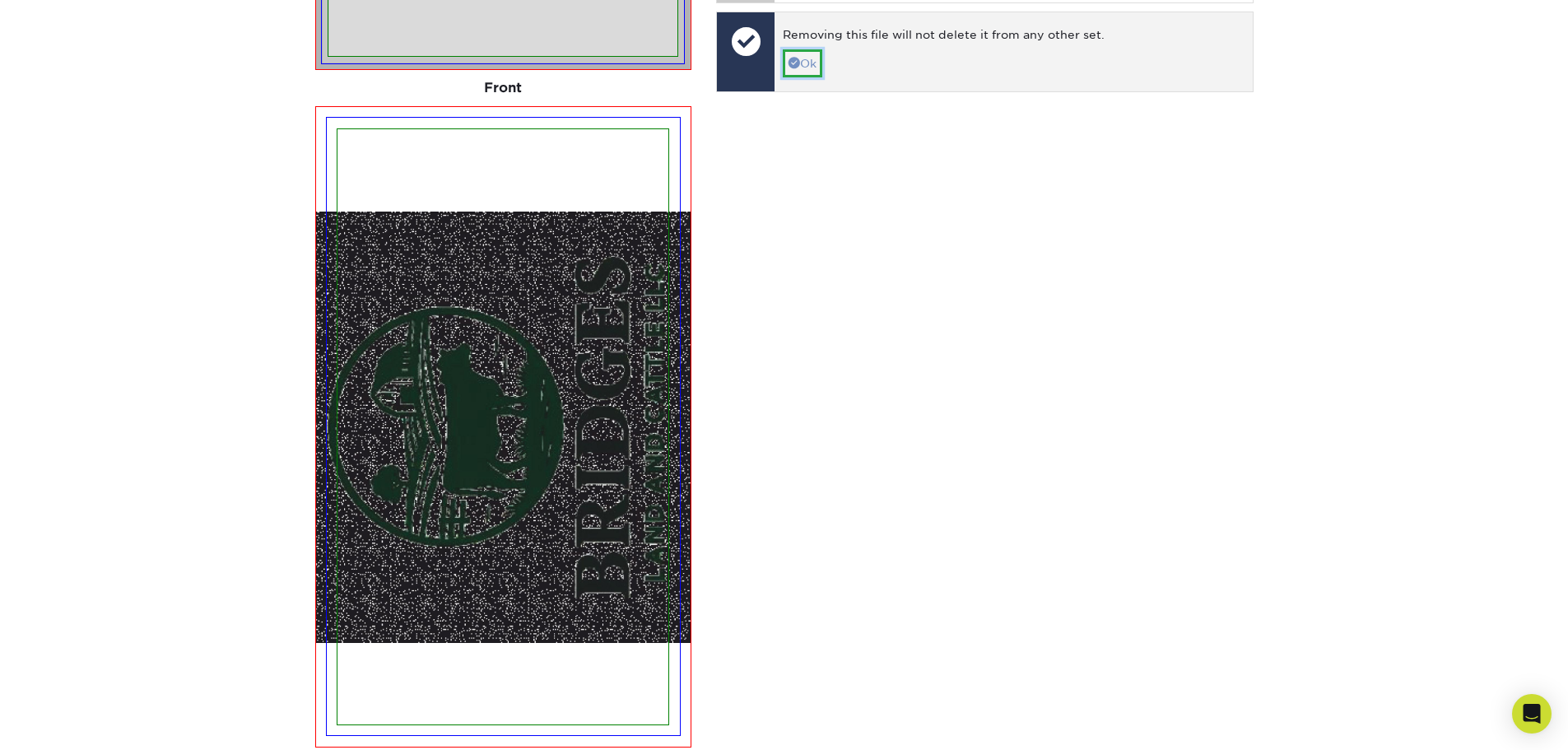
click at [813, 72] on link "Ok" at bounding box center [802, 63] width 39 height 28
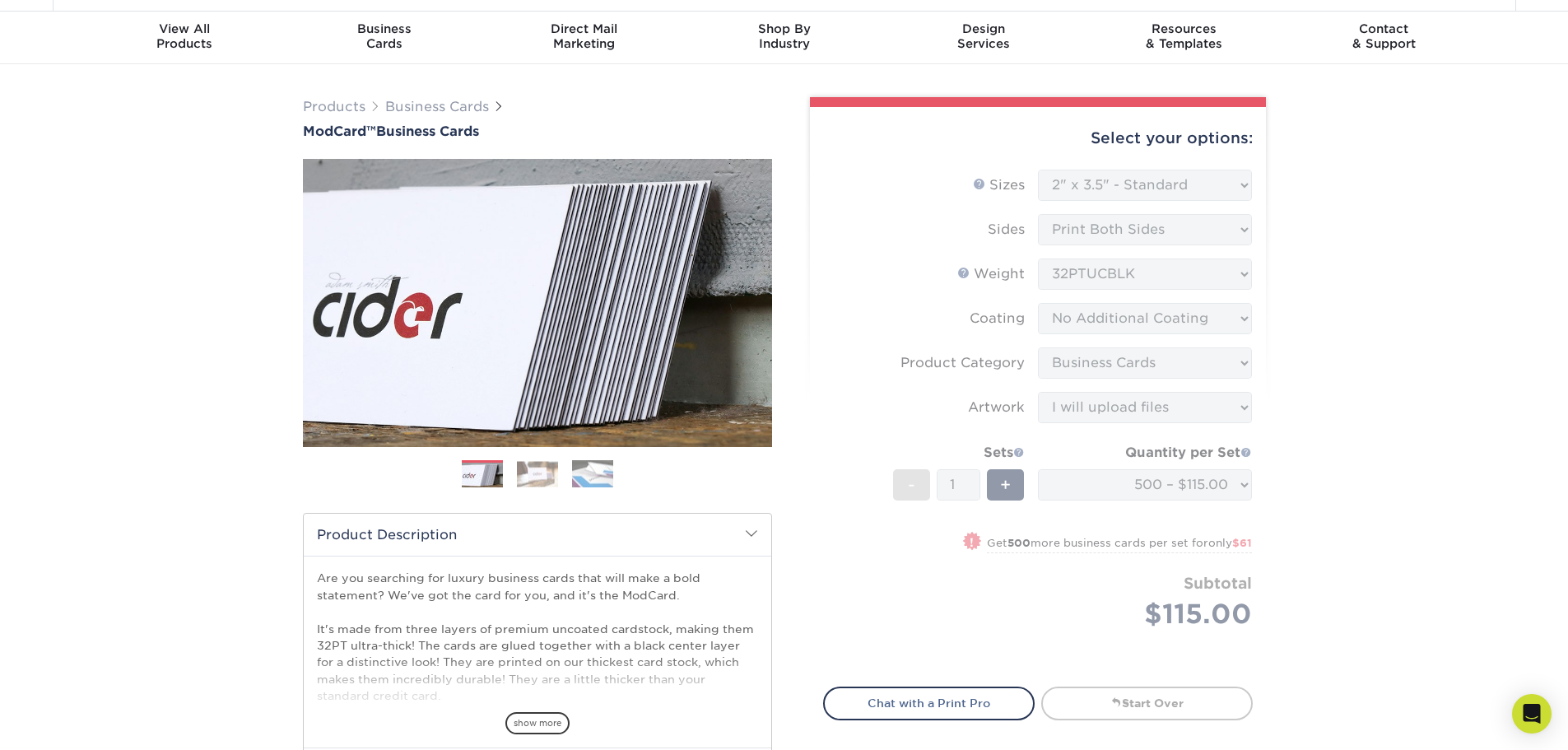
scroll to position [0, 0]
